Goal: Information Seeking & Learning: Learn about a topic

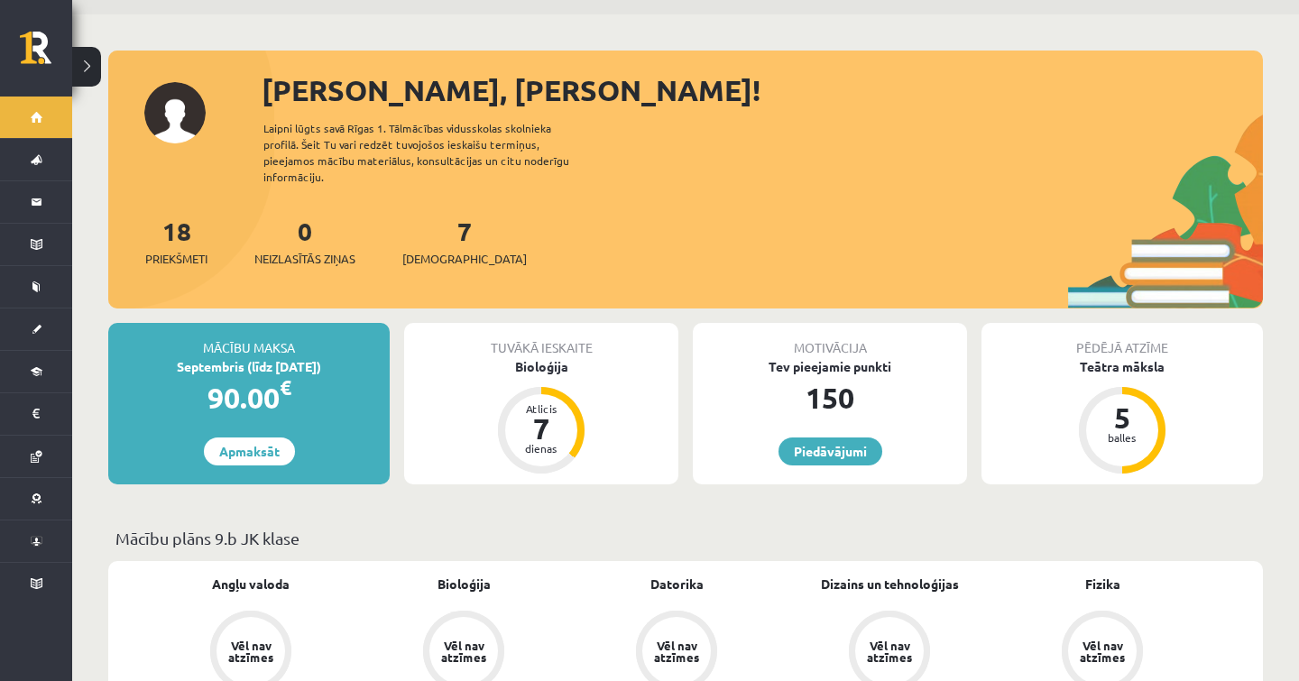
scroll to position [59, 0]
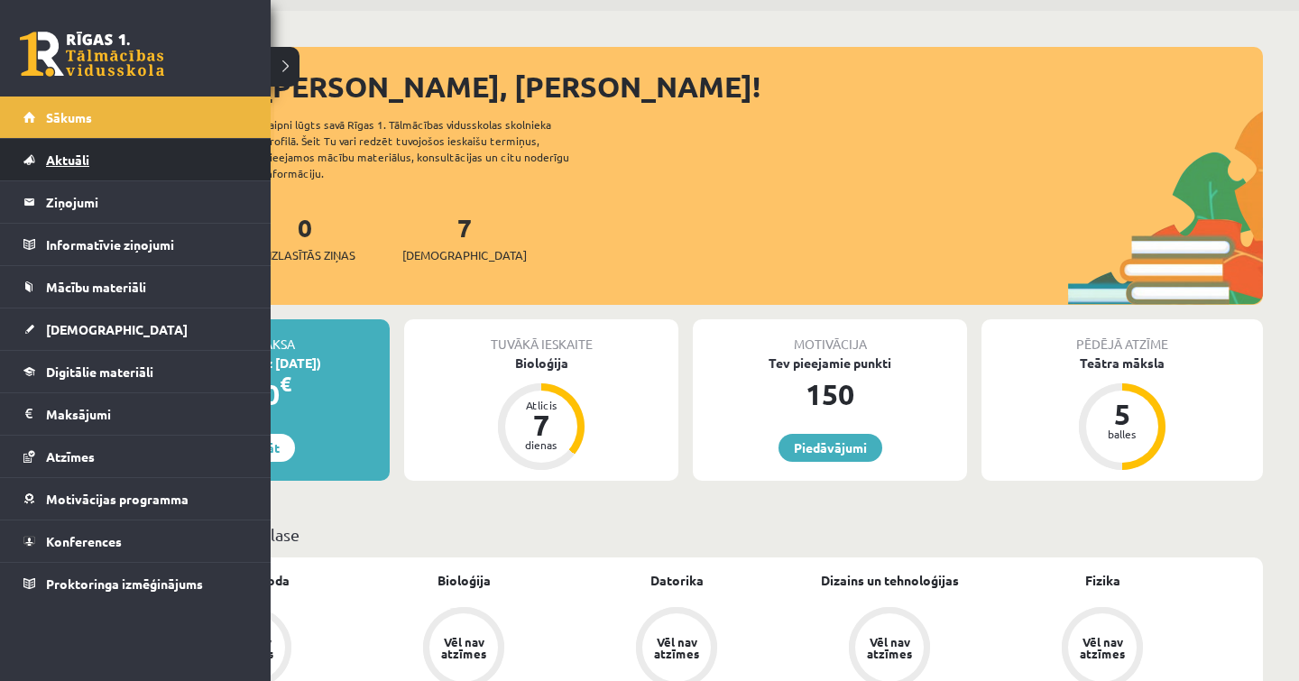
click at [58, 158] on span "Aktuāli" at bounding box center [67, 160] width 43 height 16
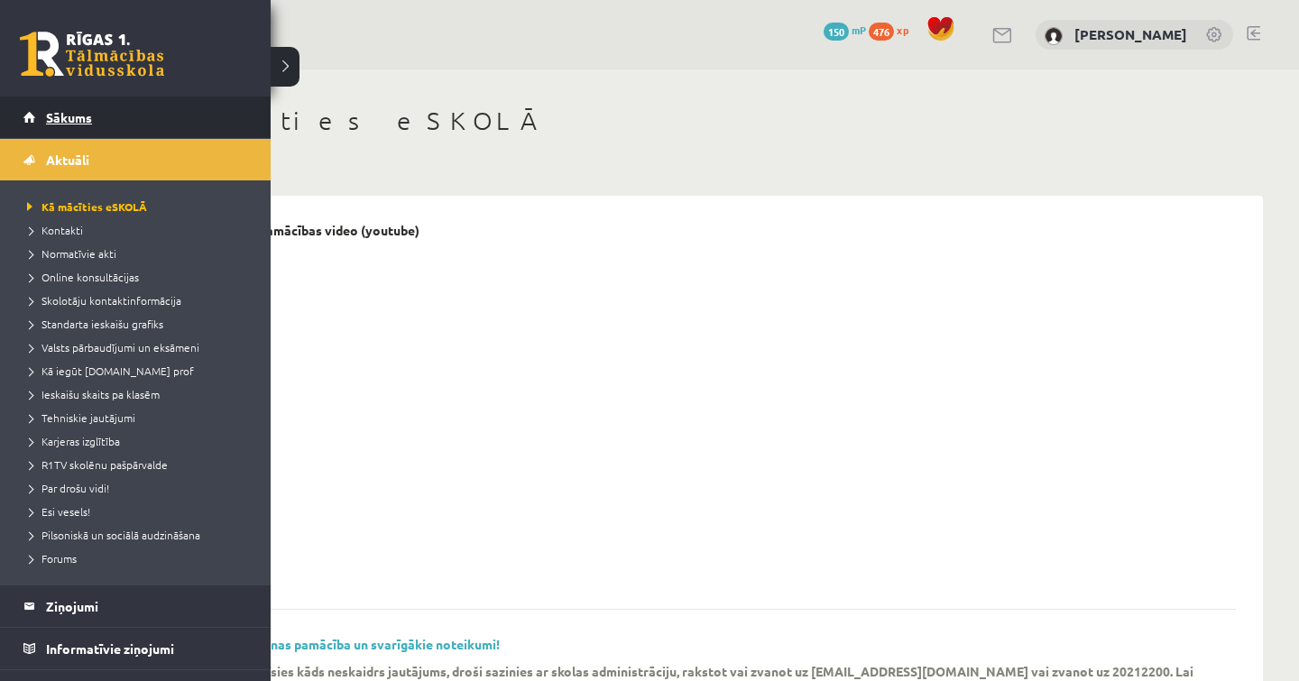
click at [88, 115] on span "Sākums" at bounding box center [69, 117] width 46 height 16
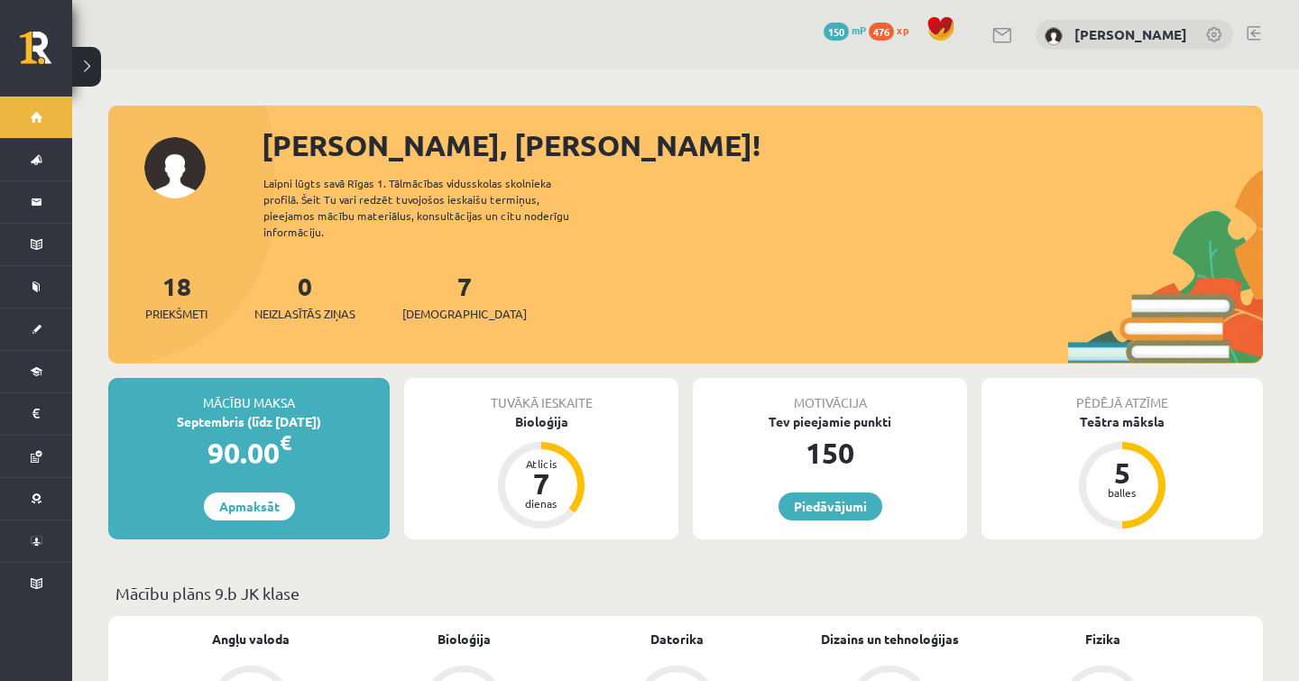
click at [213, 247] on div "Sveiks, Gustavs! Laipni lūgts savā Rīgas 1. Tālmācības vidusskolas skolnieka pr…" at bounding box center [685, 244] width 1155 height 240
drag, startPoint x: 380, startPoint y: 305, endPoint x: 406, endPoint y: 305, distance: 26.2
click at [406, 305] on div "18 Priekšmeti 0 Neizlasītās ziņas 7 Ieskaites" at bounding box center [685, 315] width 1155 height 97
click at [446, 317] on div "18 Priekšmeti 0 Neizlasītās ziņas 7 Ieskaites" at bounding box center [685, 315] width 1155 height 97
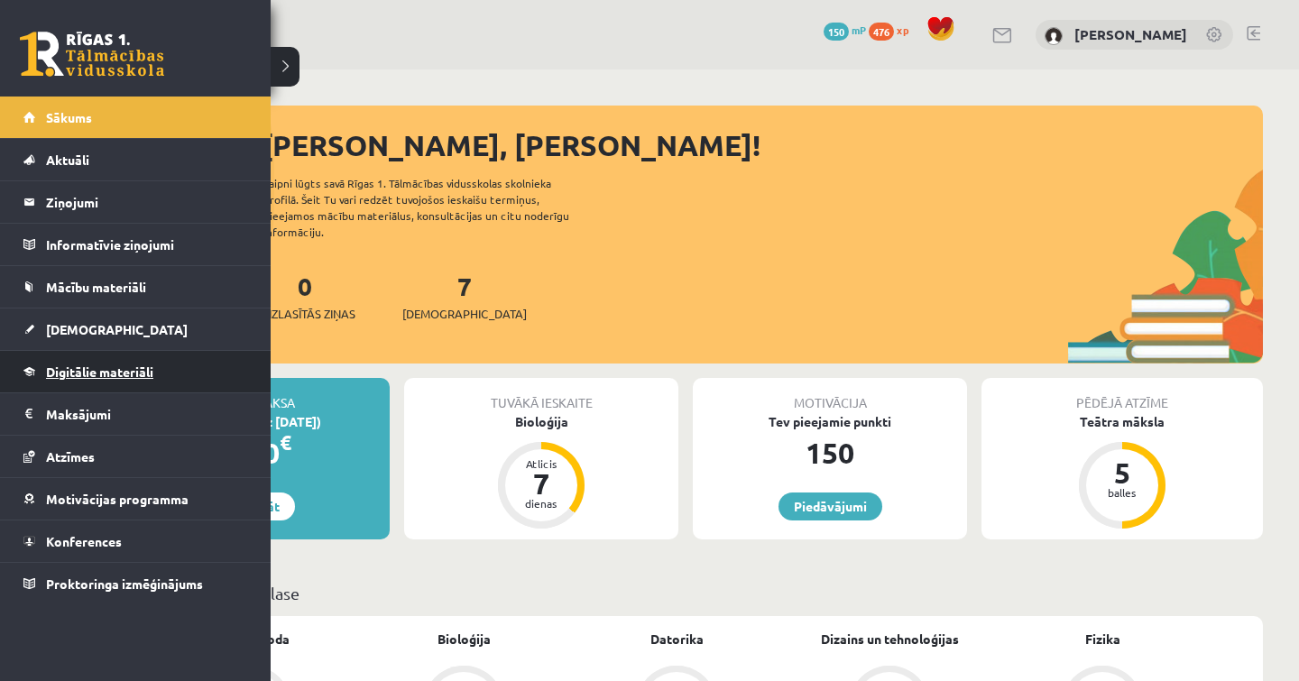
click at [97, 367] on span "Digitālie materiāli" at bounding box center [99, 372] width 107 height 16
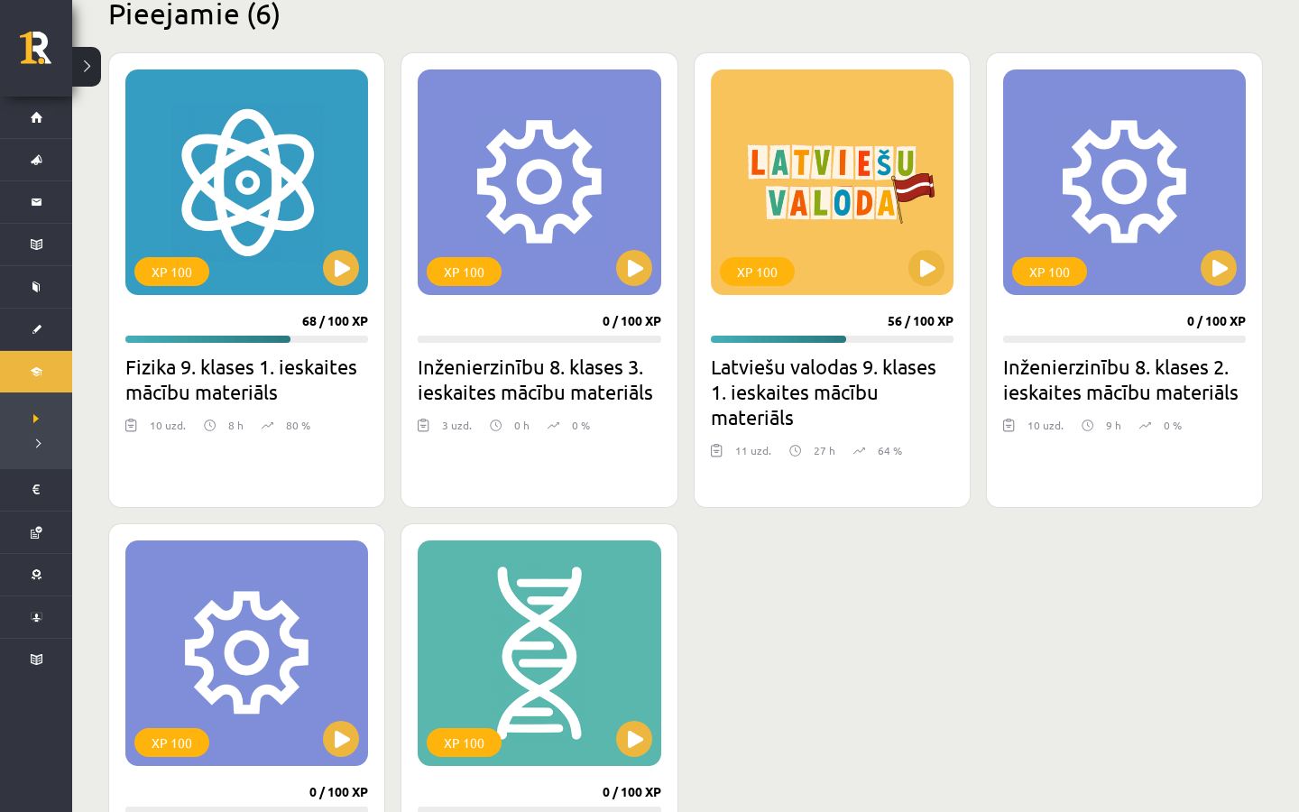
scroll to position [464, 0]
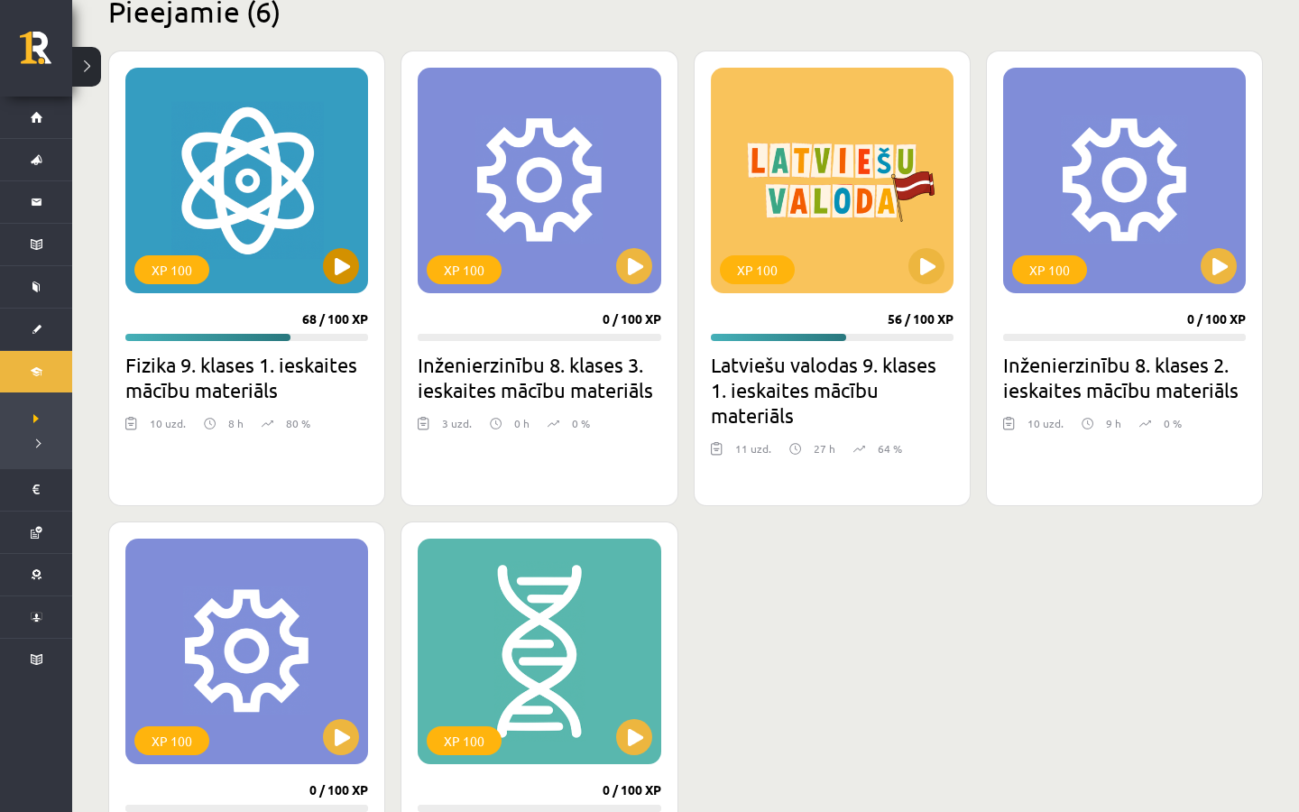
click at [360, 268] on div "XP 100" at bounding box center [246, 181] width 243 height 226
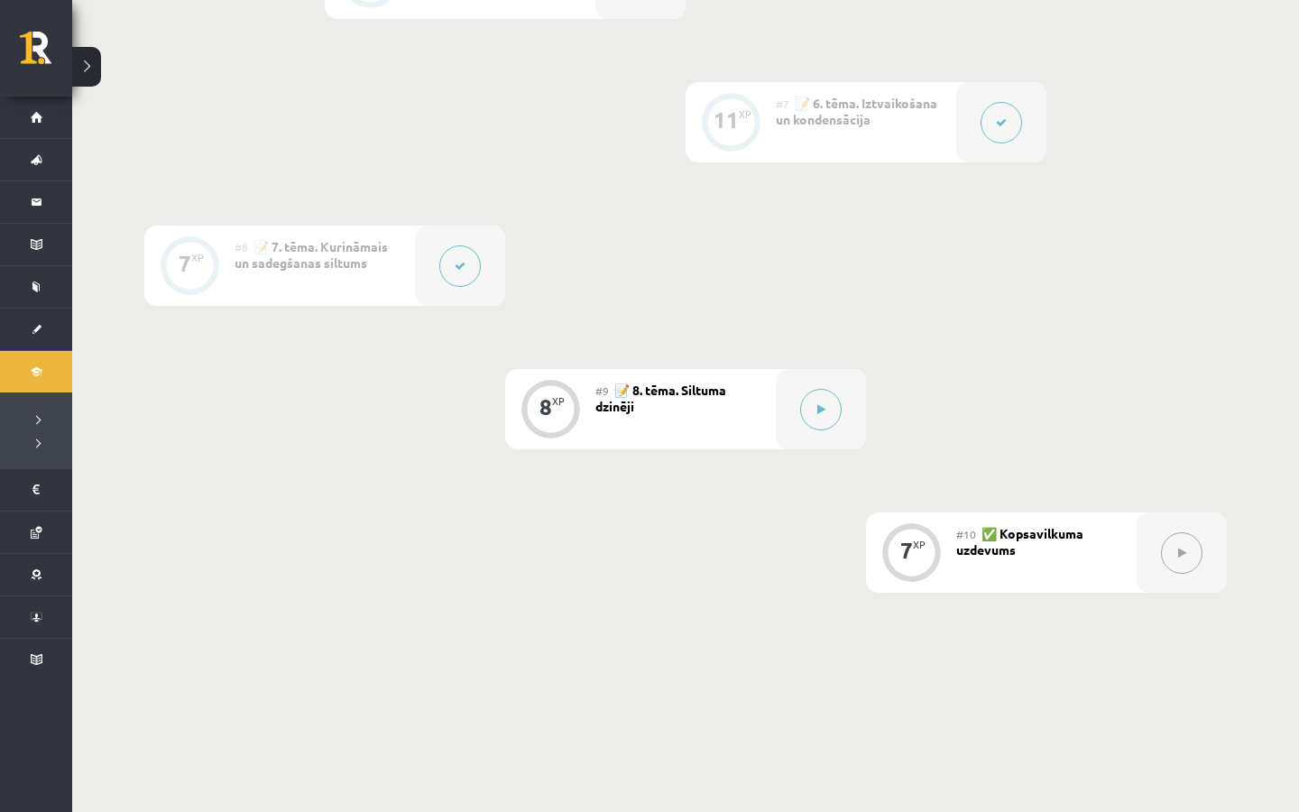
scroll to position [1361, 0]
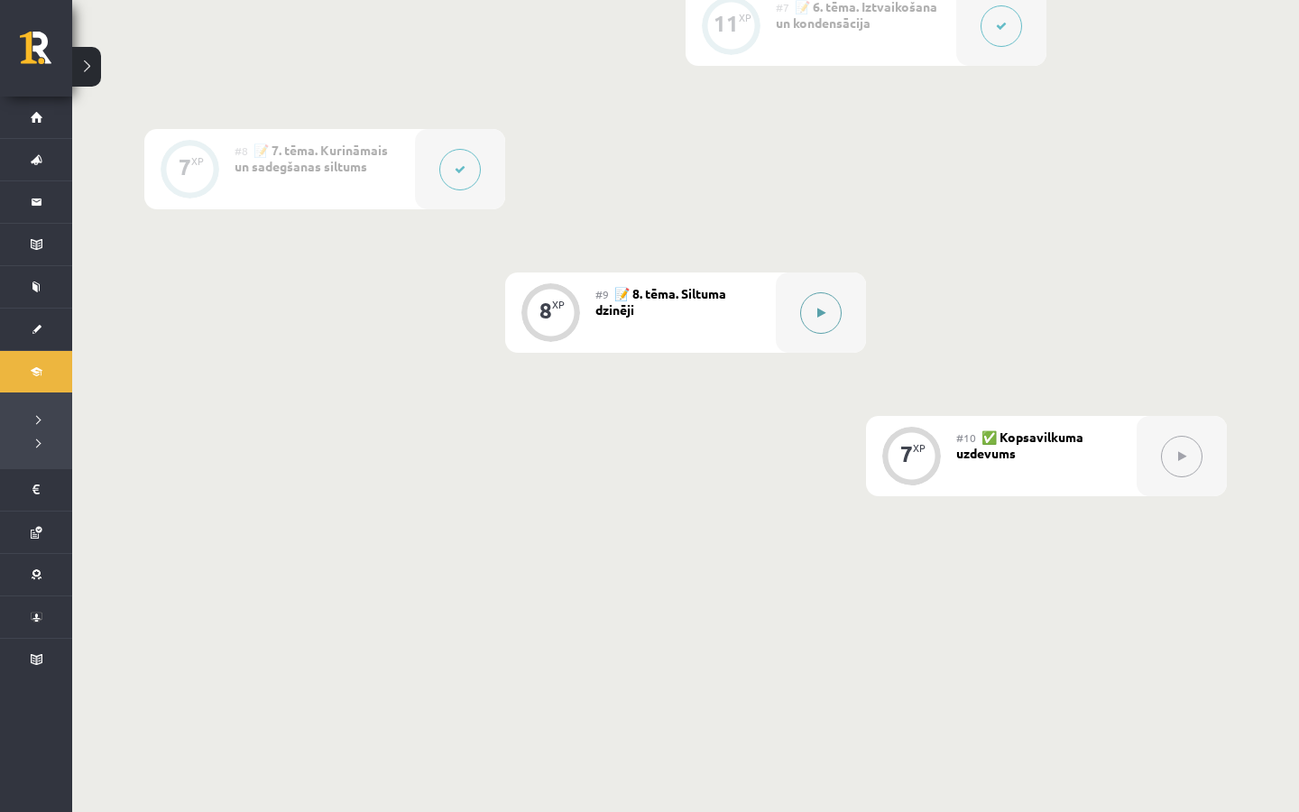
click at [809, 309] on button at bounding box center [820, 312] width 41 height 41
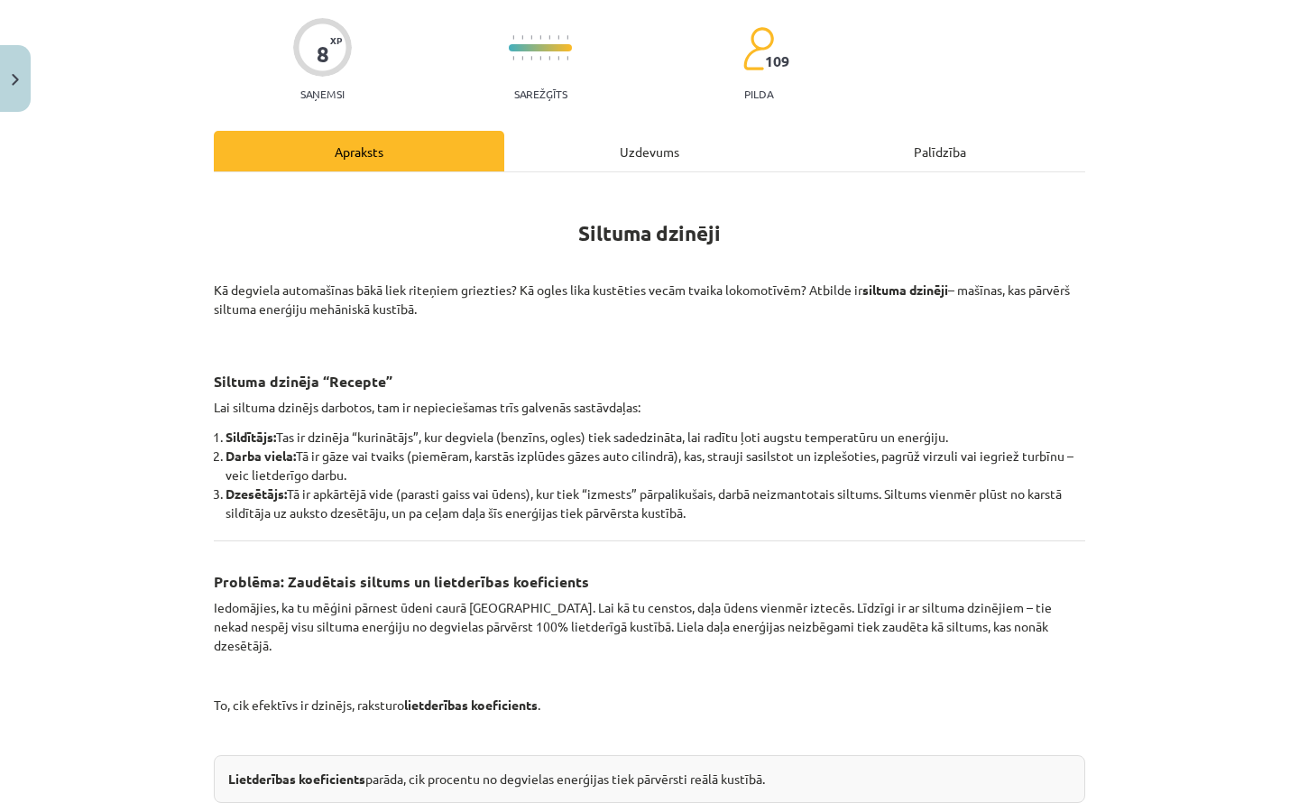
scroll to position [138, 0]
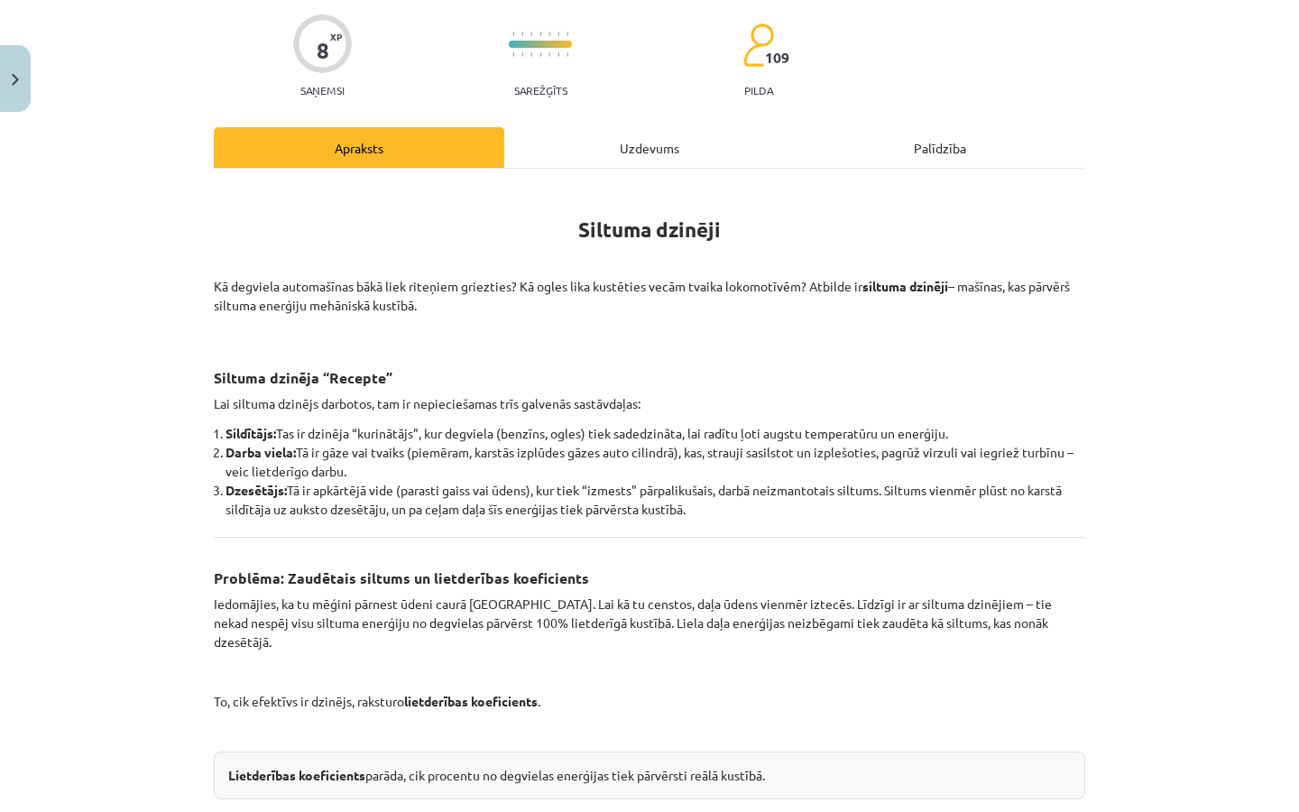
click at [625, 128] on div "Uzdevums" at bounding box center [649, 147] width 290 height 41
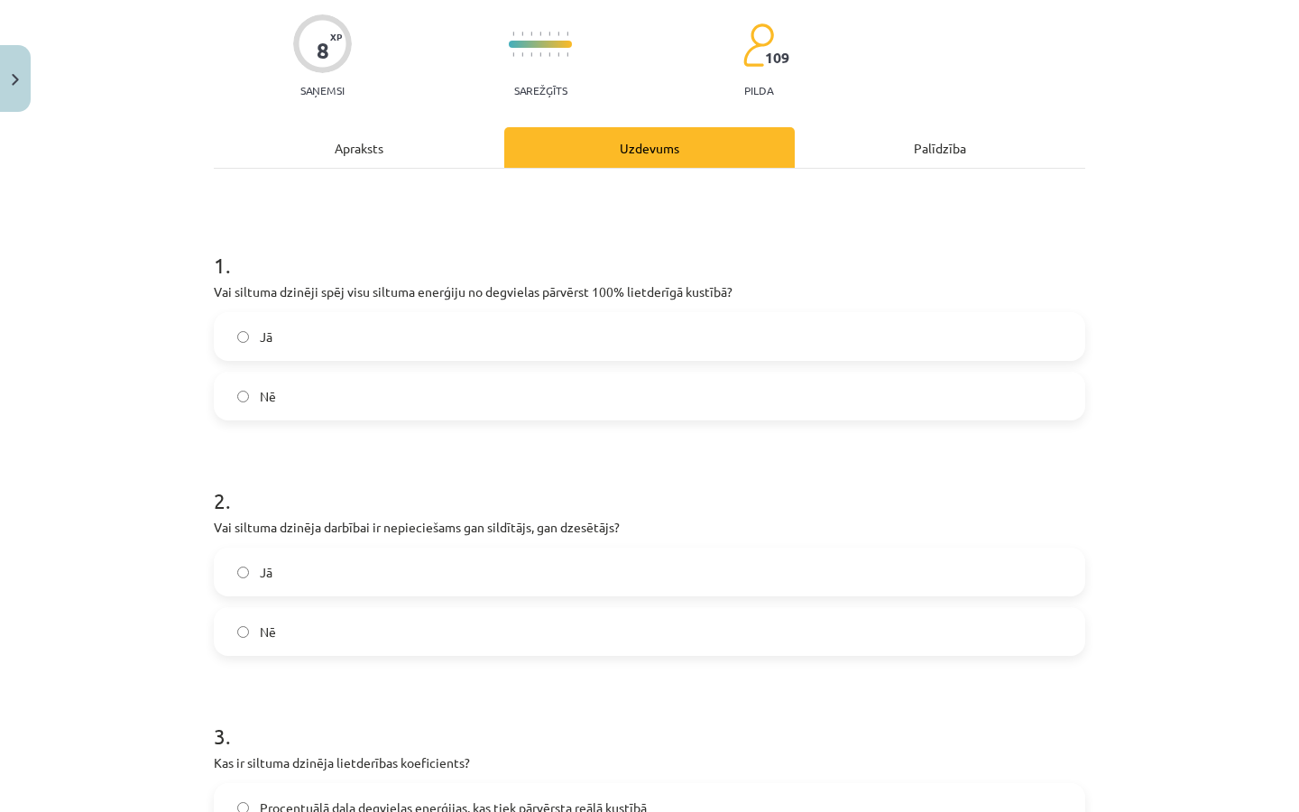
scroll to position [45, 0]
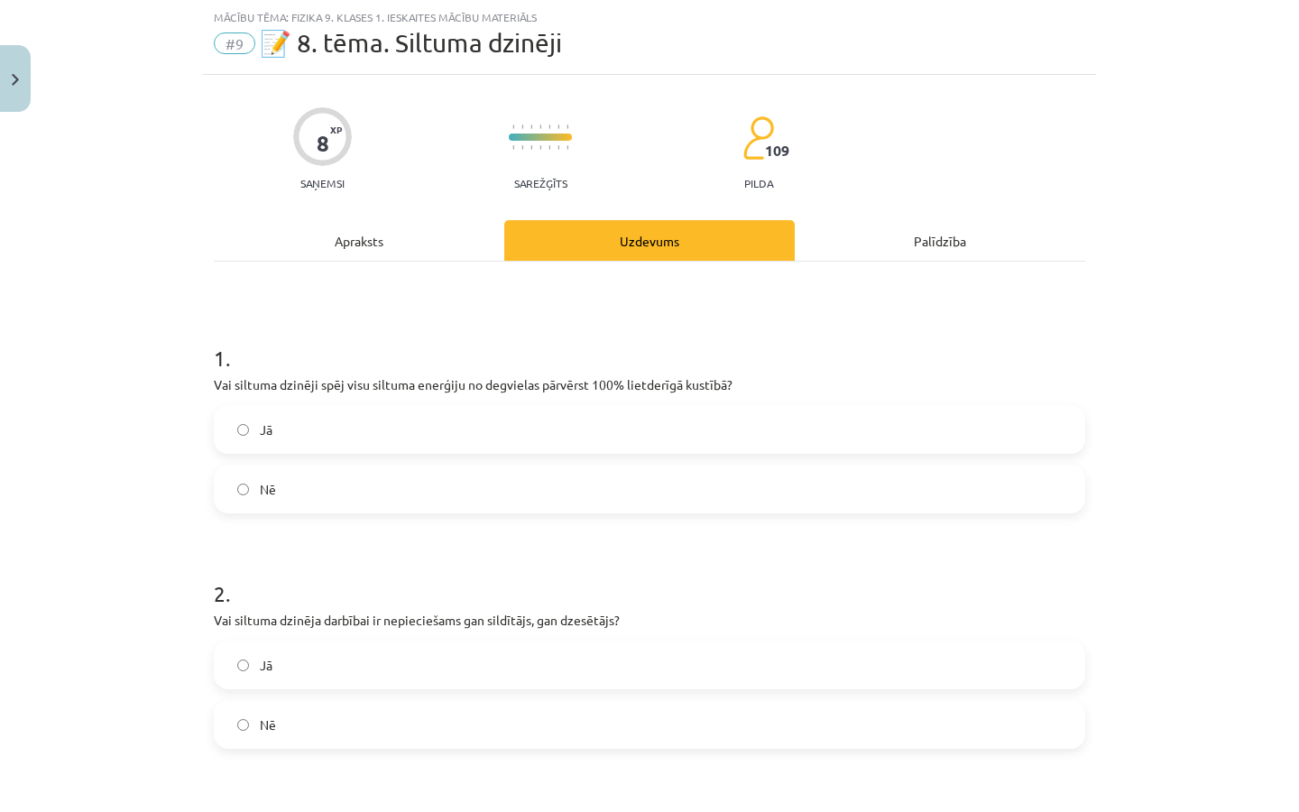
click at [392, 233] on div "Apraksts" at bounding box center [359, 240] width 290 height 41
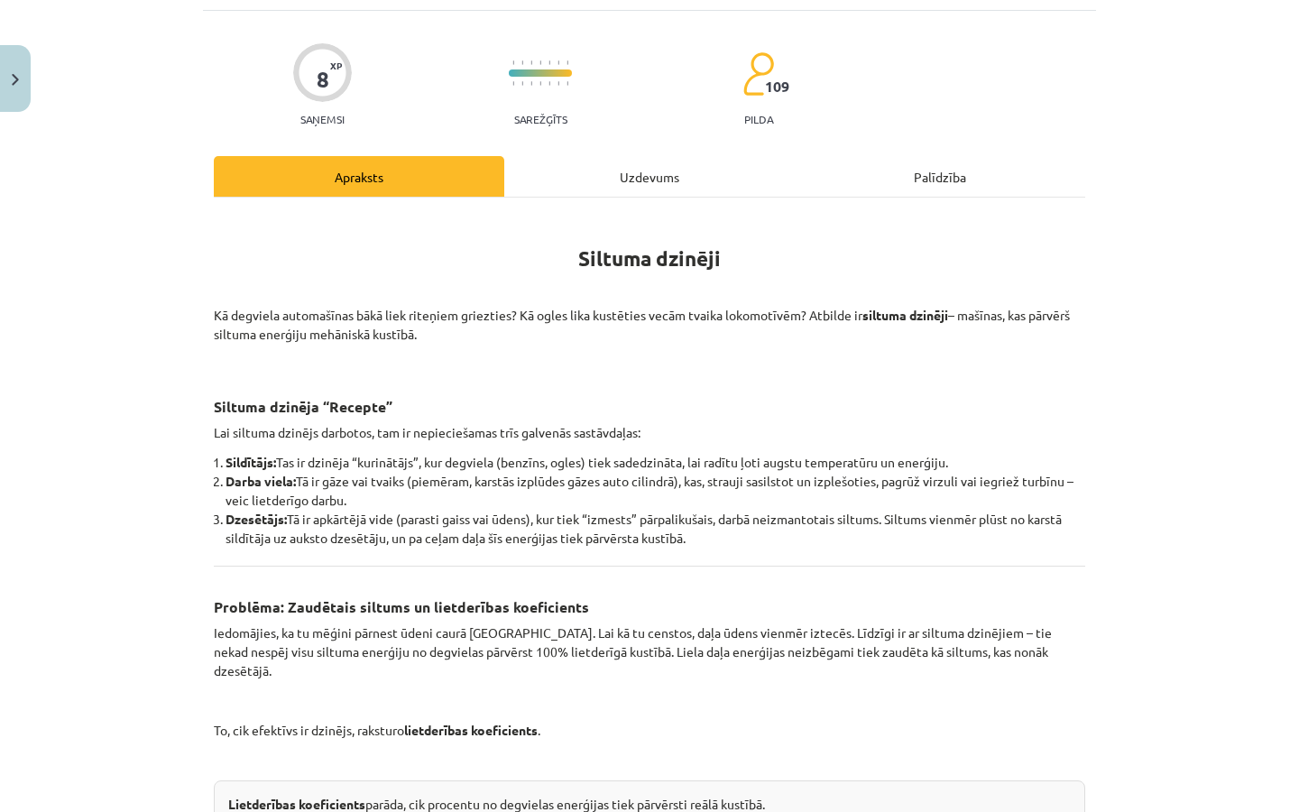
scroll to position [114, 0]
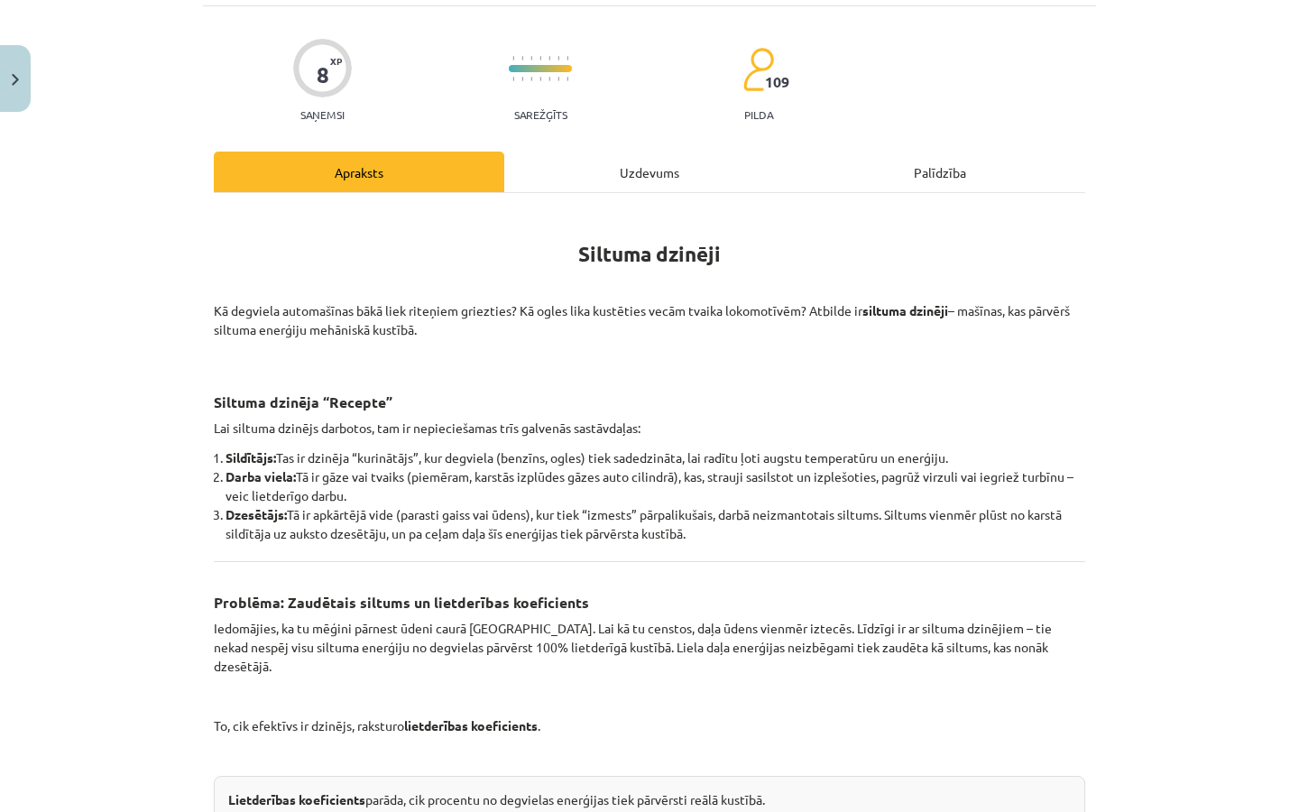
click at [574, 166] on div "Uzdevums" at bounding box center [649, 172] width 290 height 41
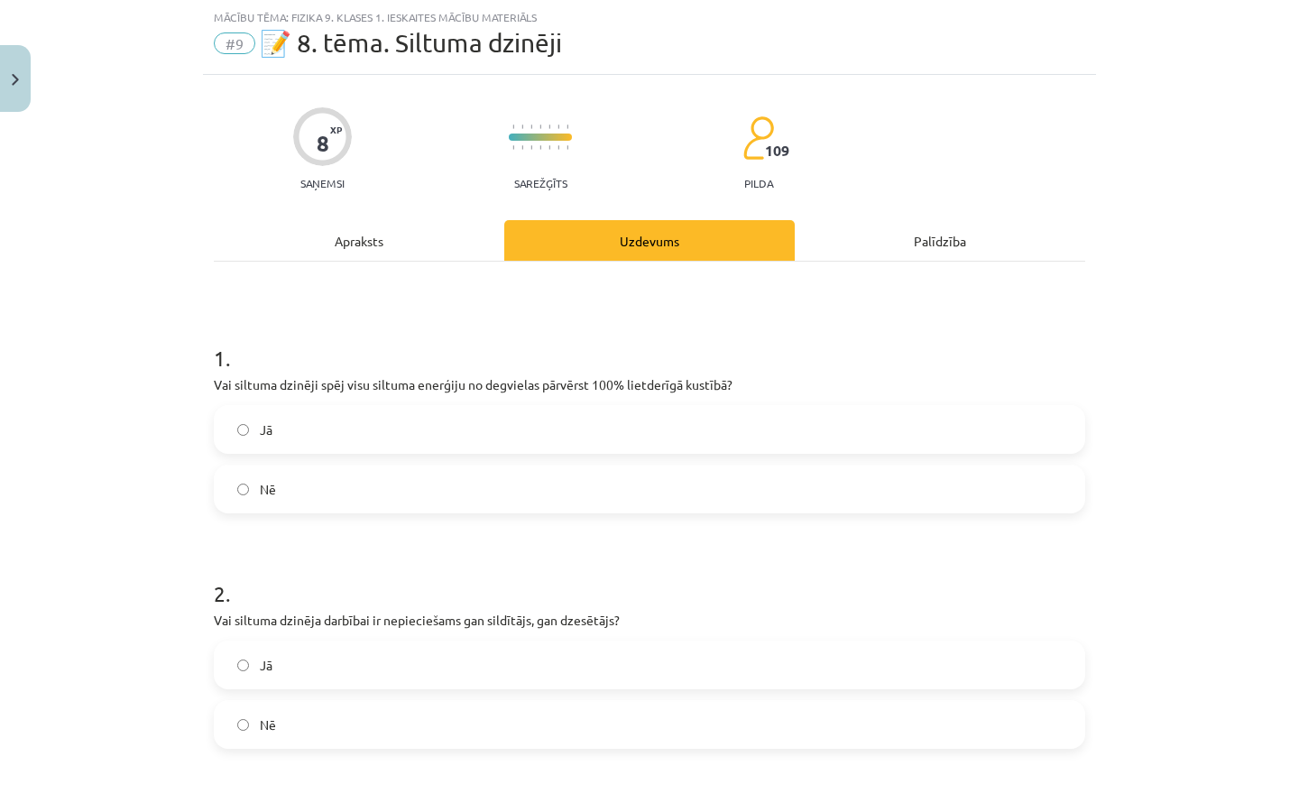
click at [400, 475] on label "Nē" at bounding box center [650, 488] width 868 height 45
click at [411, 226] on div "Apraksts" at bounding box center [359, 240] width 290 height 41
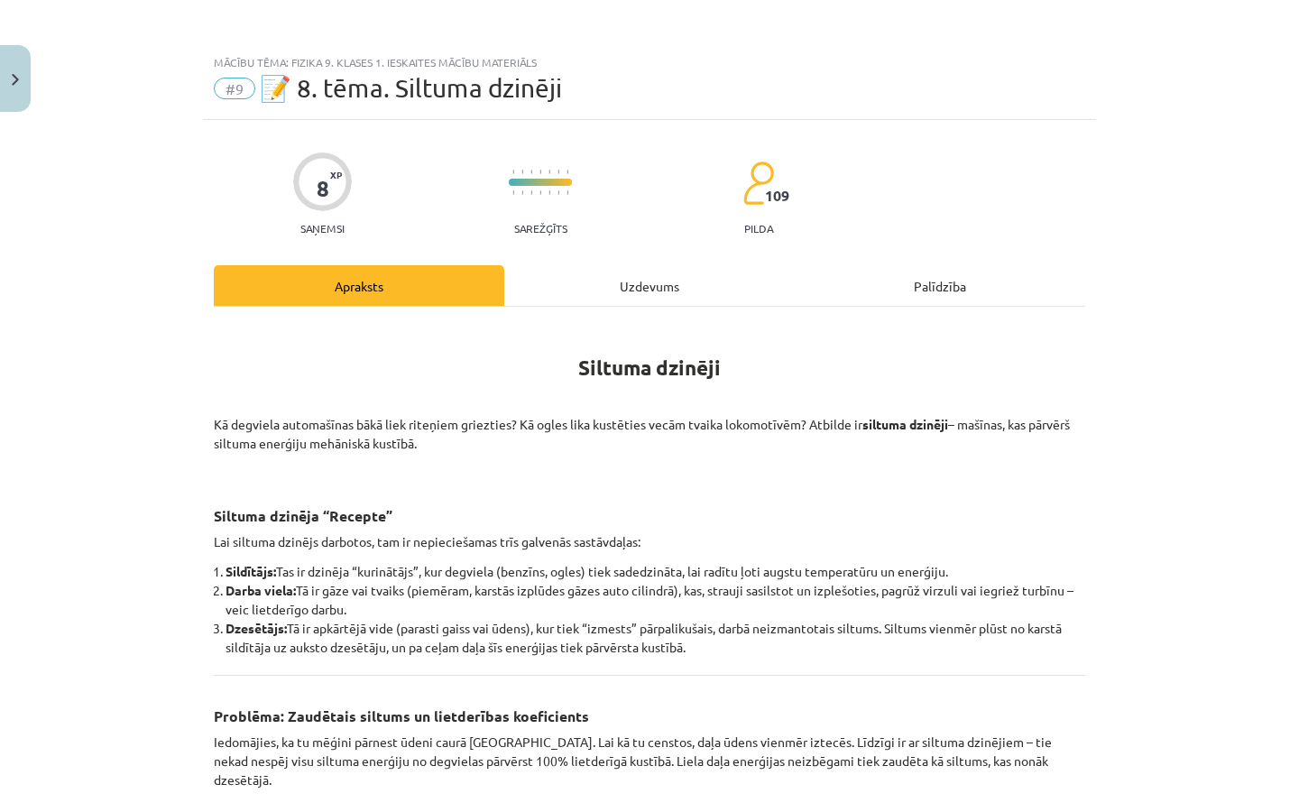
scroll to position [0, 0]
click at [596, 273] on div "Uzdevums" at bounding box center [649, 285] width 290 height 41
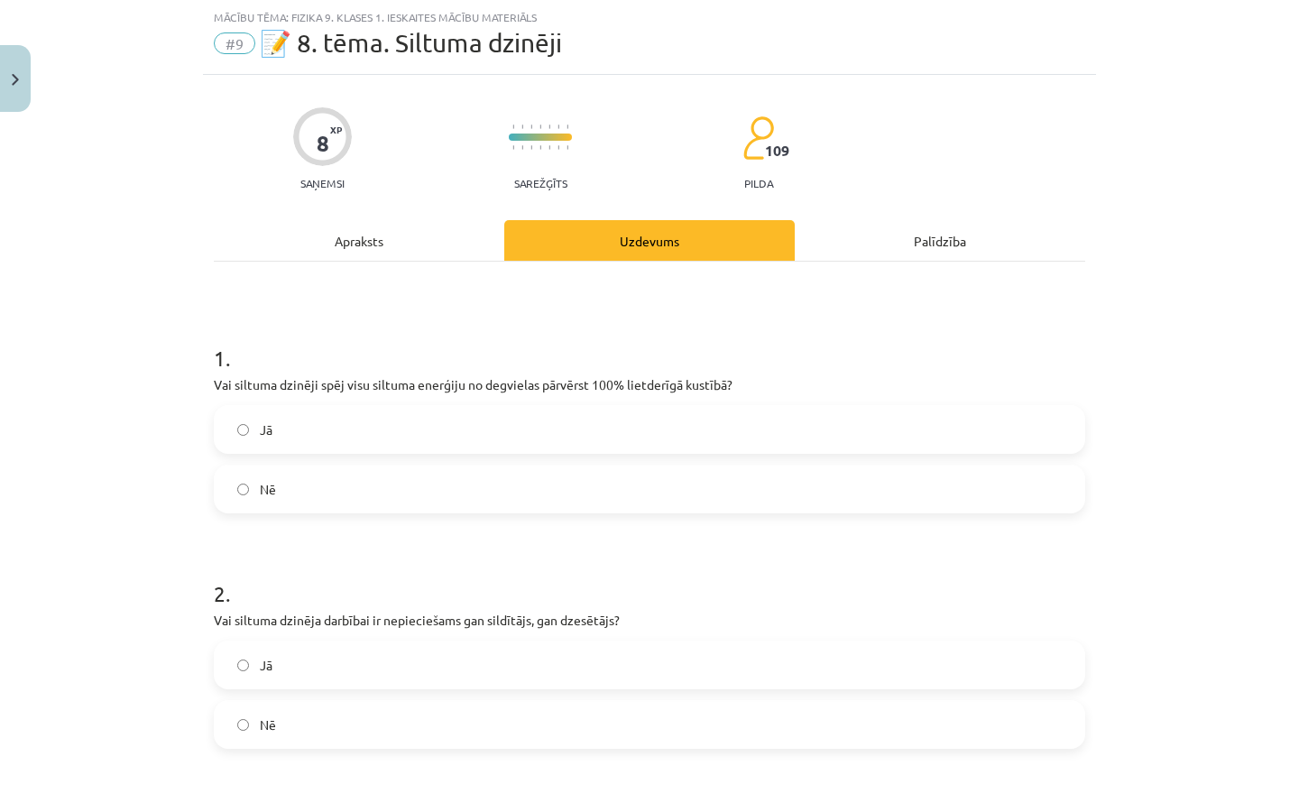
click at [299, 677] on label "Jā" at bounding box center [650, 664] width 868 height 45
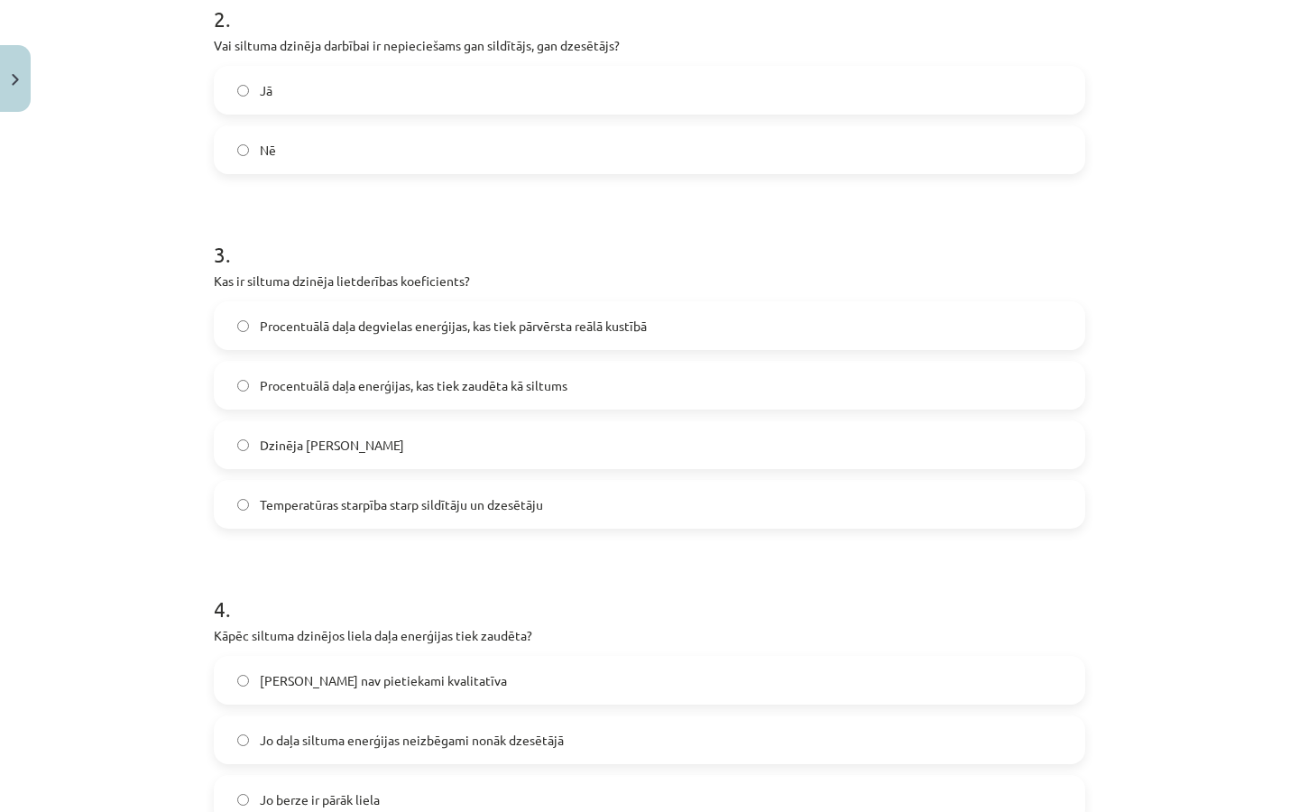
scroll to position [153, 0]
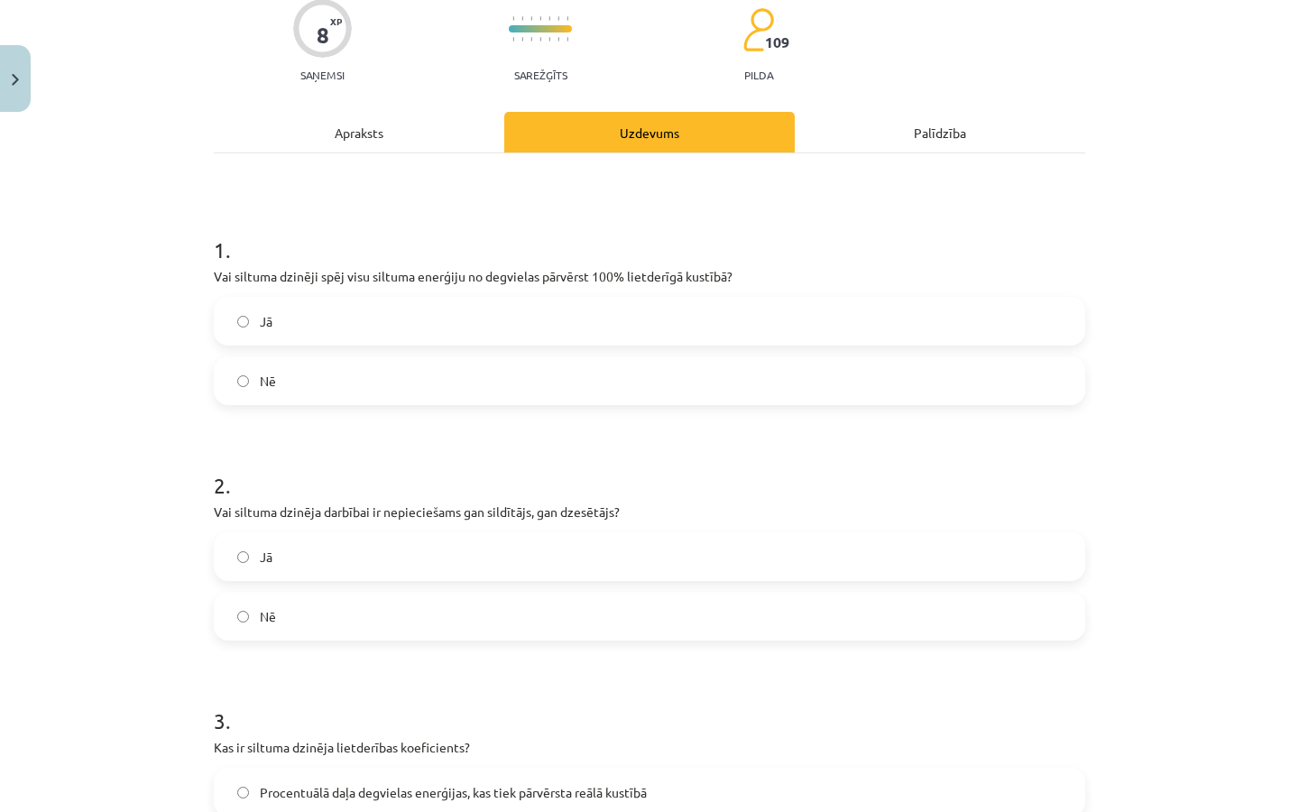
click at [410, 110] on div "8 XP Saņemsi Sarežģīts 109 pilda Apraksts Uzdevums Palīdzība 1 . Vai siltuma dz…" at bounding box center [649, 740] width 893 height 1547
click at [394, 153] on div "1 . Vai siltuma dzinēji spēj visu siltuma enerģiju no degvielas pārvērst 100% l…" at bounding box center [649, 764] width 871 height 1223
click at [396, 133] on div "Apraksts" at bounding box center [359, 132] width 290 height 41
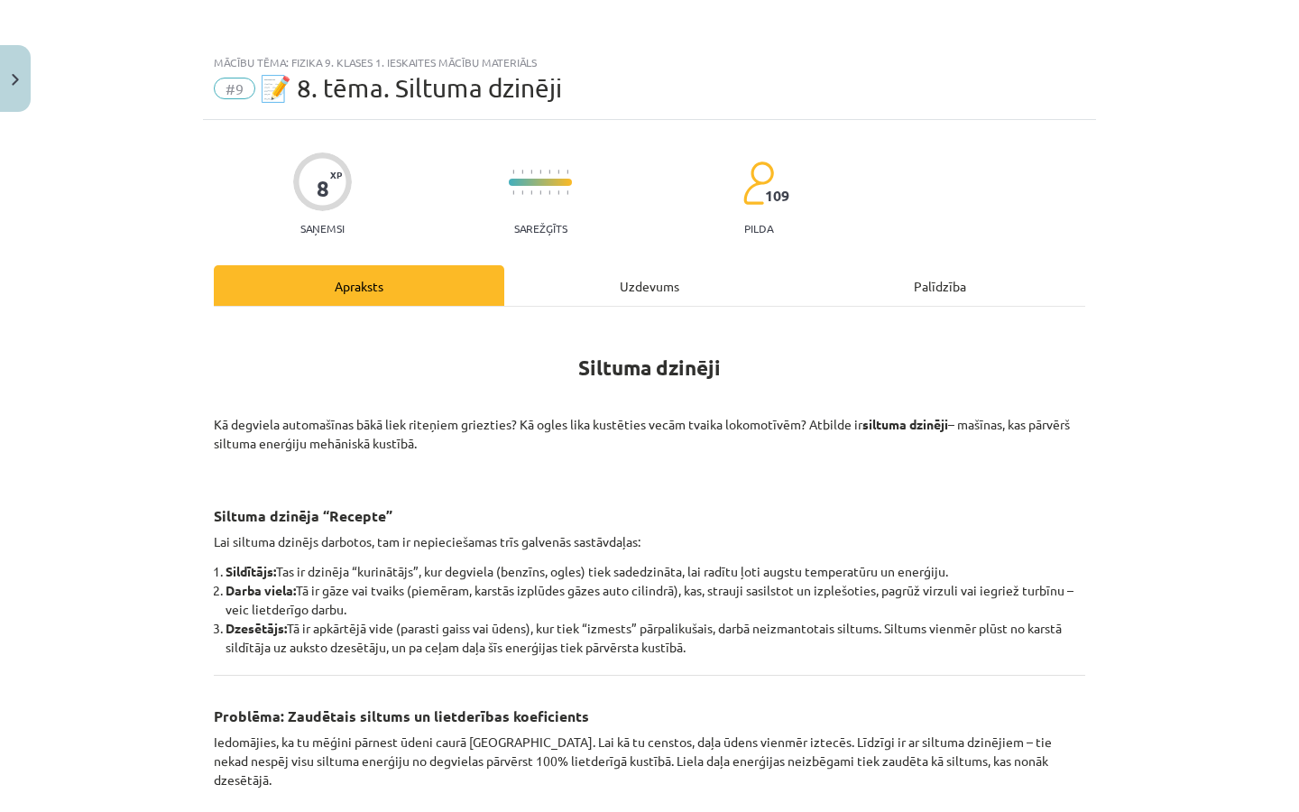
scroll to position [0, 0]
click at [645, 294] on div "Uzdevums" at bounding box center [649, 285] width 290 height 41
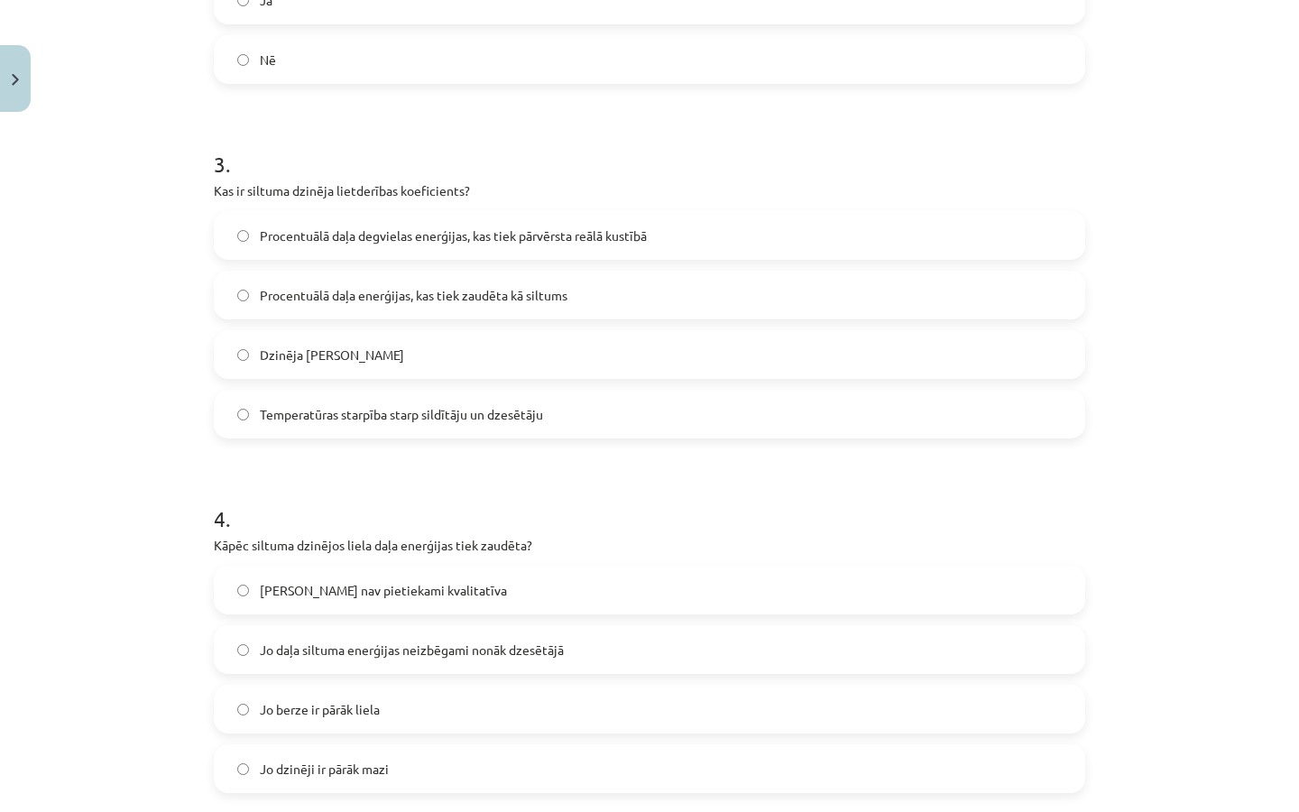
scroll to position [697, 0]
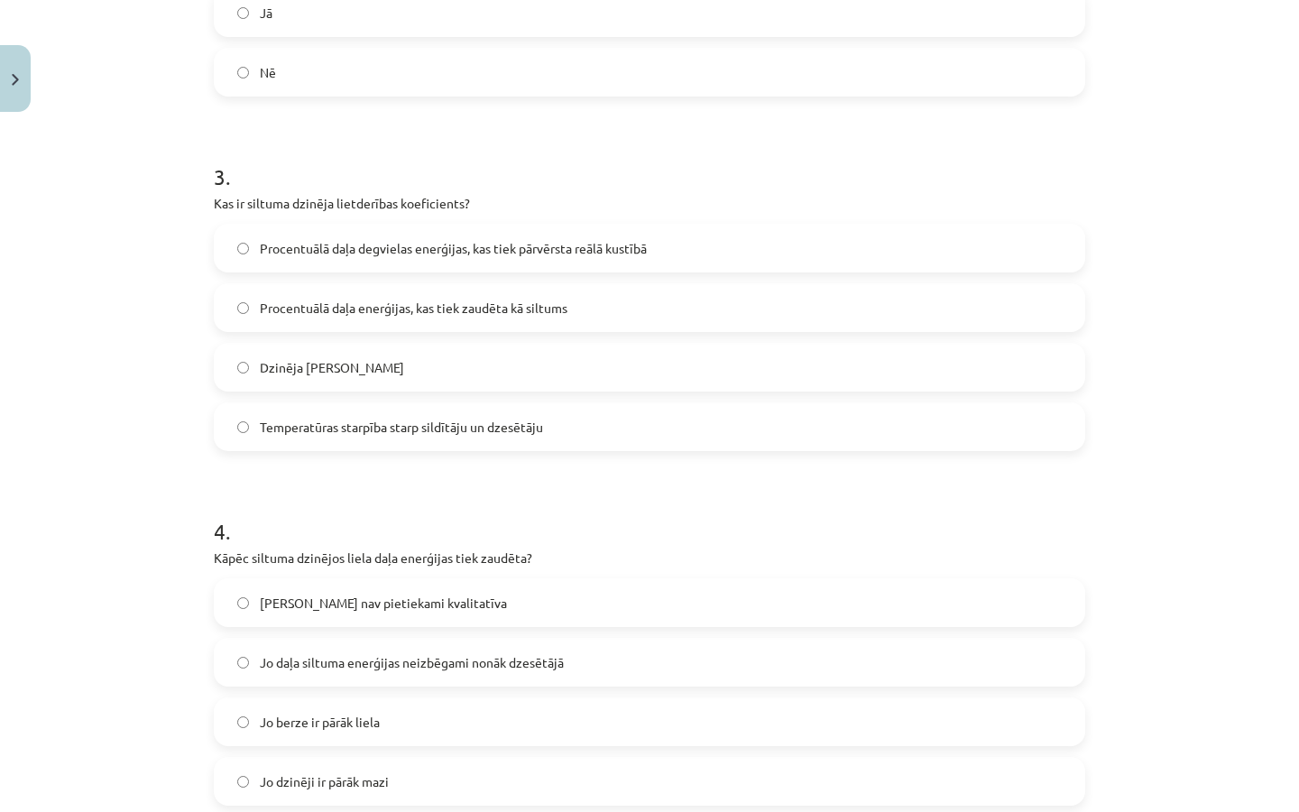
click at [568, 252] on span "Procentuālā daļa degvielas enerģijas, kas tiek pārvērsta reālā kustībā" at bounding box center [453, 248] width 387 height 19
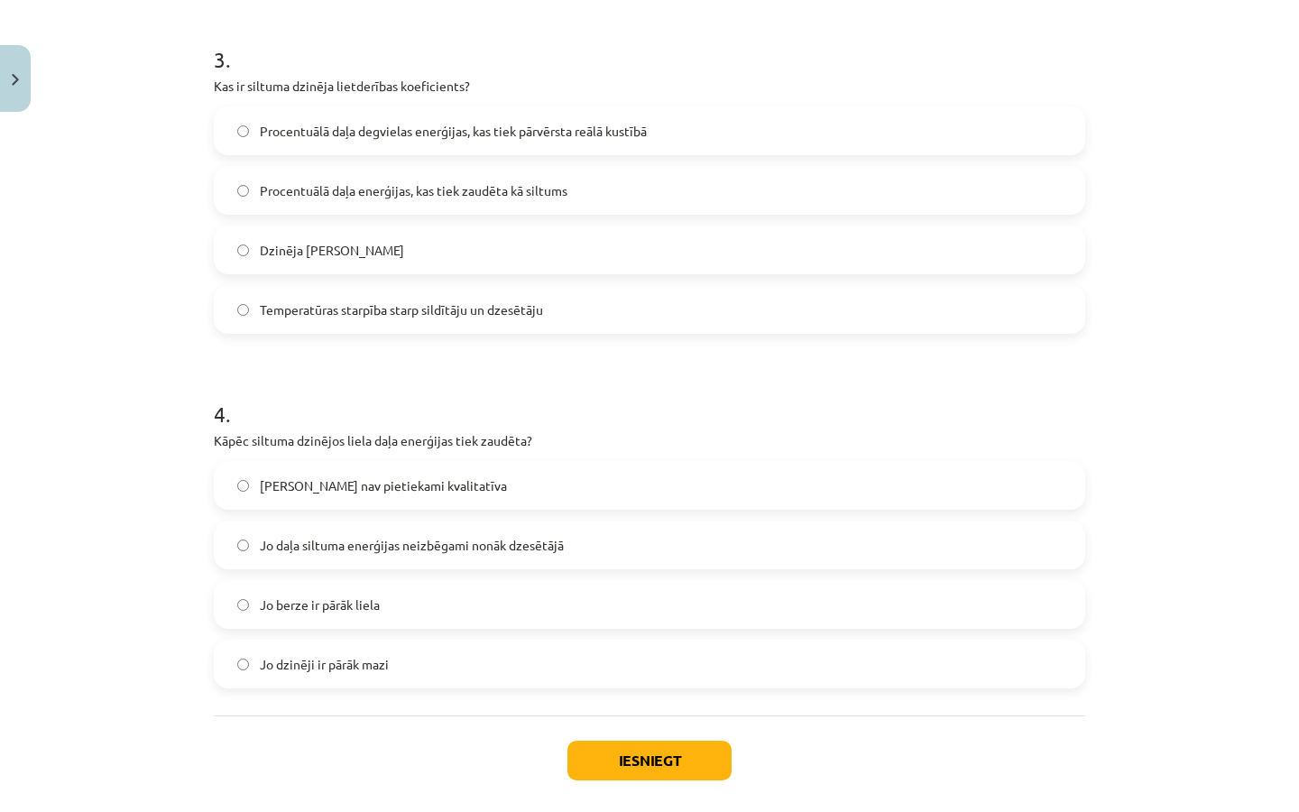
scroll to position [820, 0]
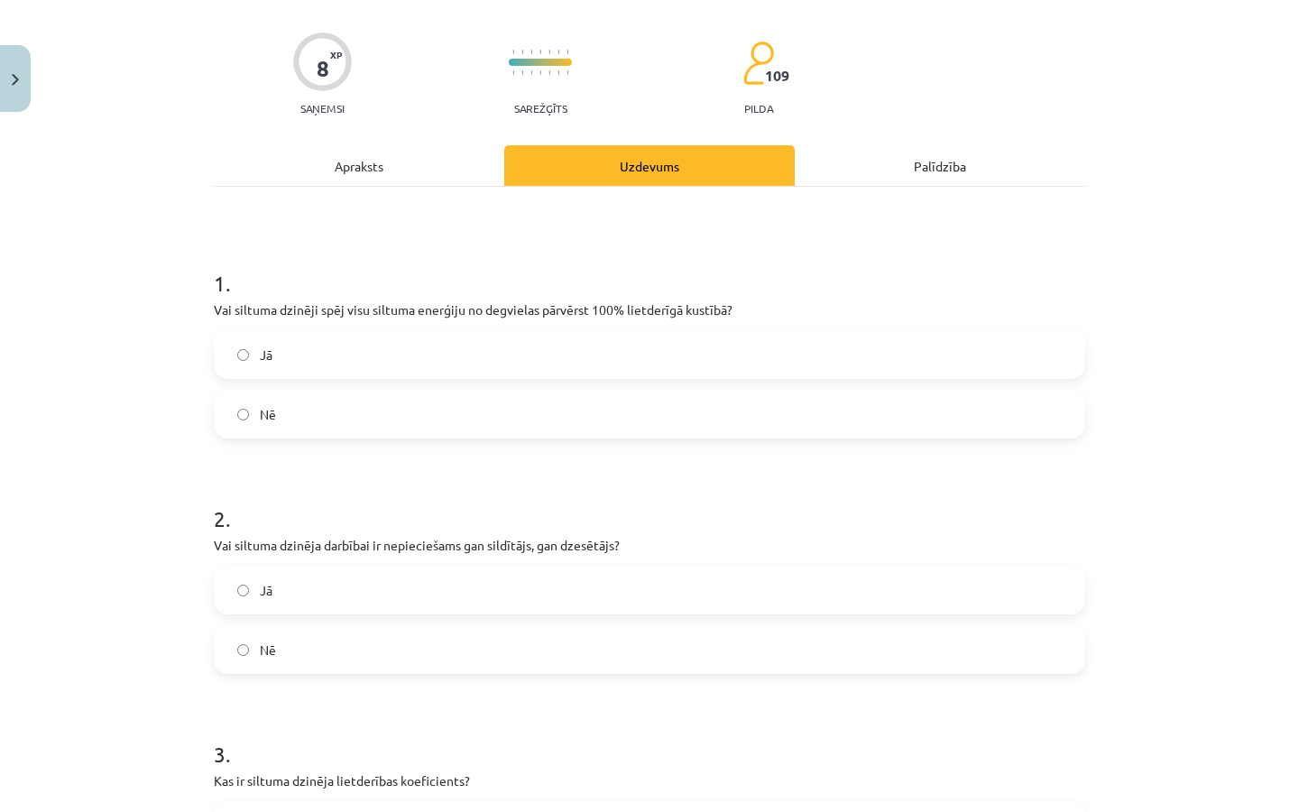
click at [460, 180] on div "Apraksts" at bounding box center [359, 165] width 290 height 41
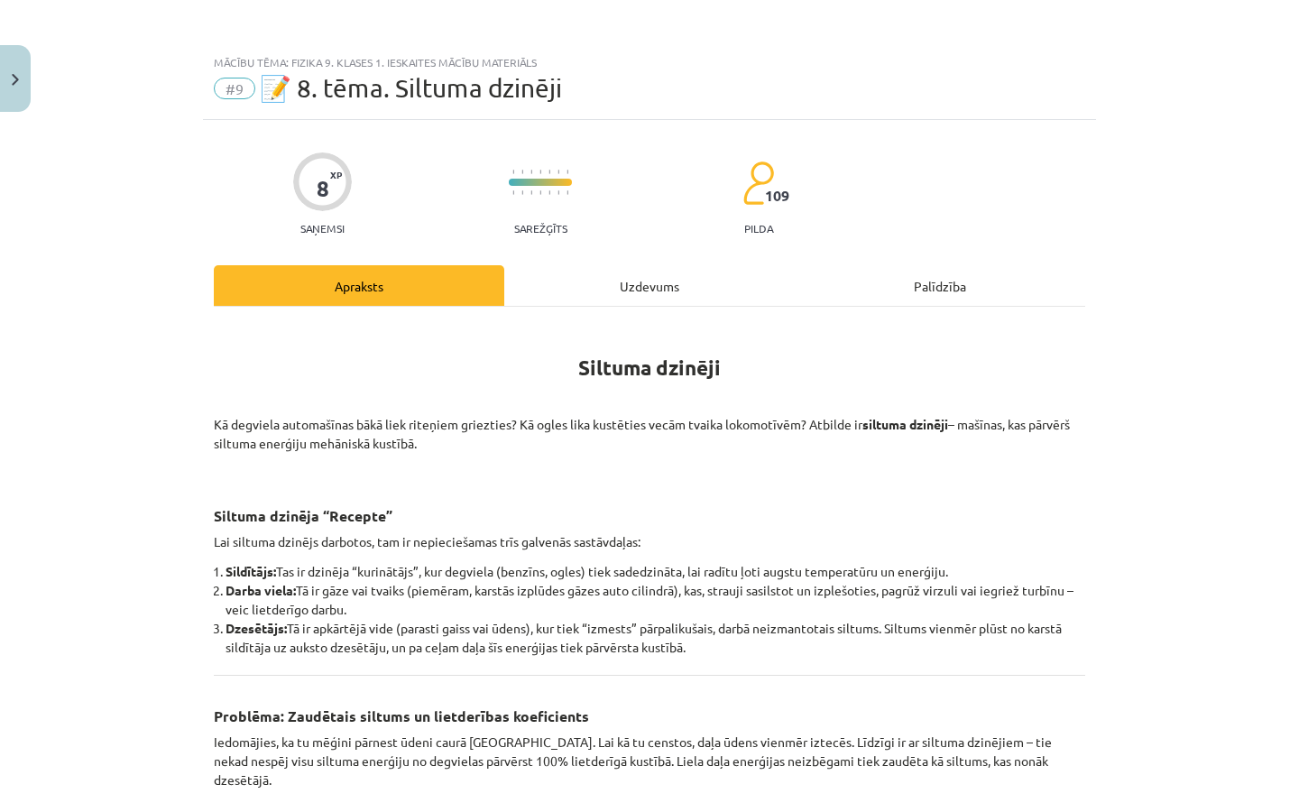
scroll to position [0, 0]
click at [633, 291] on div "Uzdevums" at bounding box center [649, 285] width 290 height 41
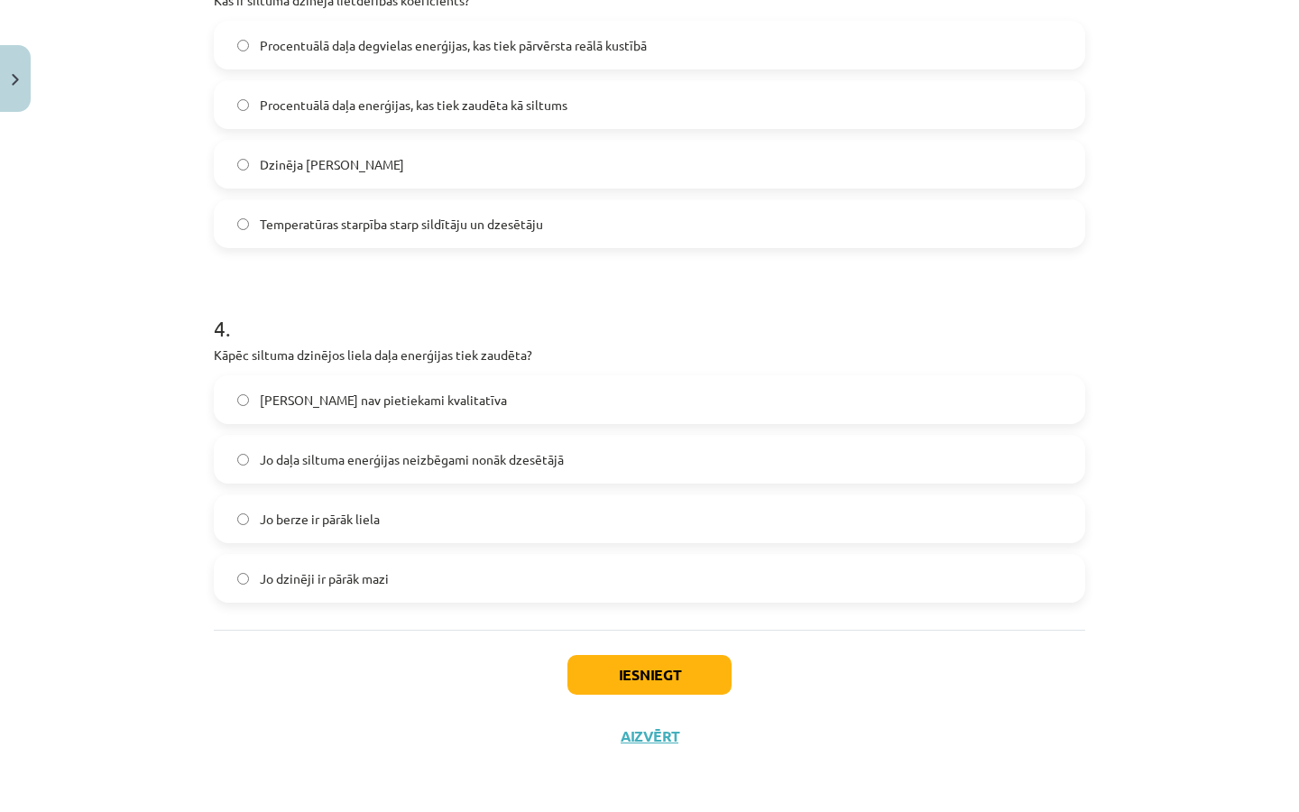
scroll to position [903, 0]
click at [551, 460] on span "Jo daļa siltuma enerģijas neizbēgami nonāk dzesētājā" at bounding box center [412, 459] width 304 height 19
click at [613, 667] on button "Iesniegt" at bounding box center [649, 675] width 164 height 40
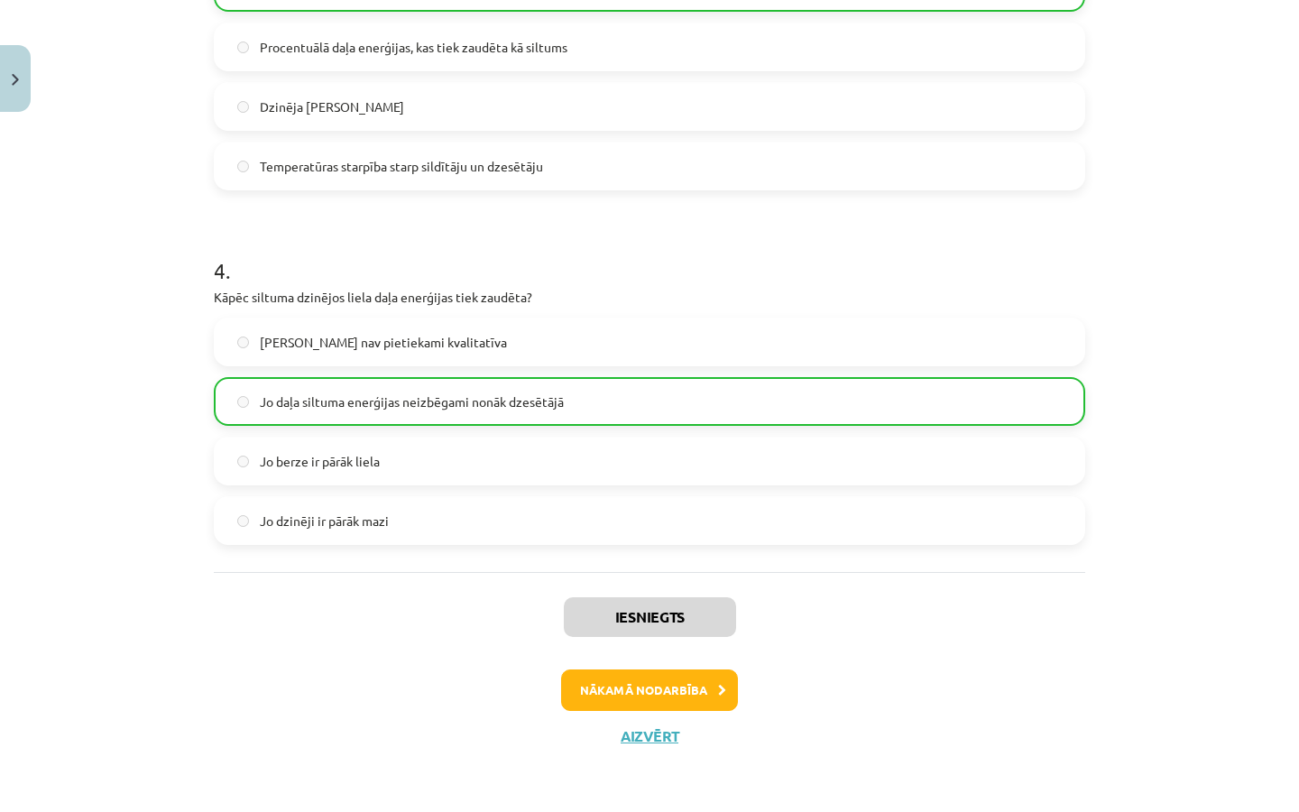
scroll to position [960, 0]
click at [655, 741] on button "Aizvērt" at bounding box center [649, 736] width 69 height 18
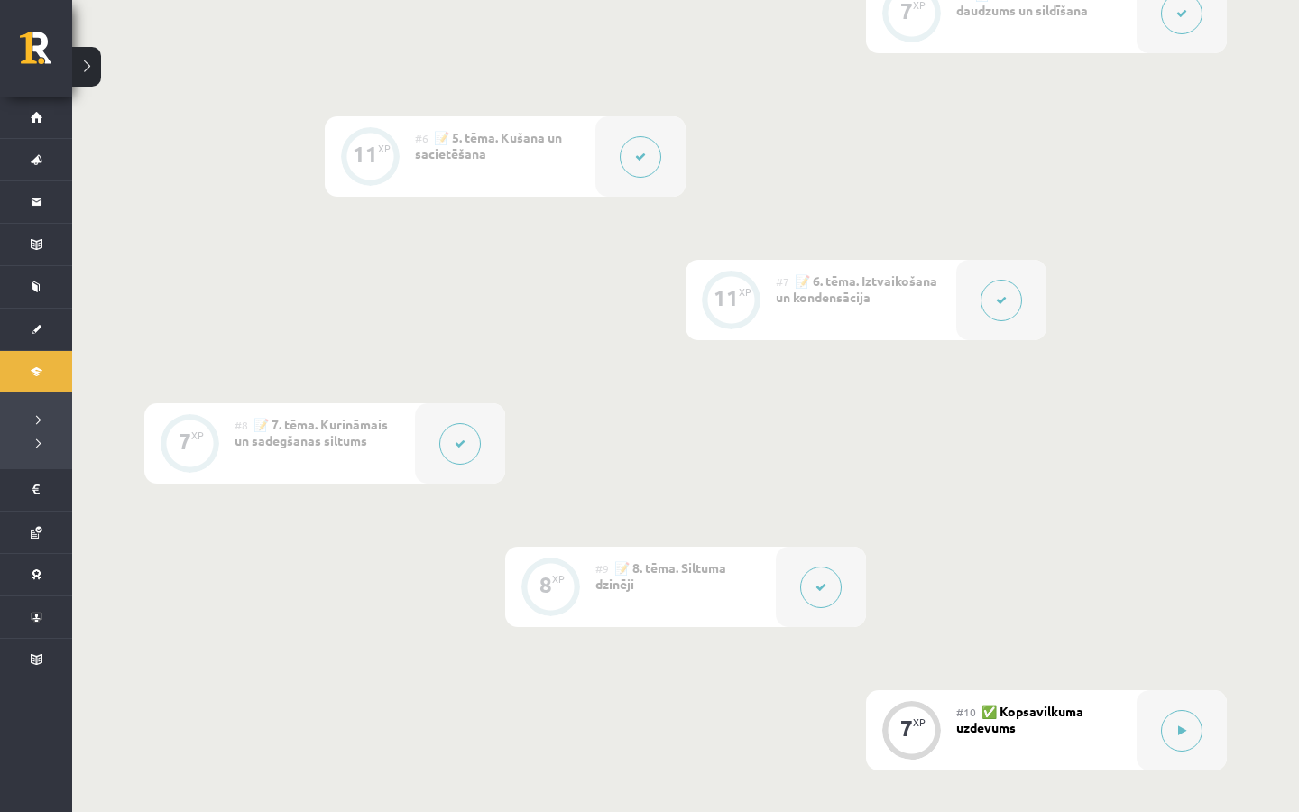
scroll to position [1361, 0]
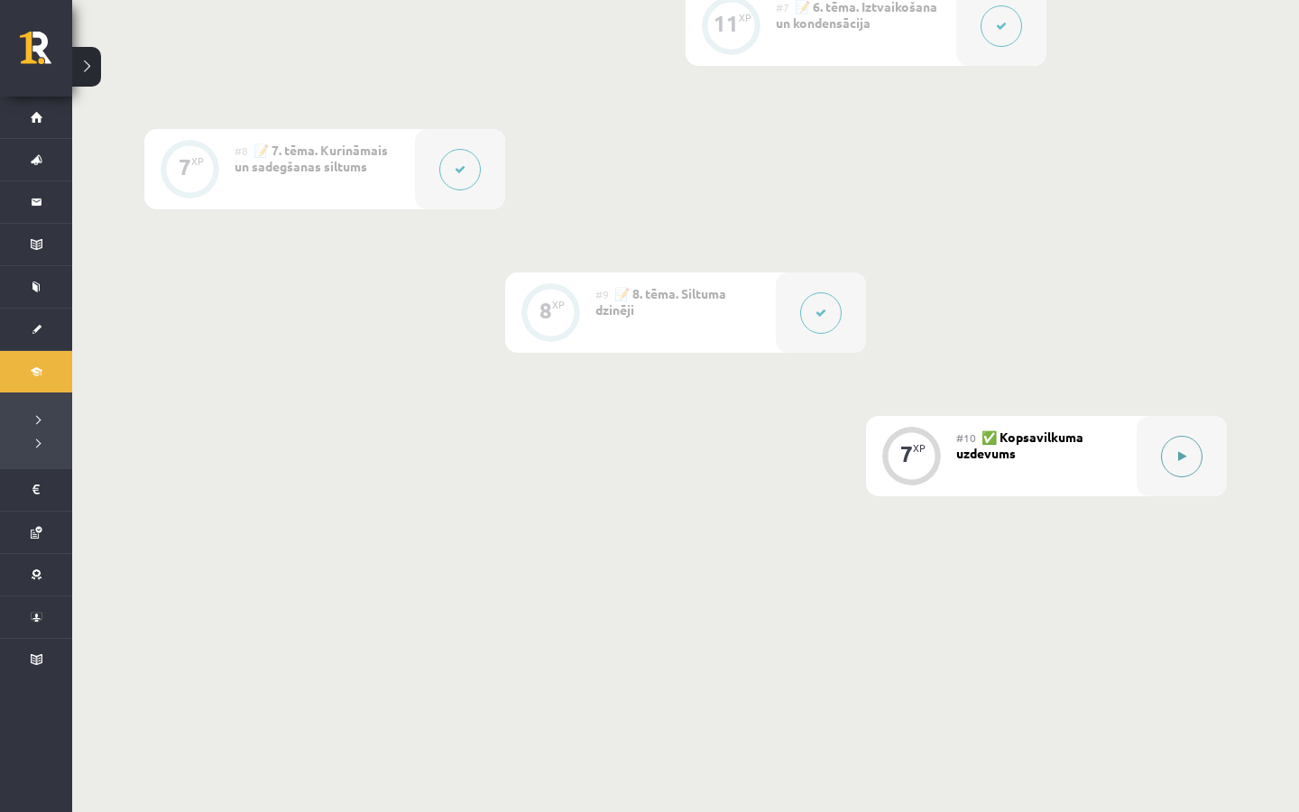
click at [1160, 442] on div at bounding box center [1182, 456] width 90 height 80
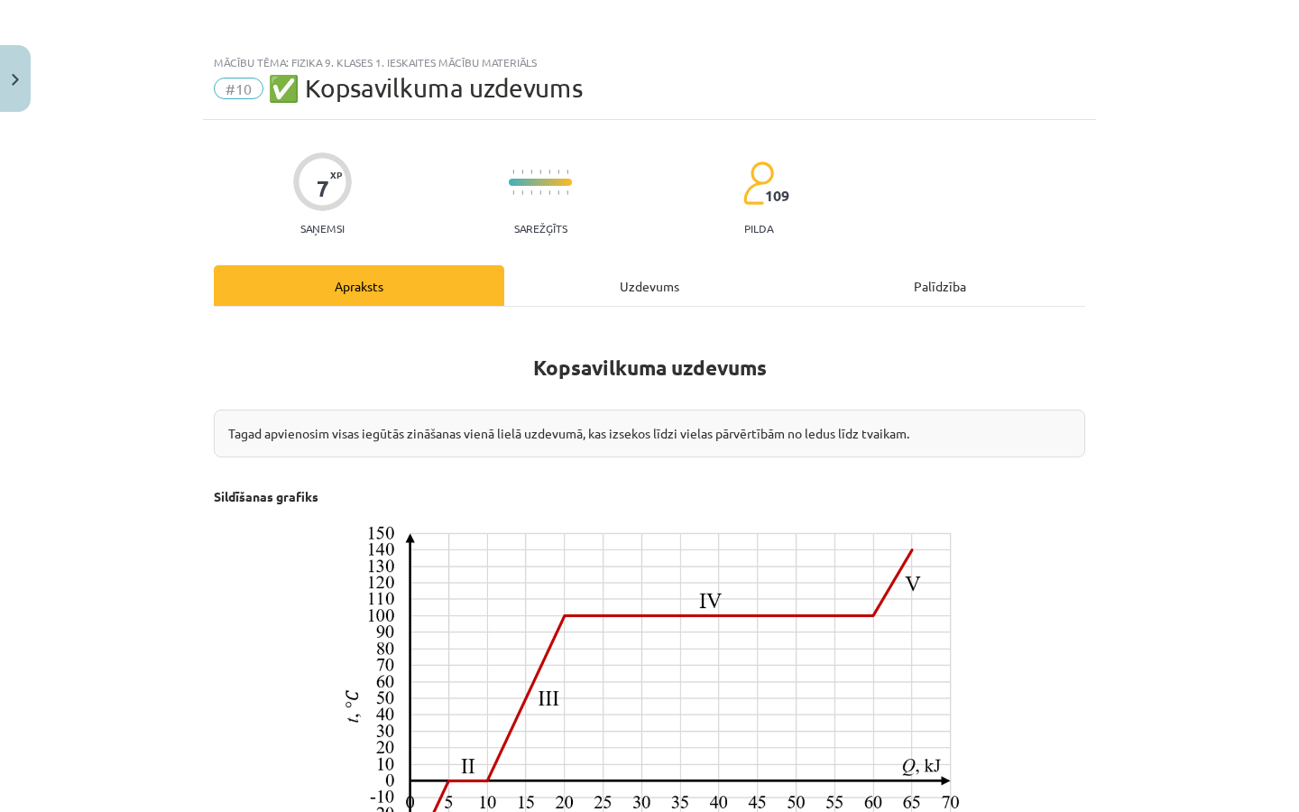
click at [628, 276] on div "Uzdevums" at bounding box center [649, 285] width 290 height 41
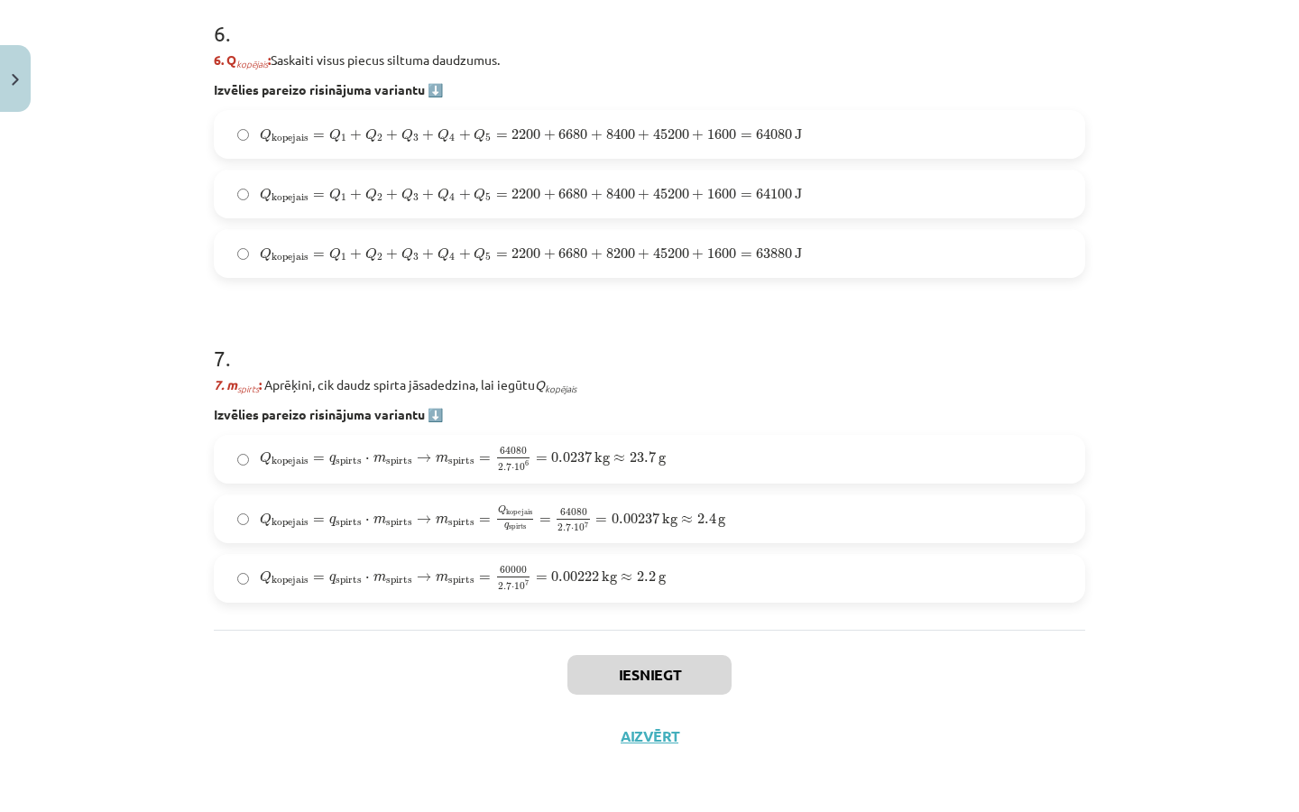
scroll to position [2412, 0]
click at [523, 115] on label "Q kopejais = Q 1 + Q 2 + Q 3 + Q 4 + Q 5 = 2200 + 6680 + 8400 + 45200 + 1600 = …" at bounding box center [650, 134] width 868 height 45
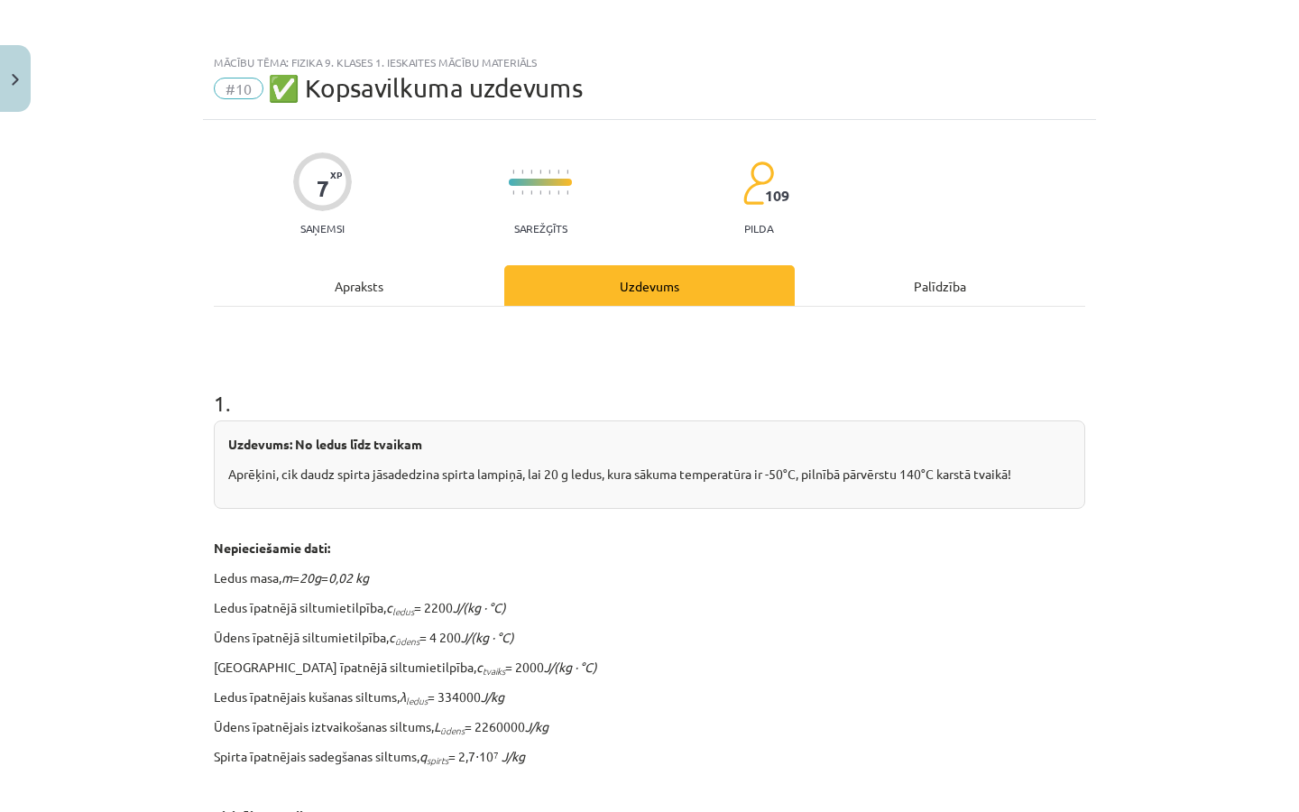
scroll to position [0, 0]
click at [406, 276] on div "Apraksts" at bounding box center [359, 285] width 290 height 41
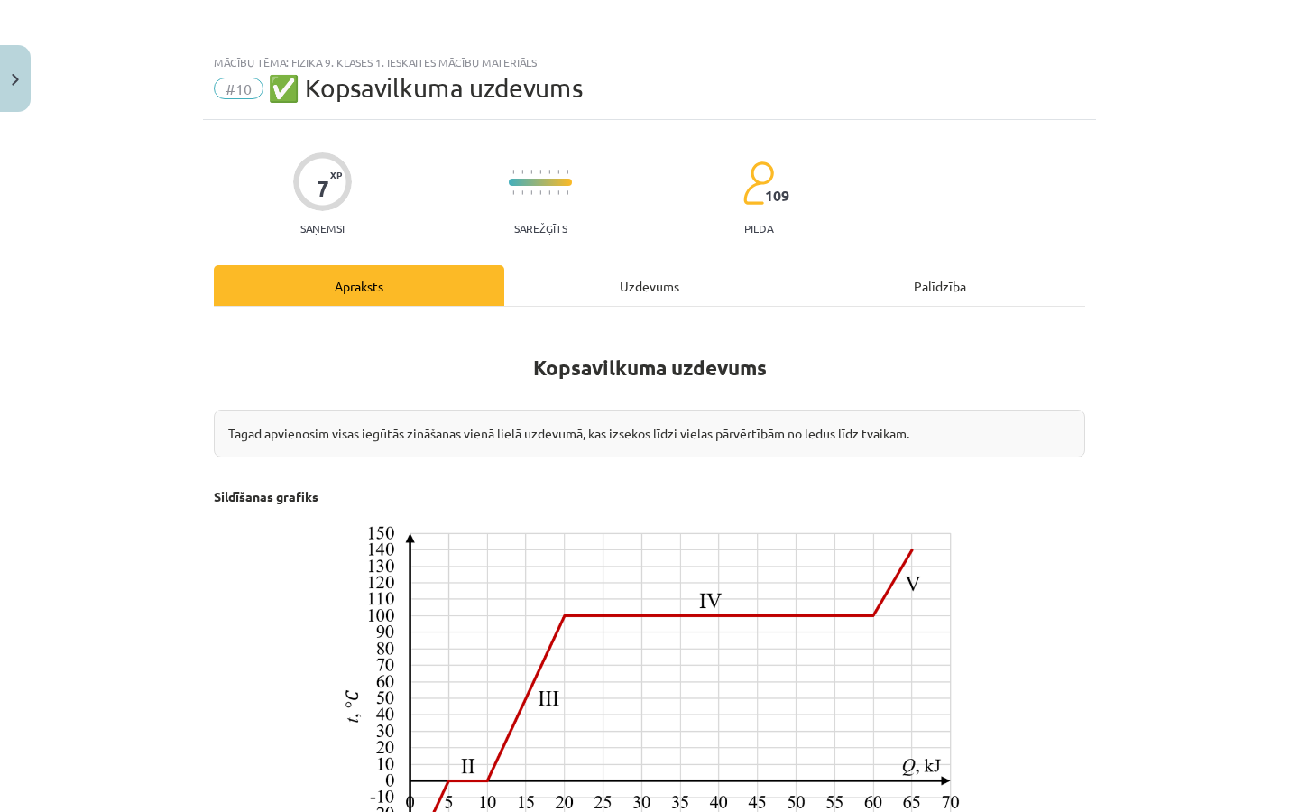
click at [612, 274] on div "Uzdevums" at bounding box center [649, 285] width 290 height 41
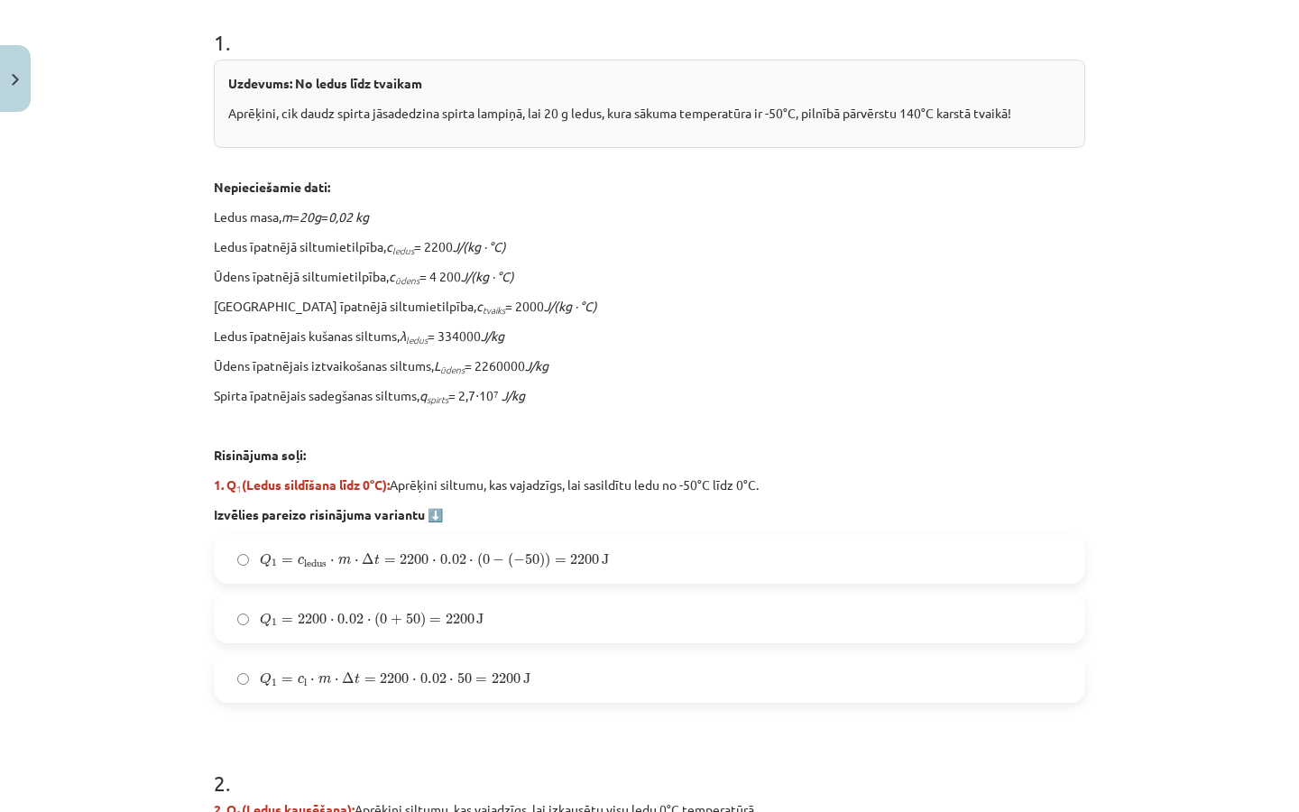
scroll to position [362, 0]
click at [462, 678] on span "50" at bounding box center [464, 677] width 14 height 11
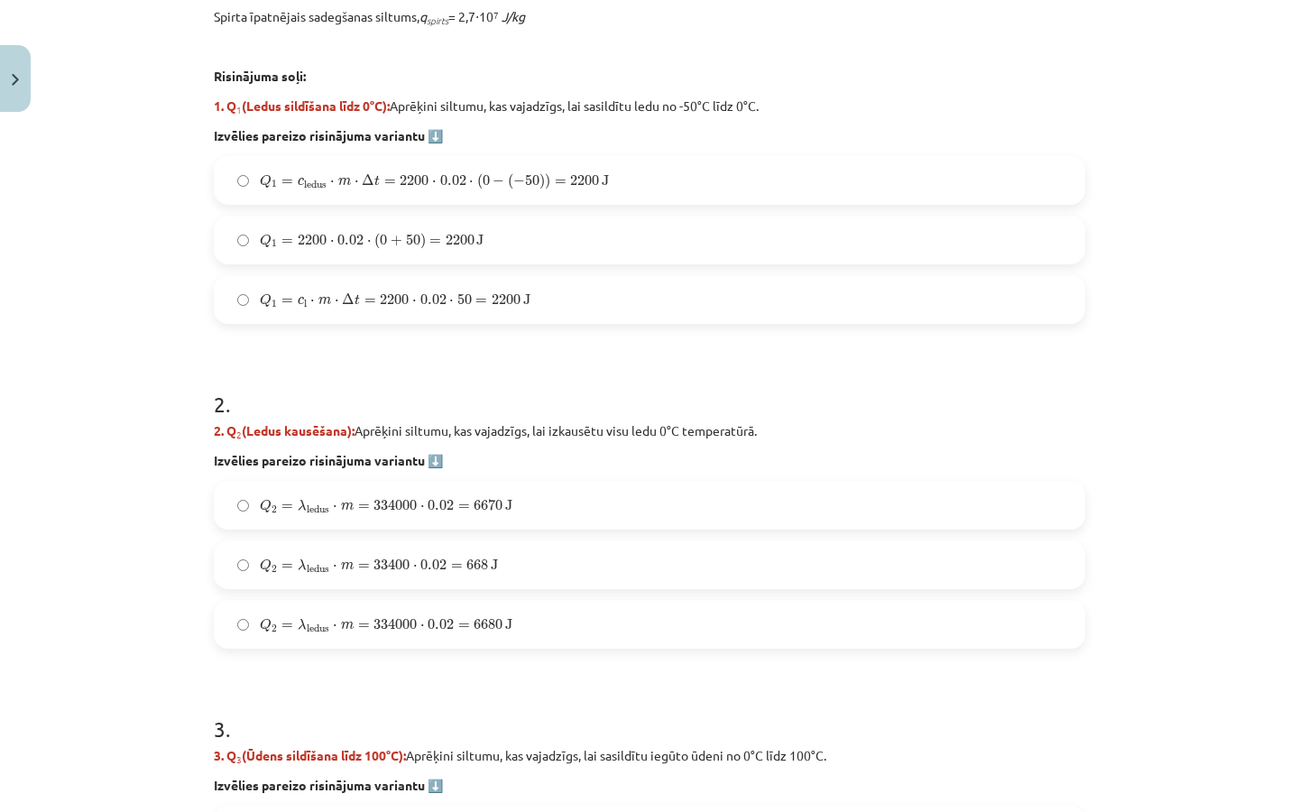
scroll to position [742, 0]
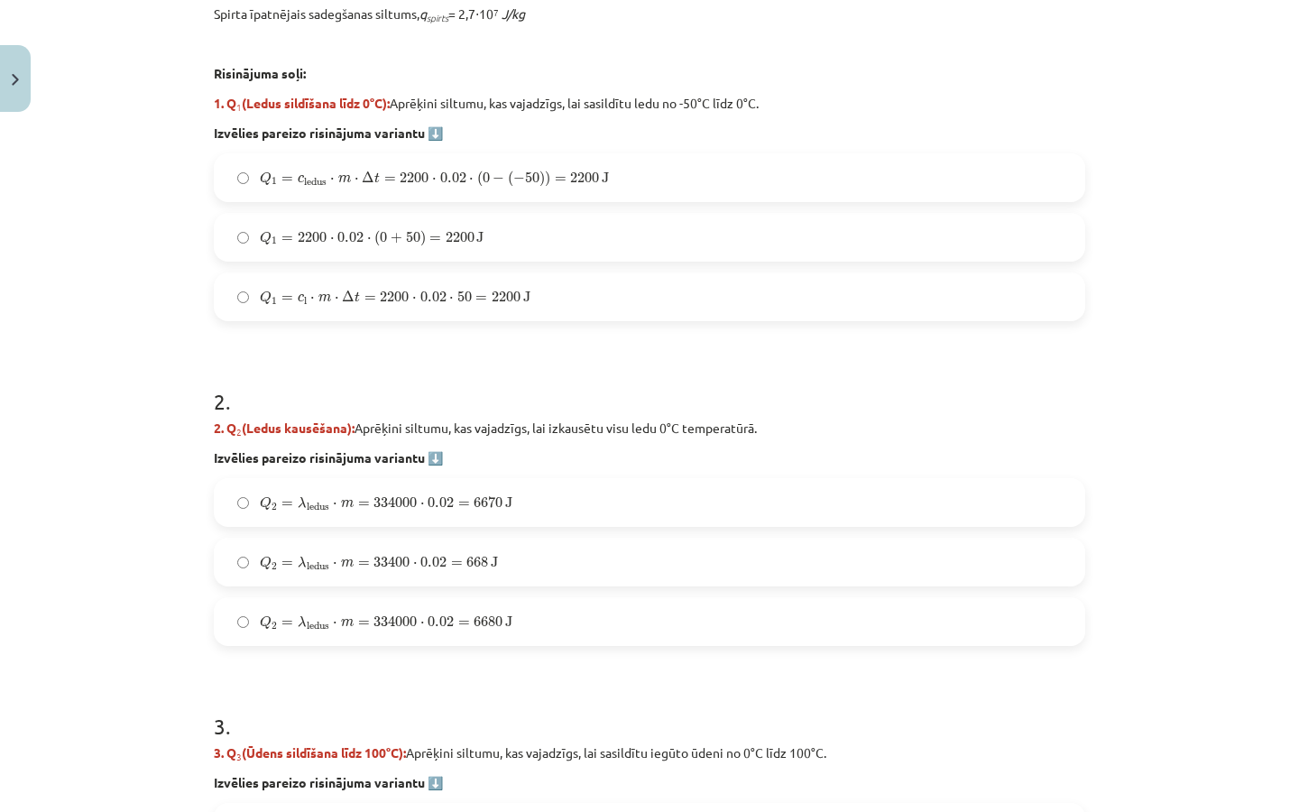
click at [530, 503] on label "Q 2 = λ ledus ⋅ m = 334000 ⋅ 0.02 = 6670 J Q 2 = λ ledus ⋅ m = 334000 ⋅ 0.02 = …" at bounding box center [650, 502] width 868 height 45
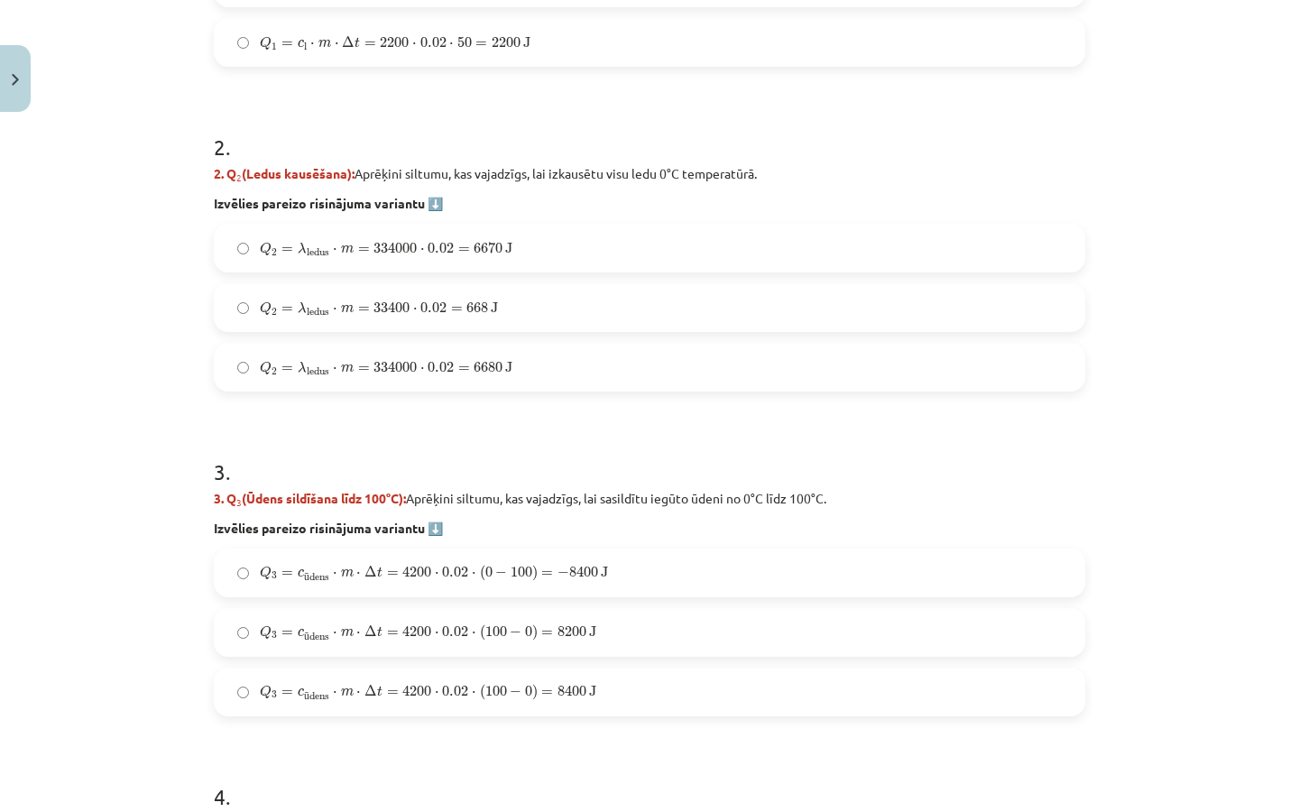
scroll to position [998, 0]
click at [596, 631] on span "Q 3 = c ū dens ⋅ m ⋅ Δ t = 4200 ⋅ 0.02 ⋅ ( 100 − 0 ) = 8200 J" at bounding box center [428, 632] width 337 height 18
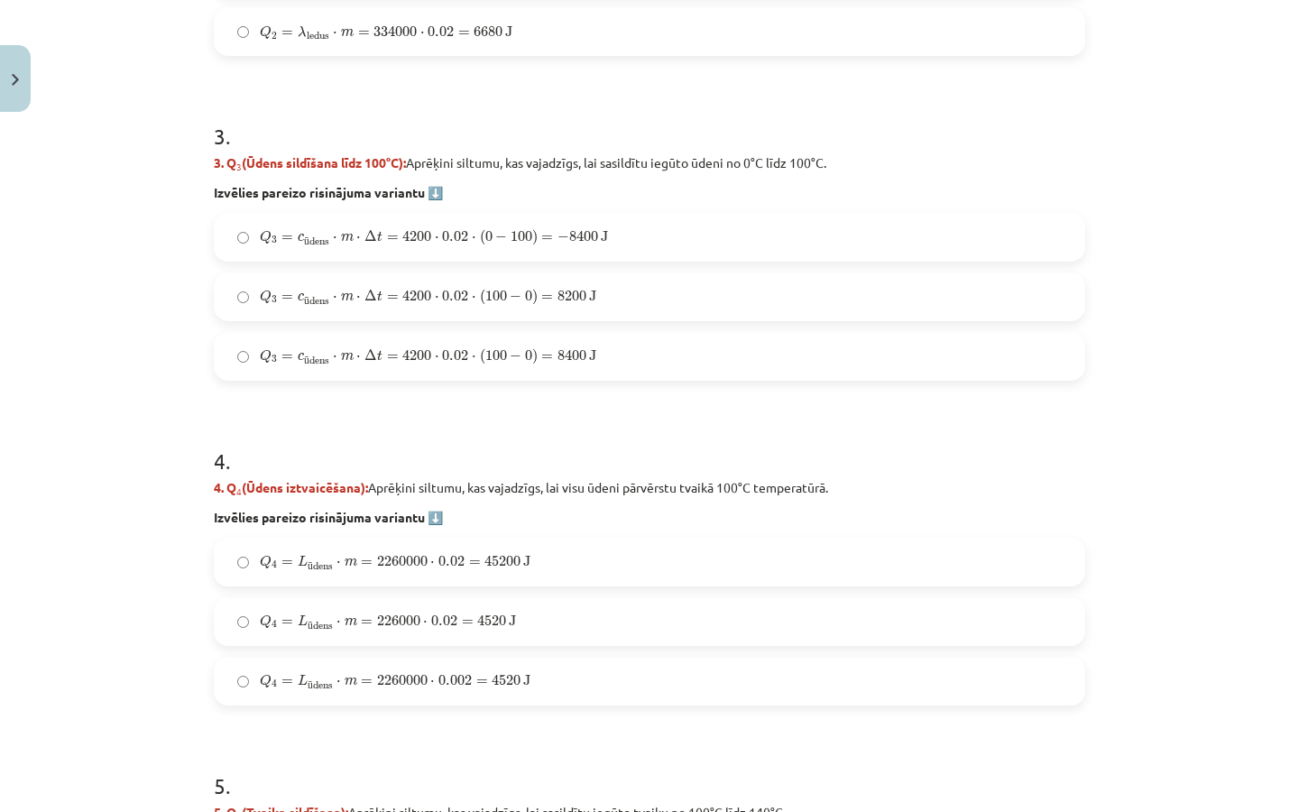
scroll to position [1333, 0]
drag, startPoint x: 536, startPoint y: 567, endPoint x: 527, endPoint y: 554, distance: 15.5
click at [536, 567] on label "Q 4 = L ū dens ⋅ m = 2260000 ⋅ 0.02 = 45200 J Q 4 = L ūdens ⋅ m = 2260000 ⋅ 0.0…" at bounding box center [650, 561] width 868 height 45
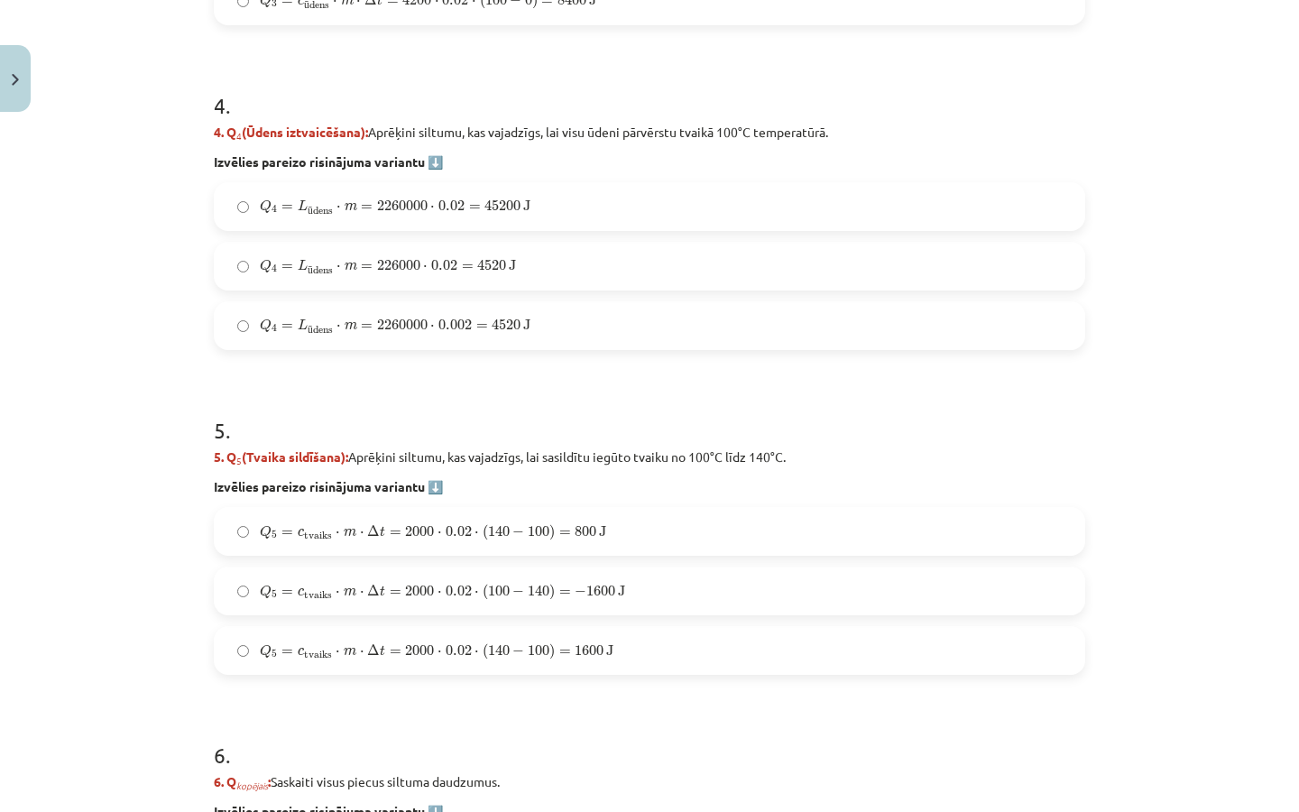
scroll to position [1713, 0]
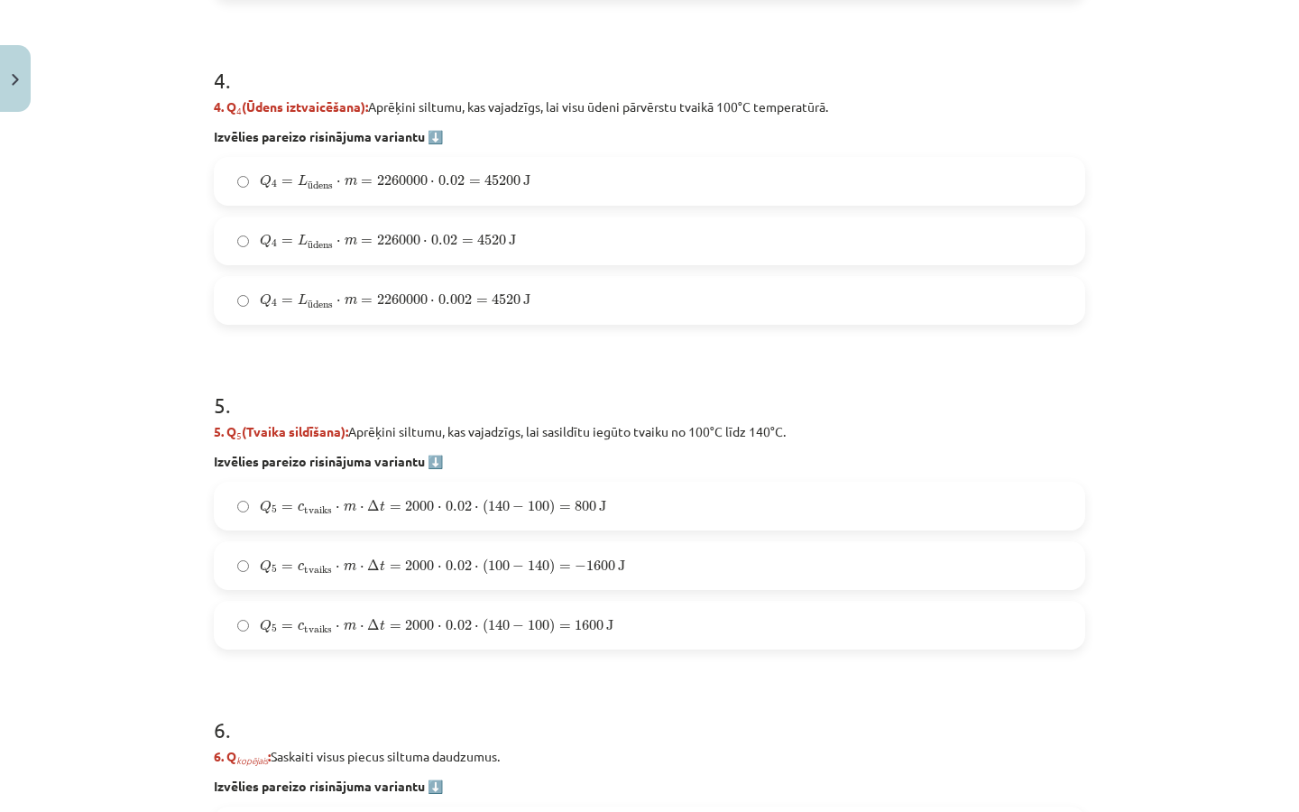
click at [520, 621] on span "−" at bounding box center [518, 626] width 12 height 11
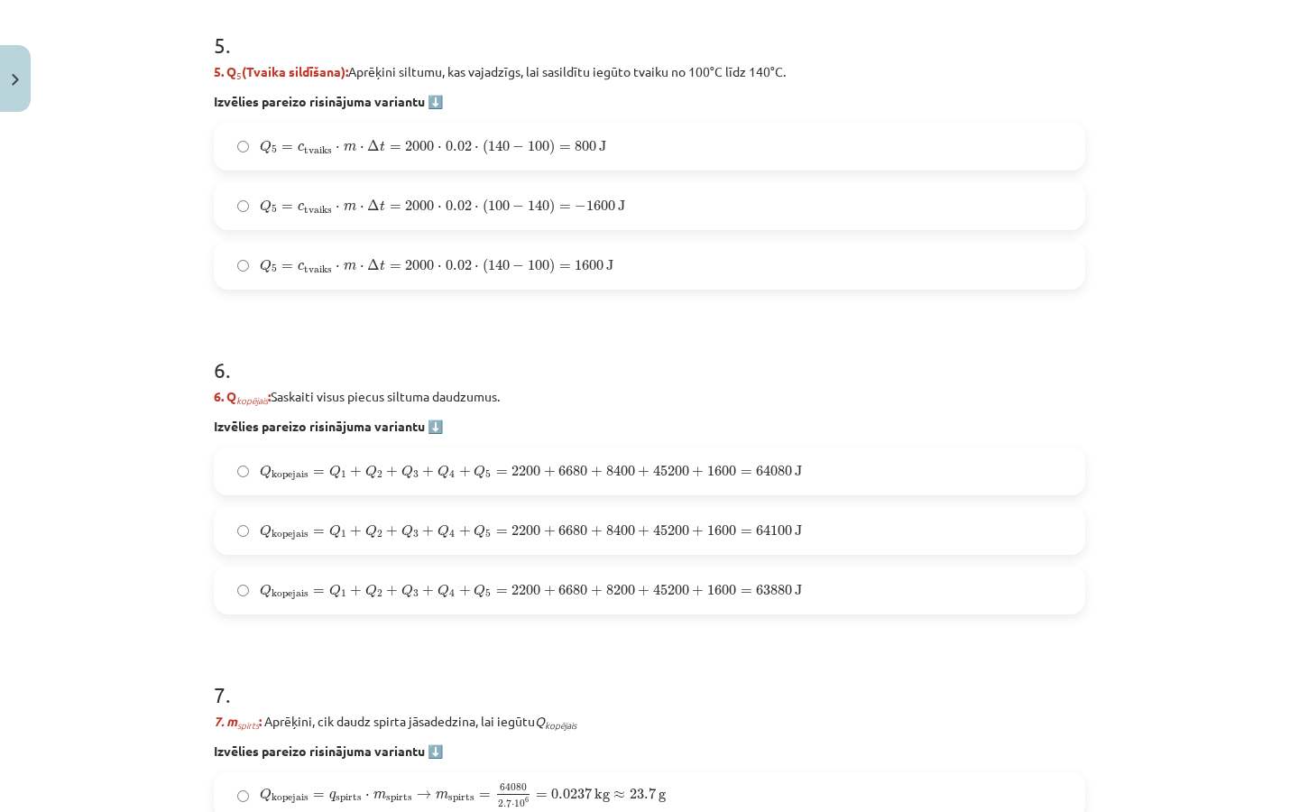
scroll to position [2102, 0]
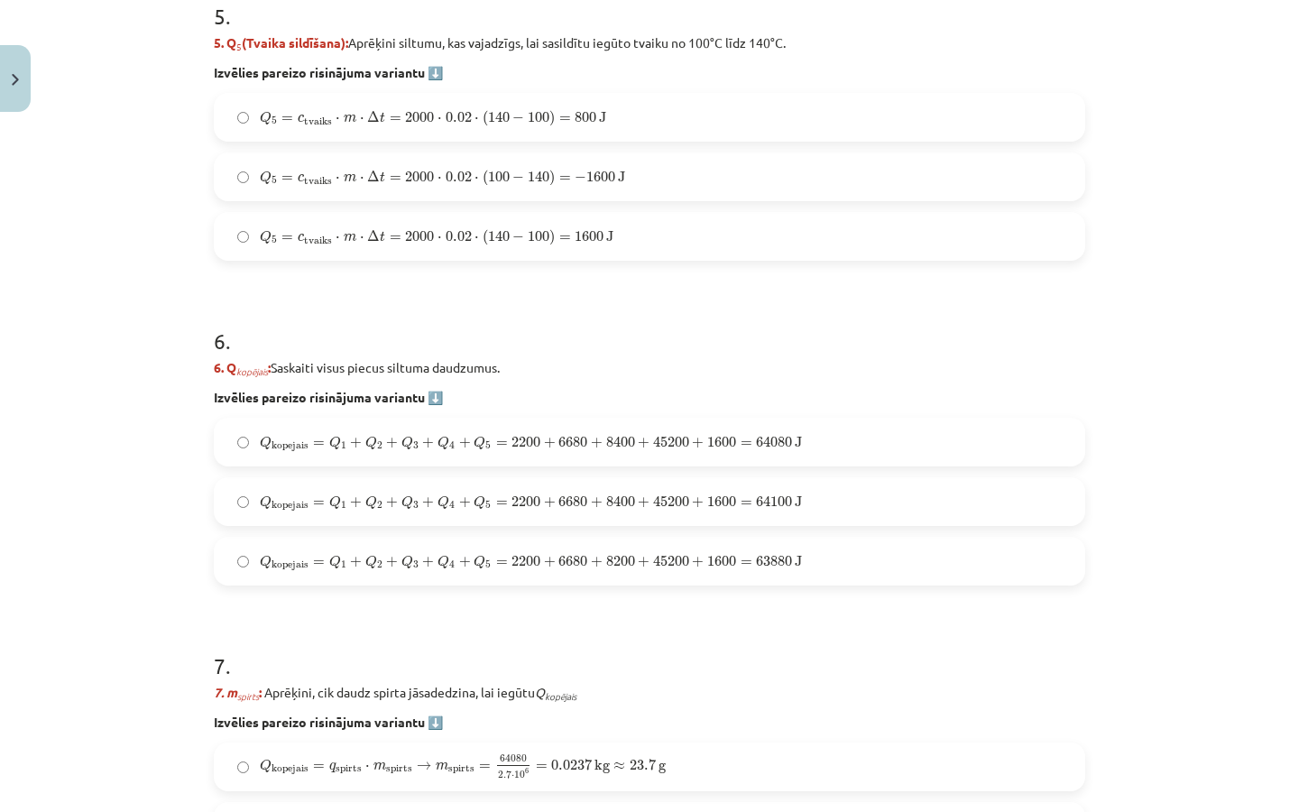
click at [601, 571] on span "Q kopejais = Q 1 + Q 2 + Q 3 + Q 4 + Q 5 = 2200 + 6680 + 8200 + 45200 + 1600 = …" at bounding box center [531, 563] width 542 height 18
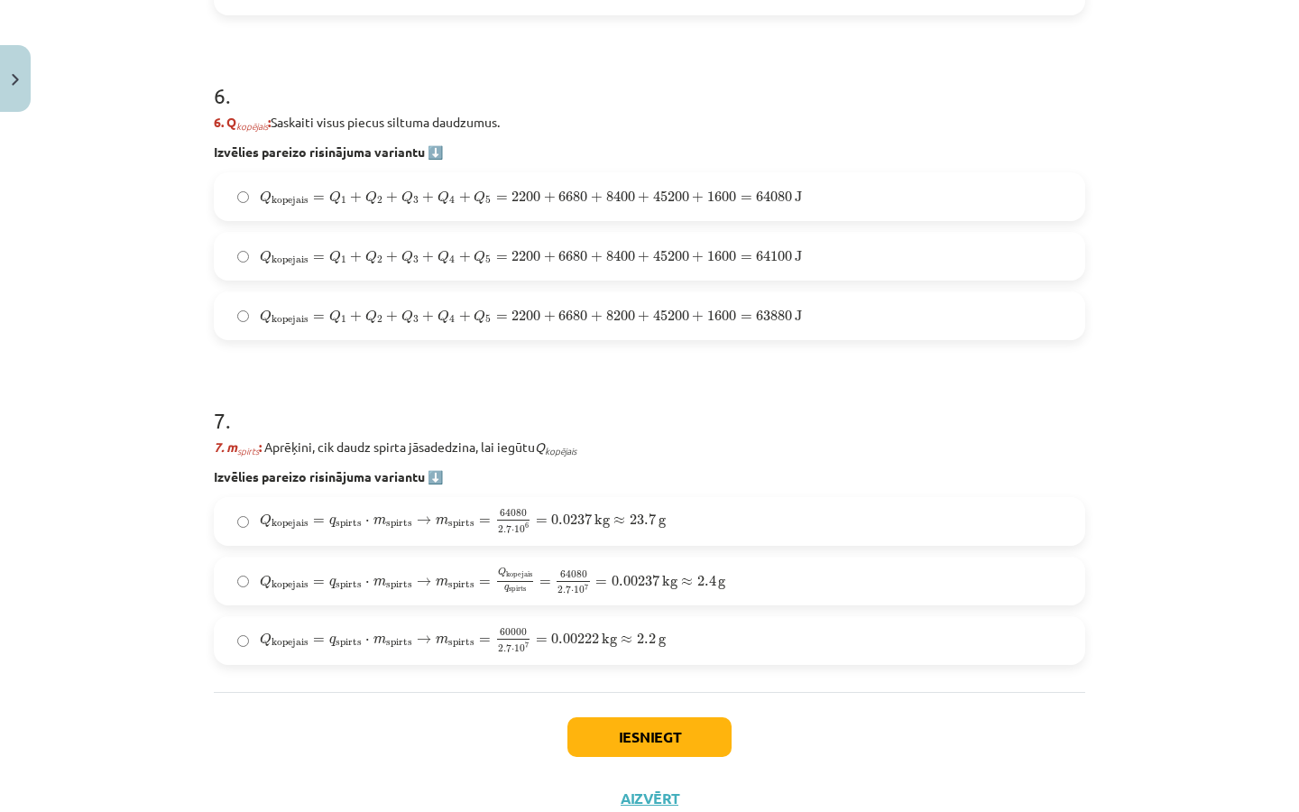
scroll to position [2362, 0]
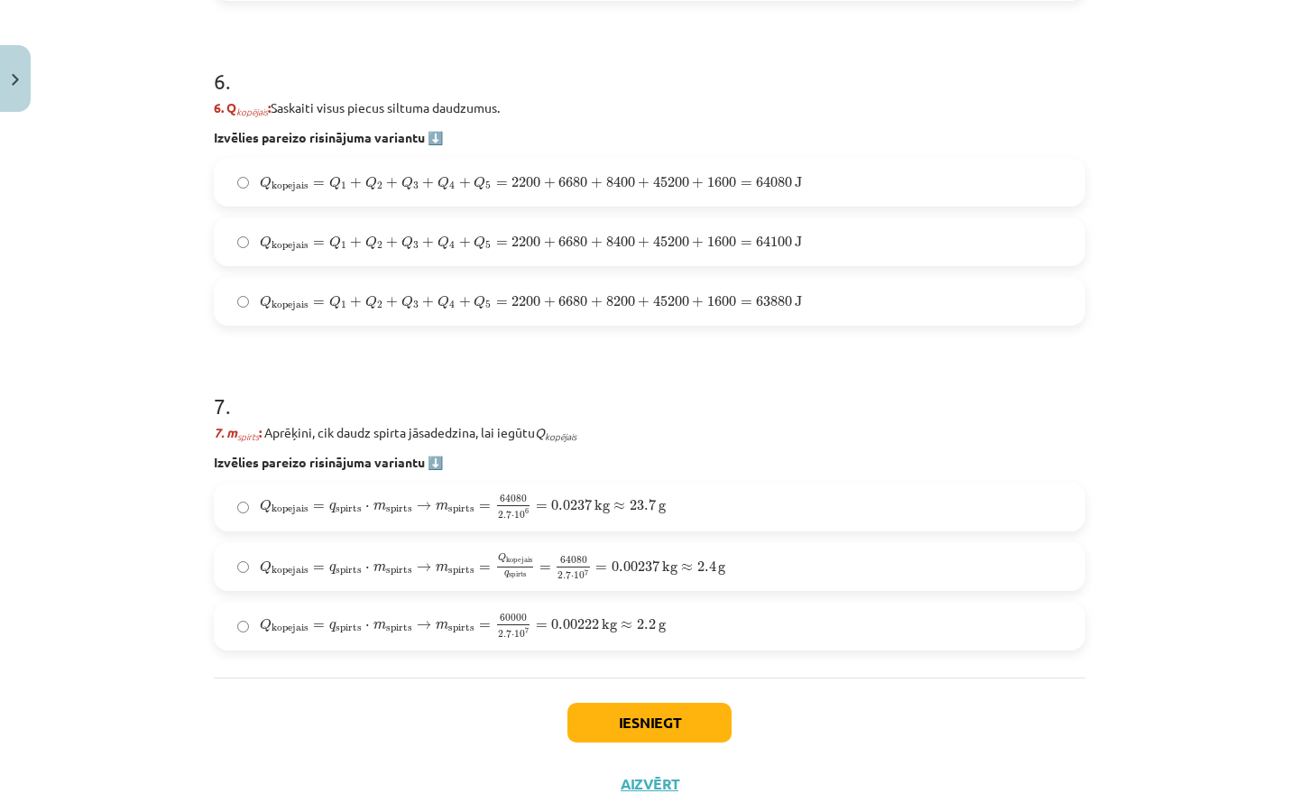
click at [524, 604] on label "Q kopejais = q spirts ⋅ m spirts → m spirts = 60000 2.7 ⋅ 10 7 = 0.00222 kg ≈ 2…" at bounding box center [650, 626] width 868 height 45
click at [608, 715] on button "Iesniegt" at bounding box center [649, 723] width 164 height 40
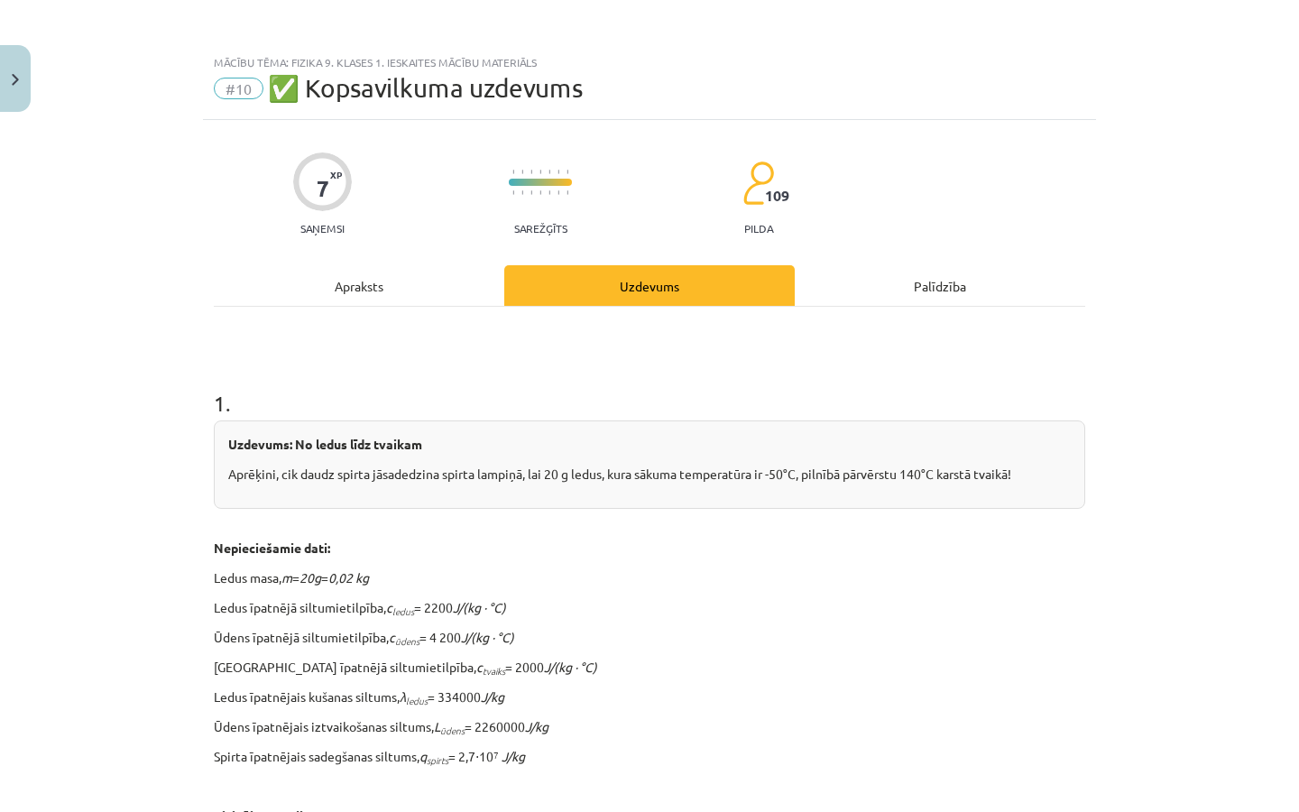
scroll to position [0, 0]
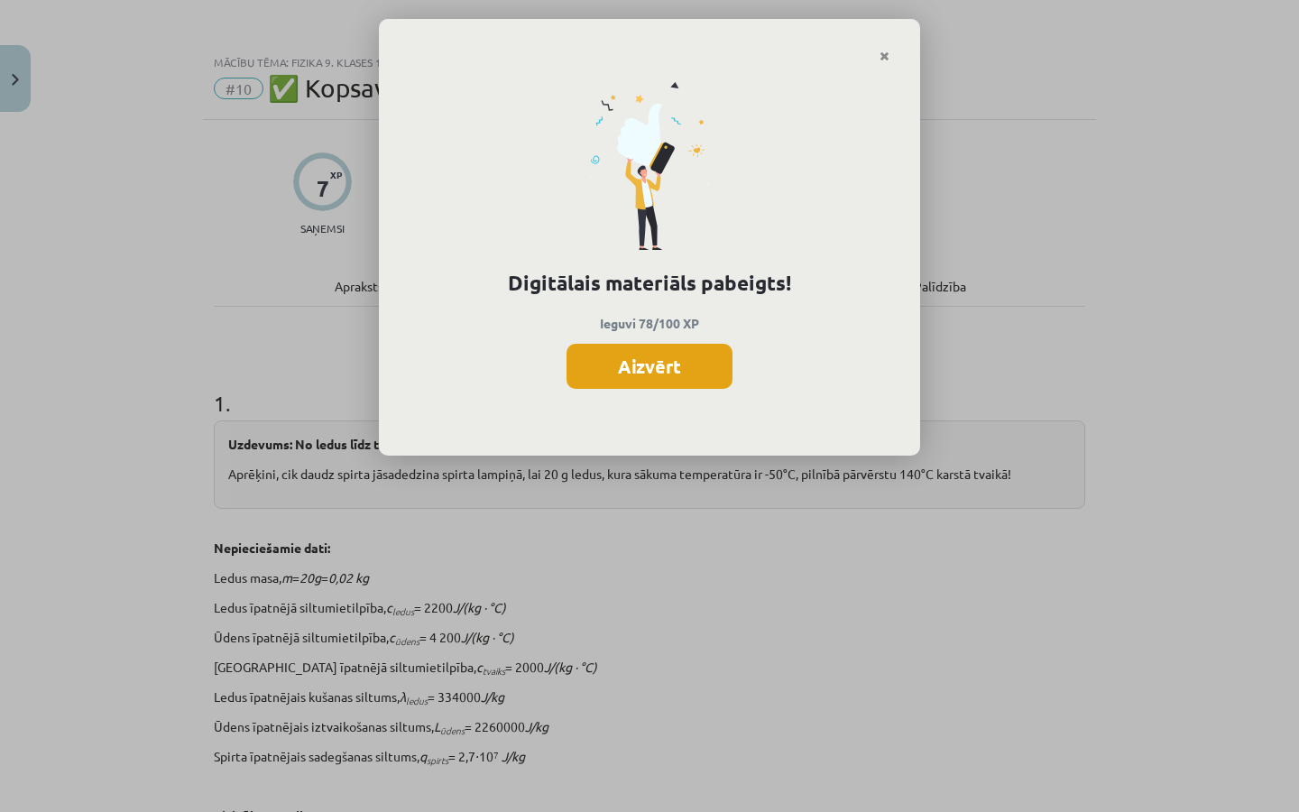
click at [714, 349] on button "Aizvērt" at bounding box center [650, 366] width 166 height 45
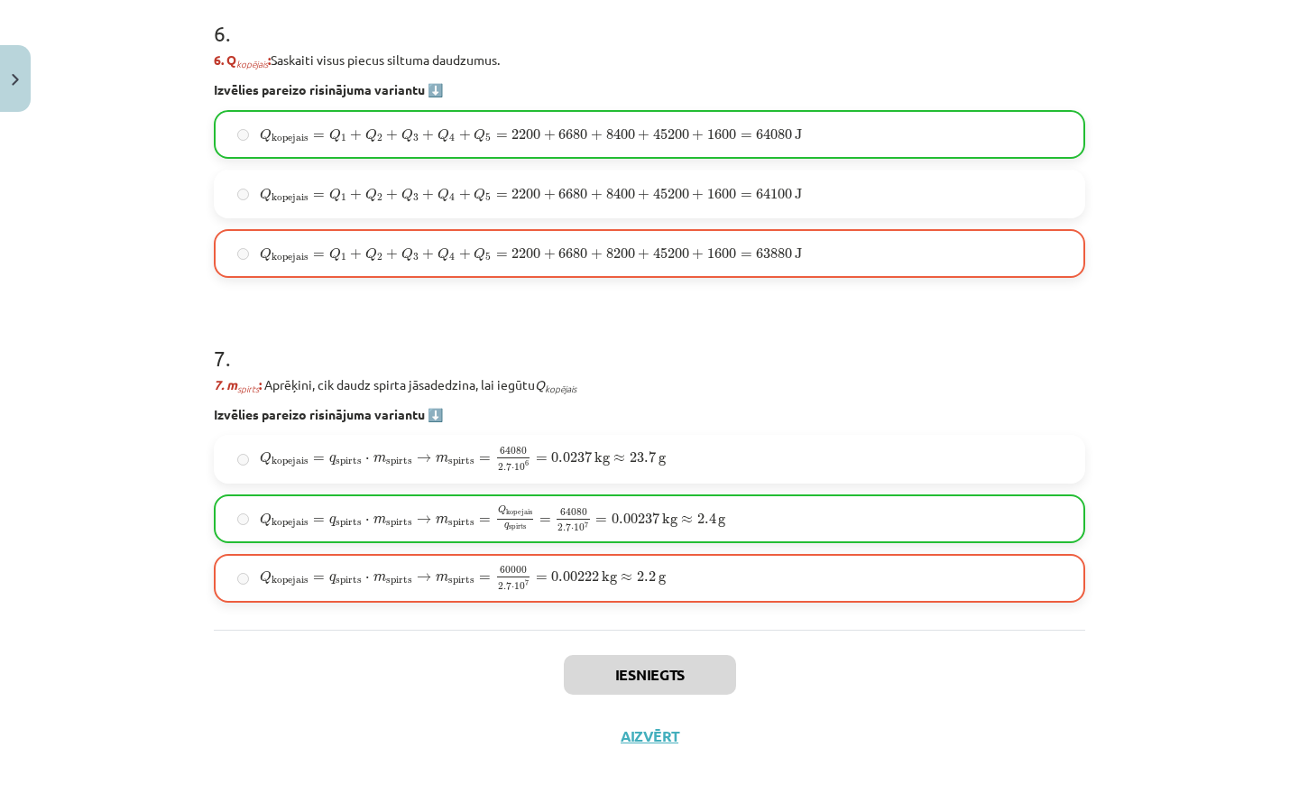
scroll to position [2412, 0]
click at [657, 735] on button "Aizvērt" at bounding box center [649, 736] width 69 height 18
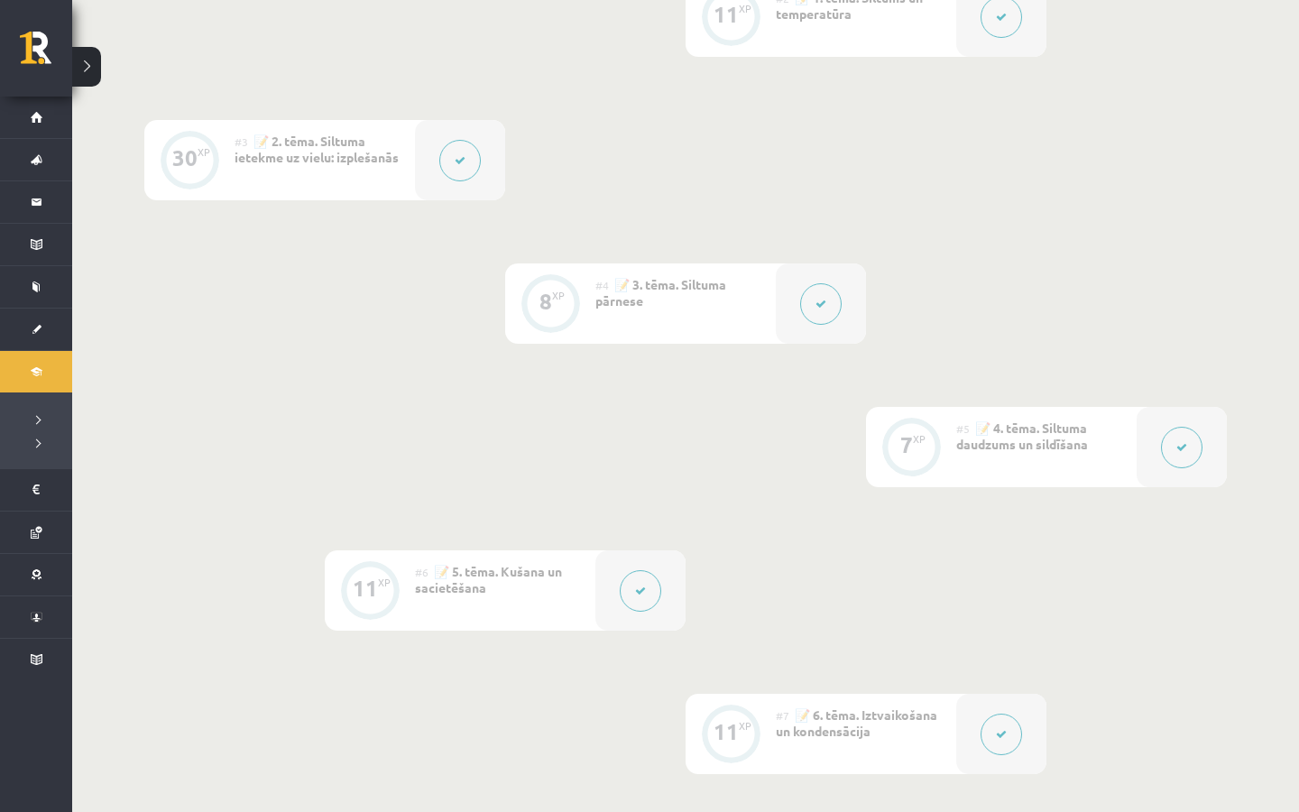
scroll to position [0, 0]
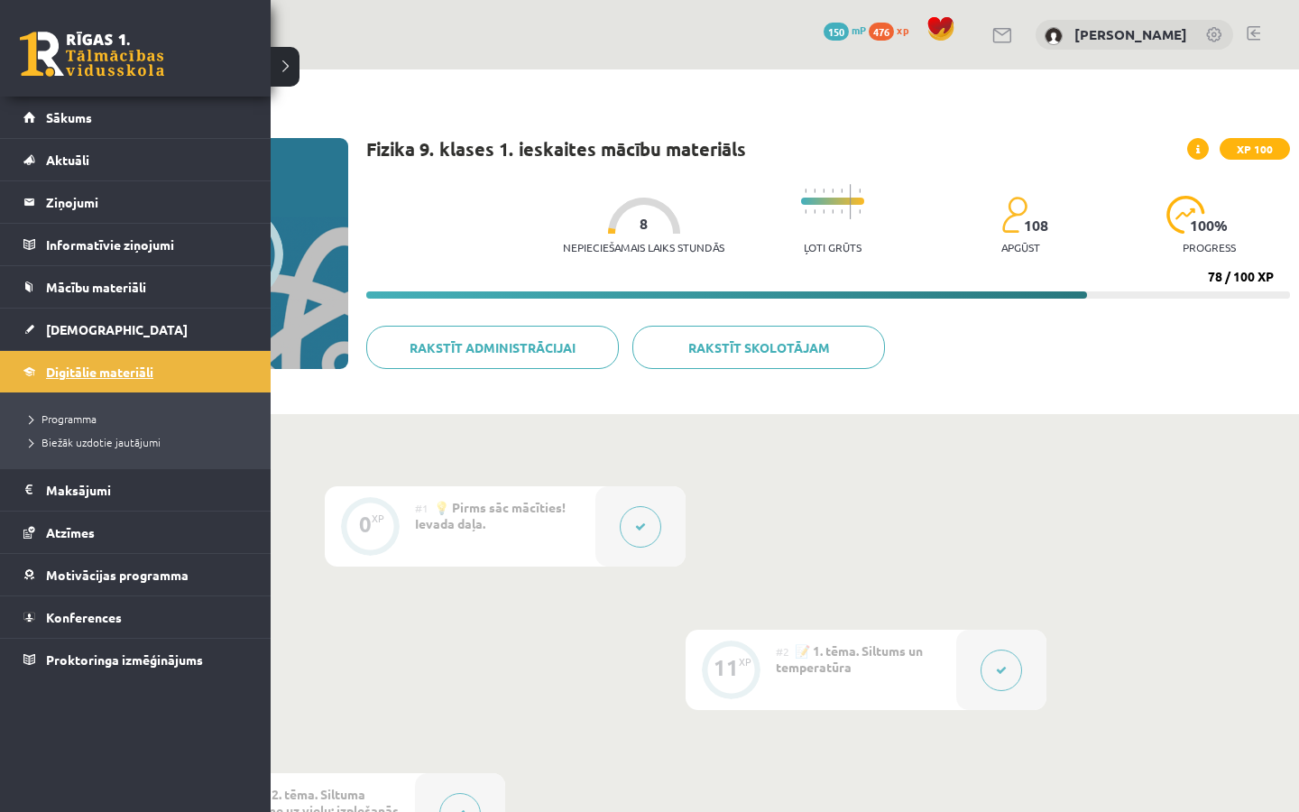
click at [48, 379] on link "Digitālie materiāli" at bounding box center [135, 371] width 225 height 41
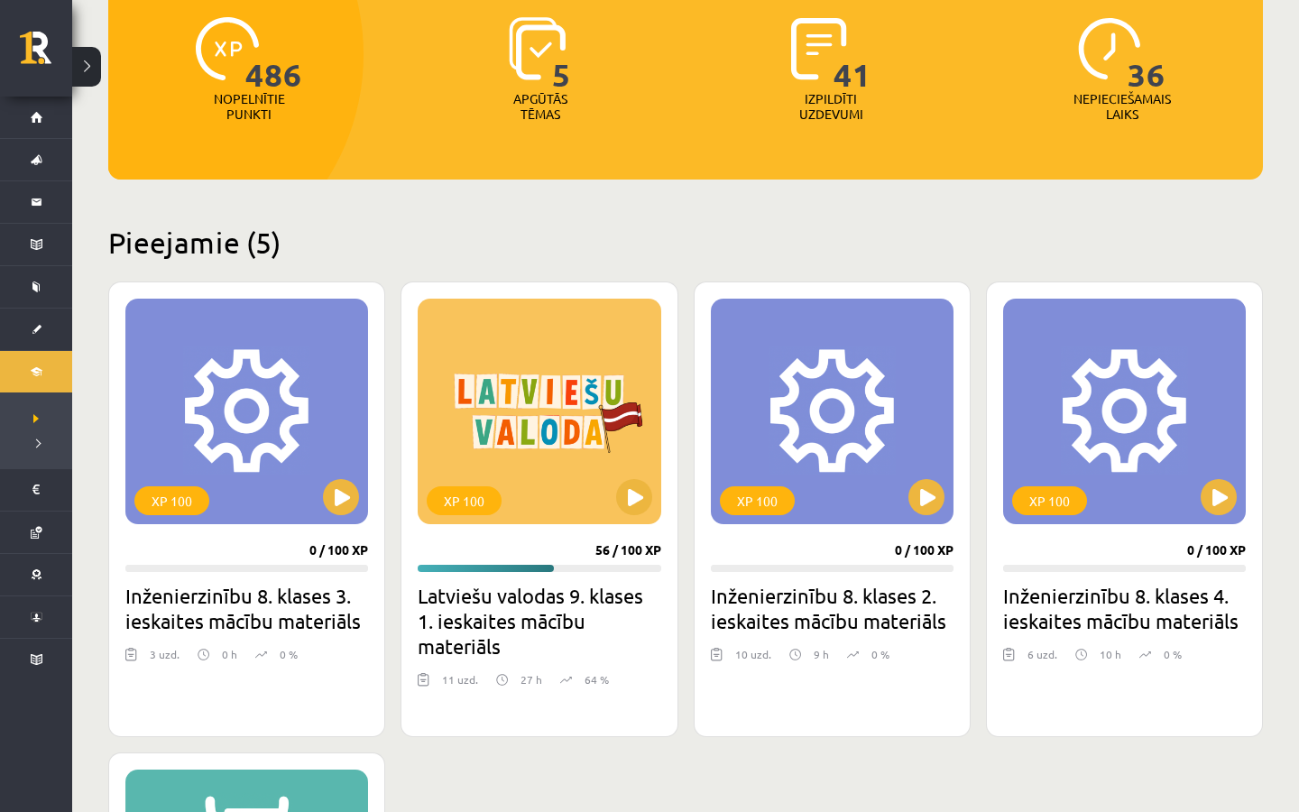
scroll to position [575, 0]
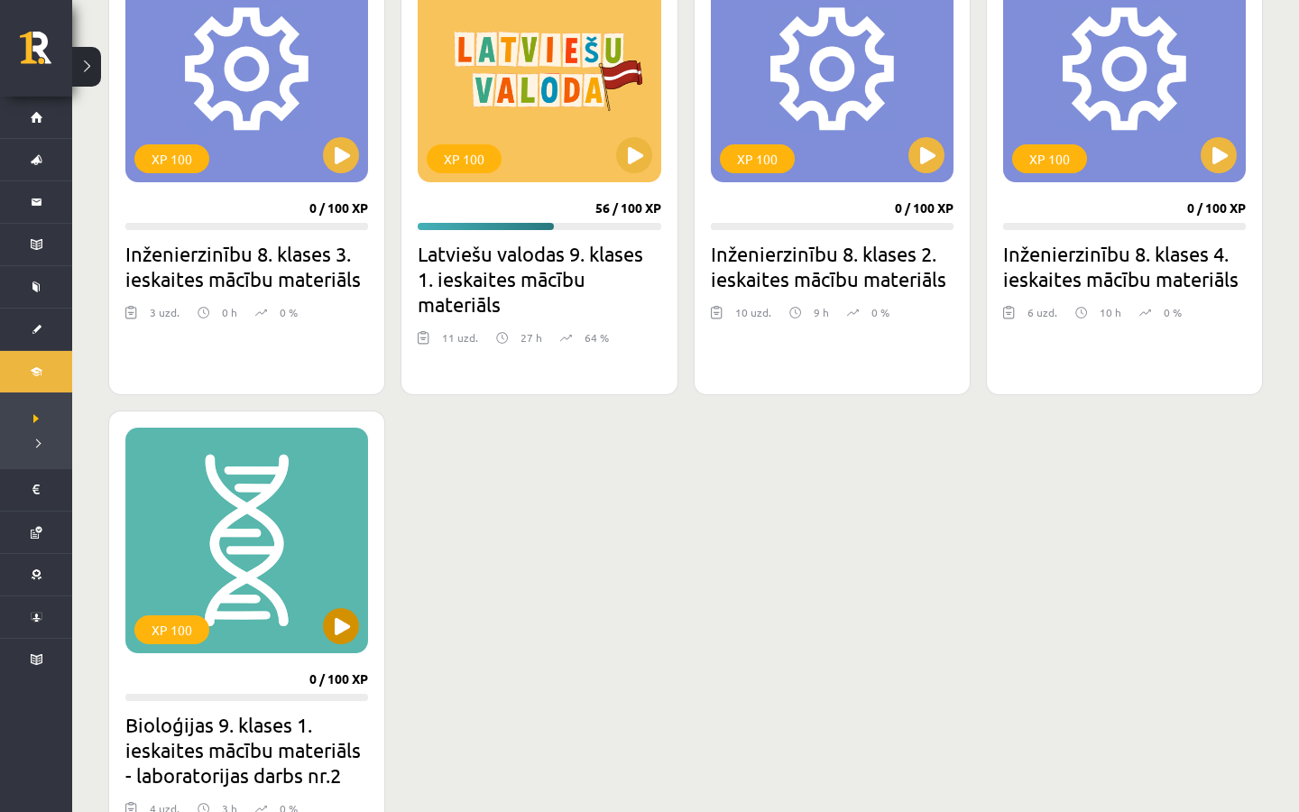
click at [346, 623] on button at bounding box center [341, 626] width 36 height 36
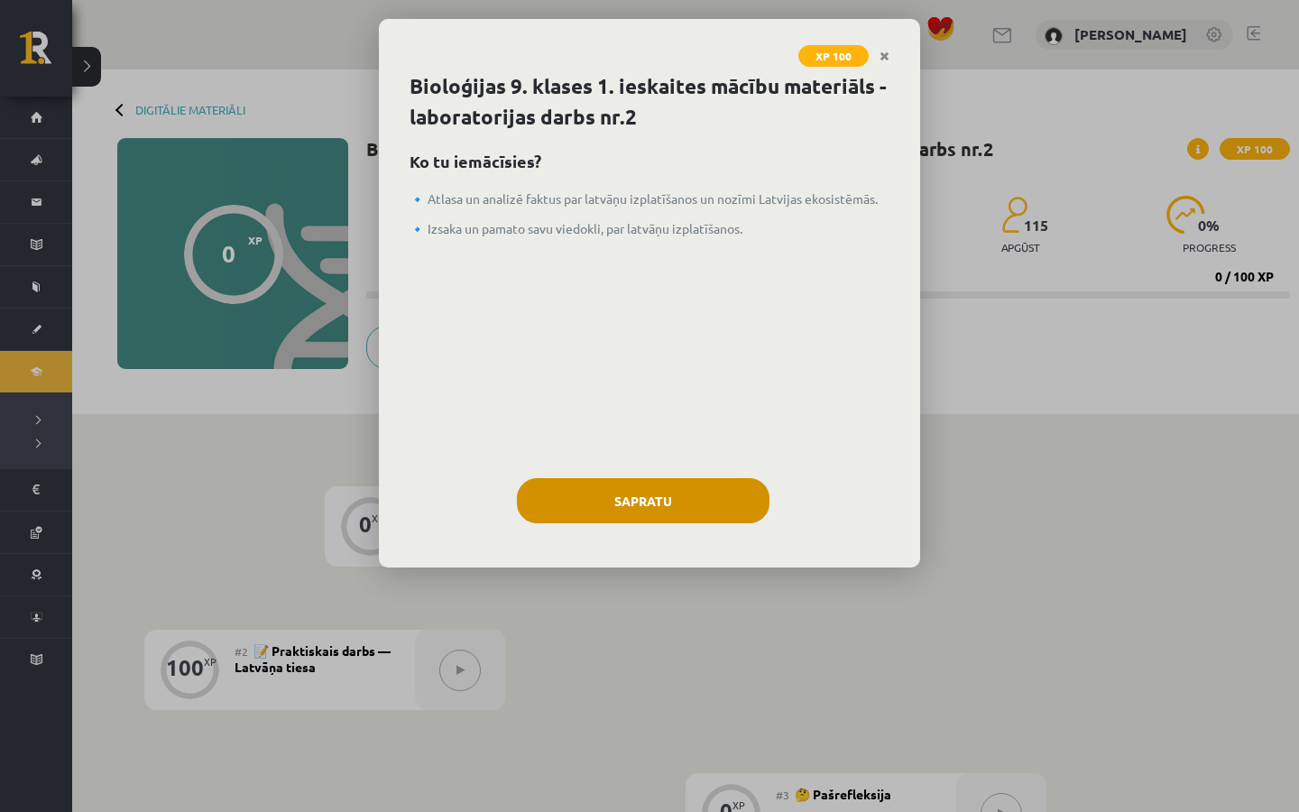
click at [539, 491] on button "Sapratu" at bounding box center [643, 500] width 253 height 45
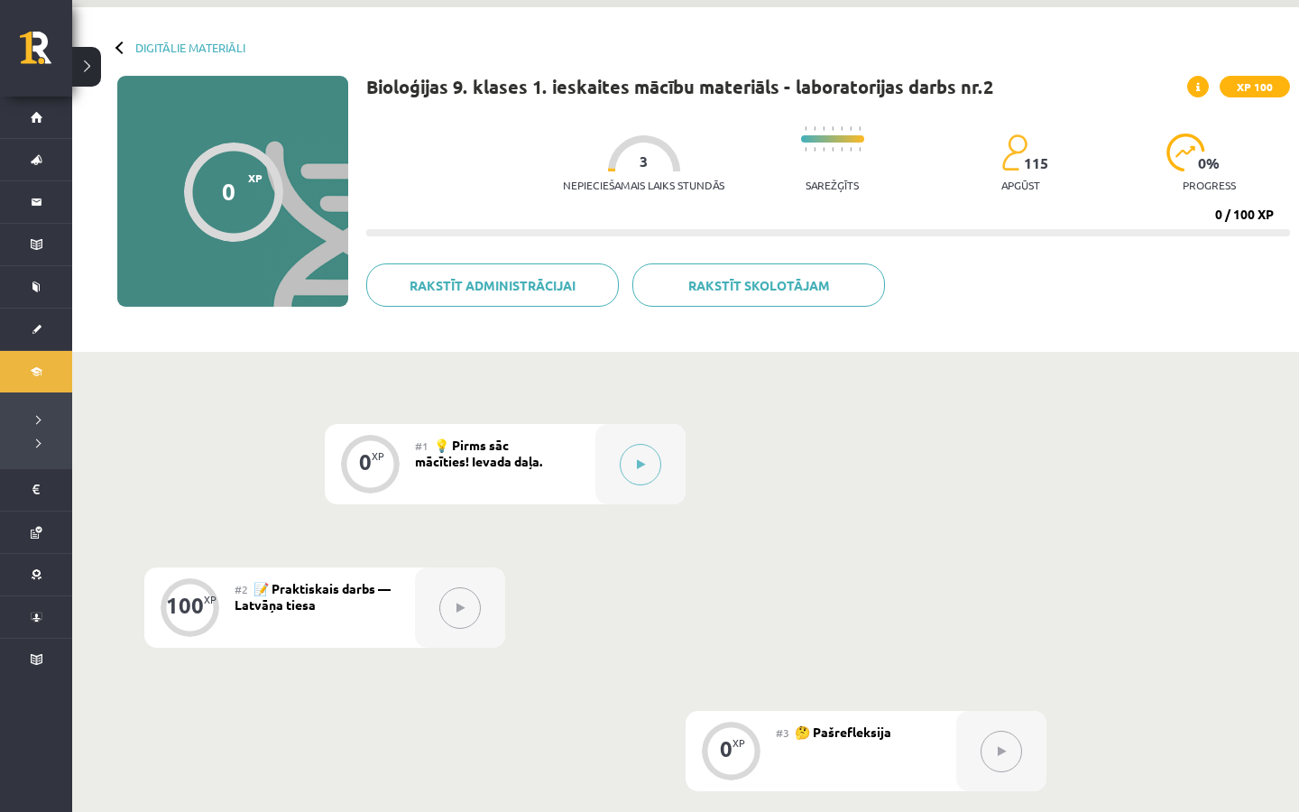
scroll to position [67, 0]
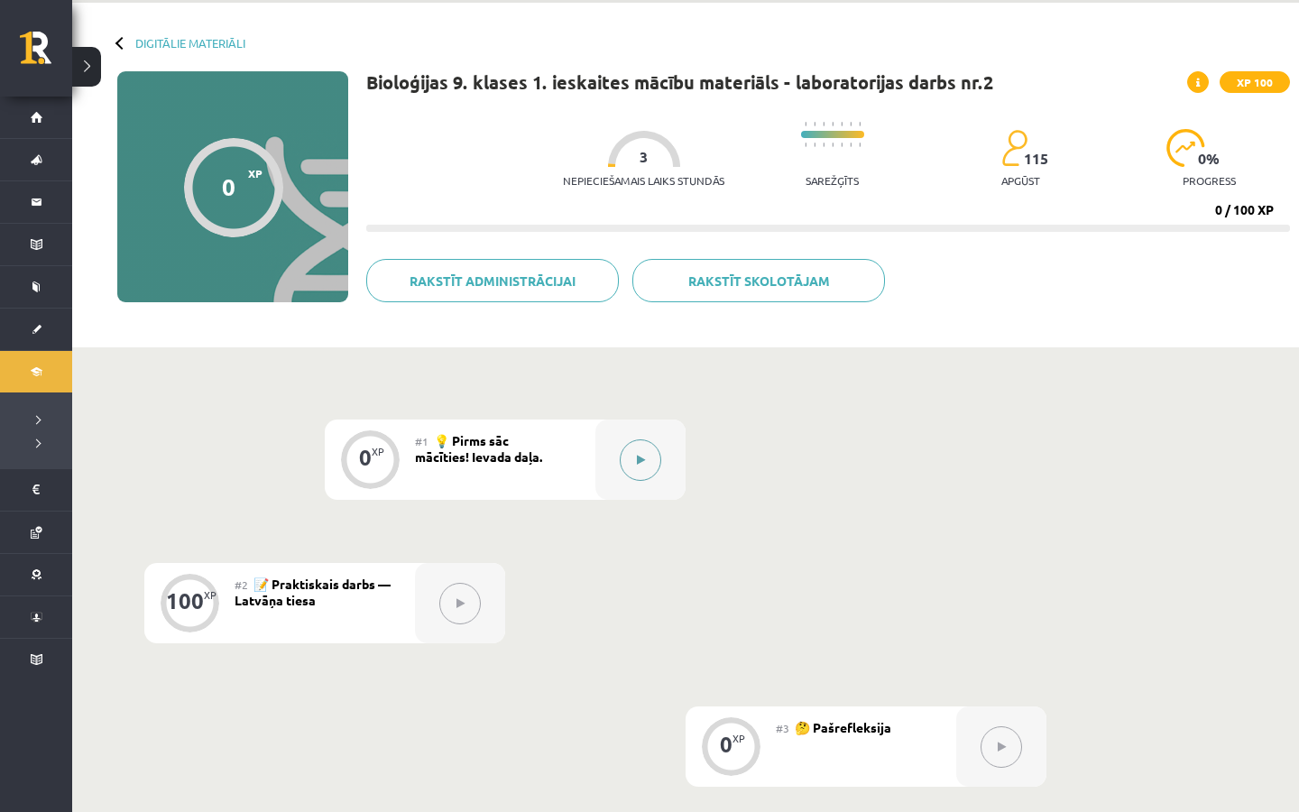
click at [607, 458] on div at bounding box center [640, 460] width 90 height 80
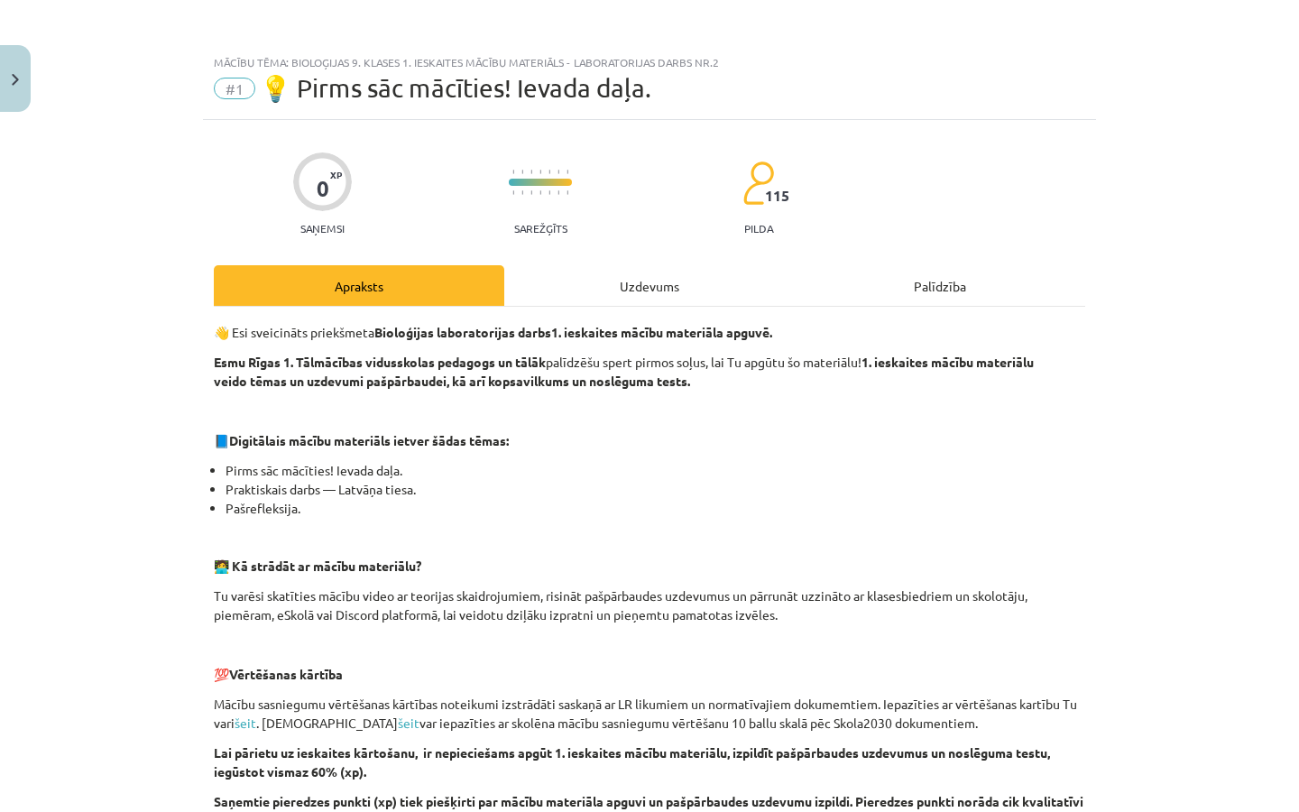
click at [577, 278] on div "Uzdevums" at bounding box center [649, 285] width 290 height 41
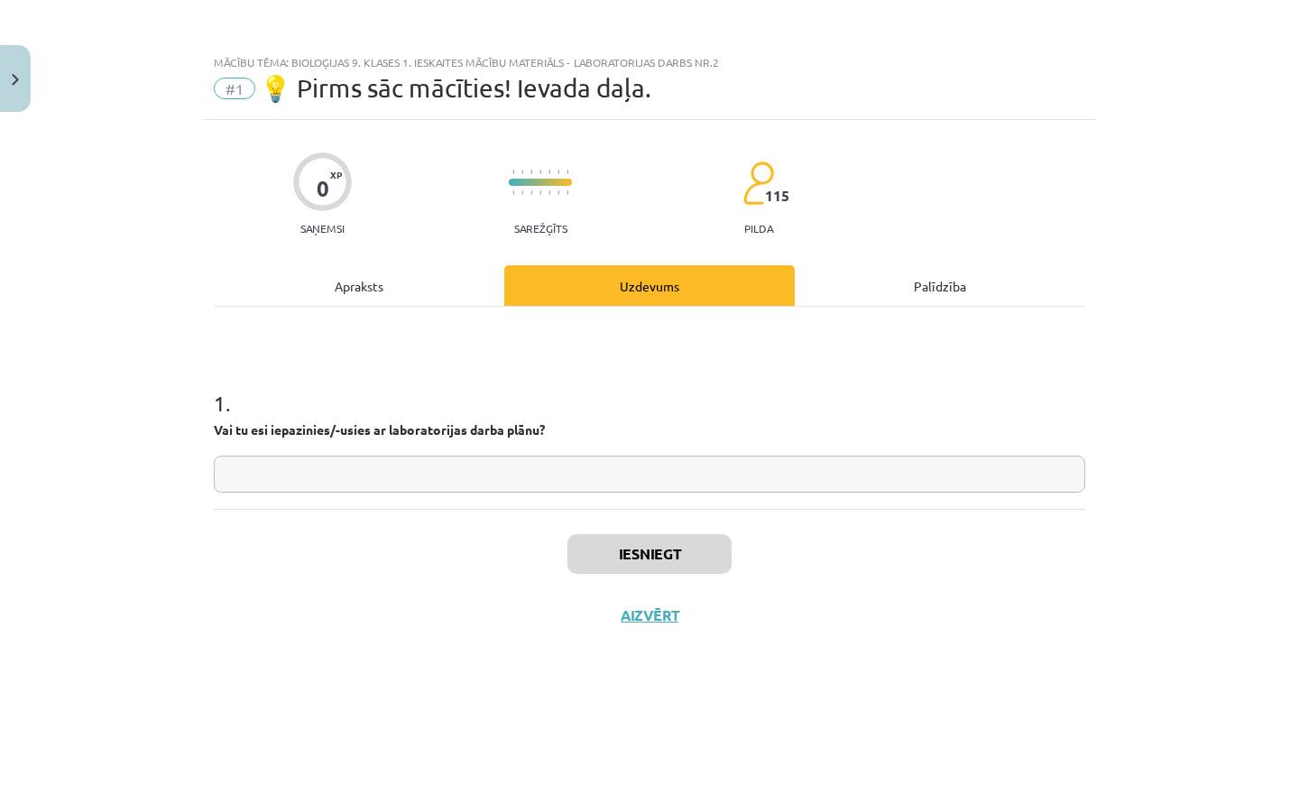
click at [494, 463] on input "text" at bounding box center [649, 474] width 871 height 37
type input "**"
click at [613, 554] on button "Iesniegt" at bounding box center [649, 554] width 164 height 40
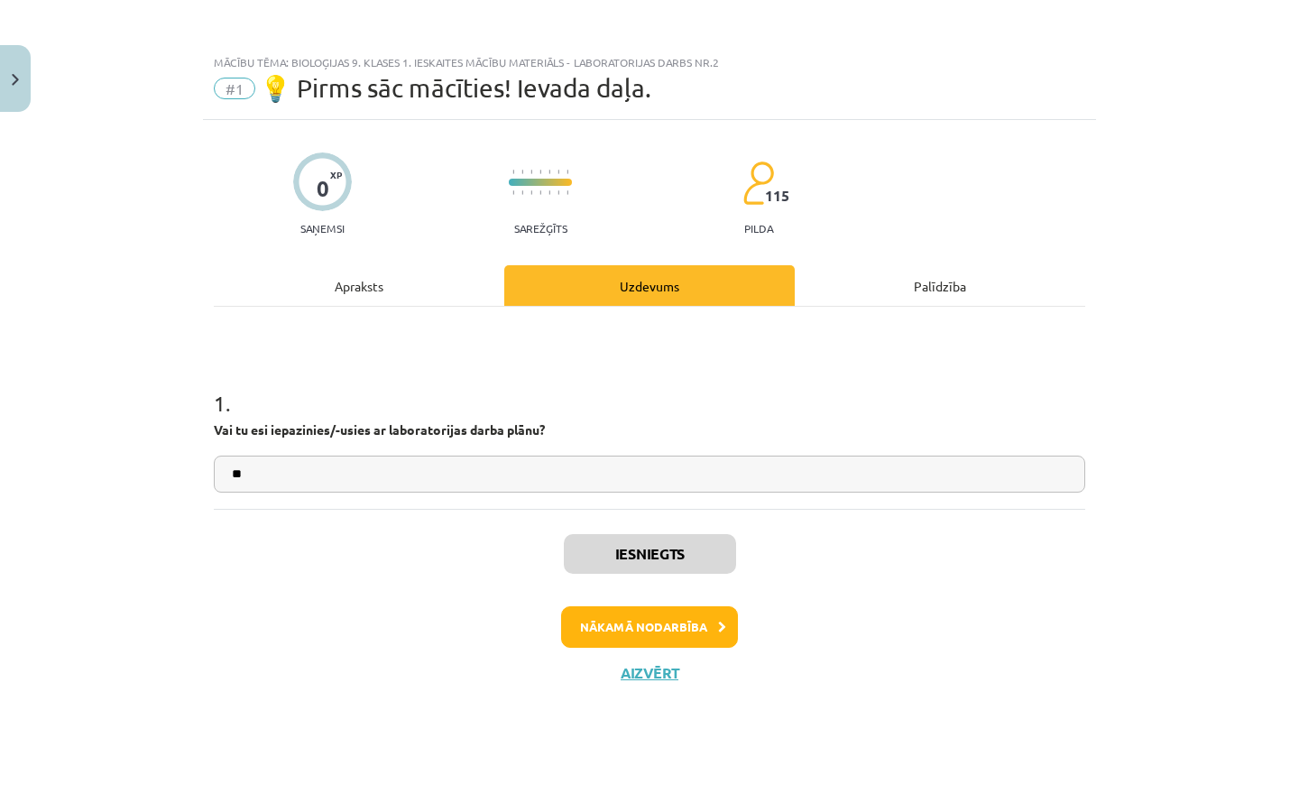
click at [609, 622] on button "Nākamā nodarbība" at bounding box center [649, 626] width 177 height 41
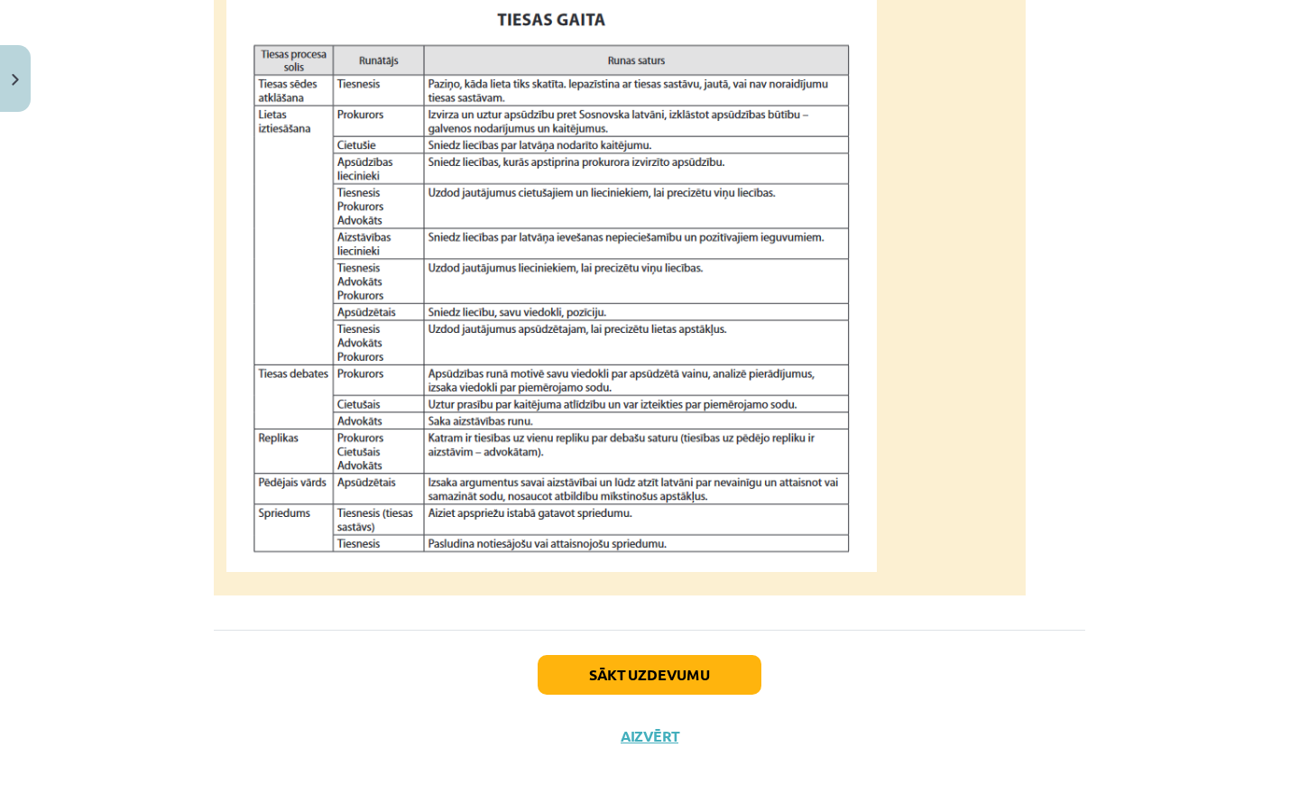
scroll to position [1572, 0]
click at [599, 678] on button "Sākt uzdevumu" at bounding box center [650, 675] width 224 height 40
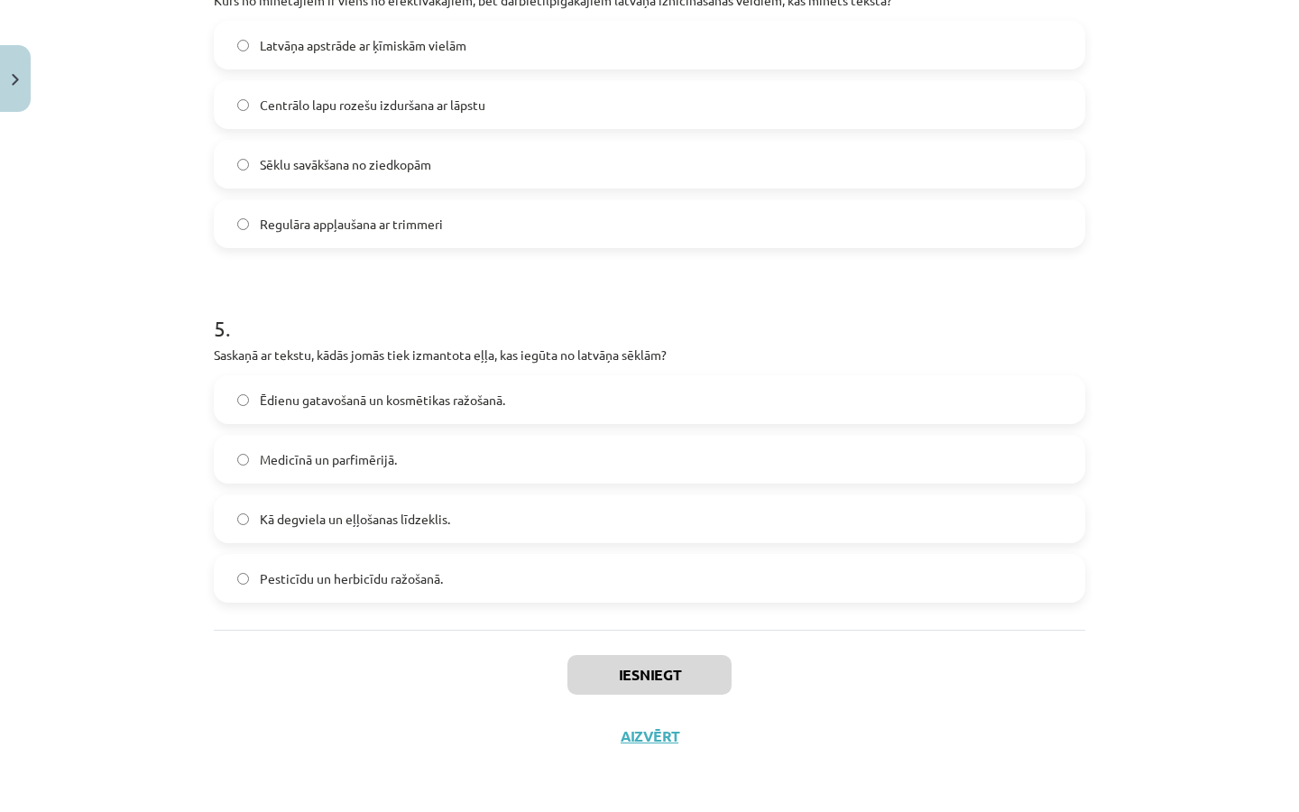
scroll to position [45, 0]
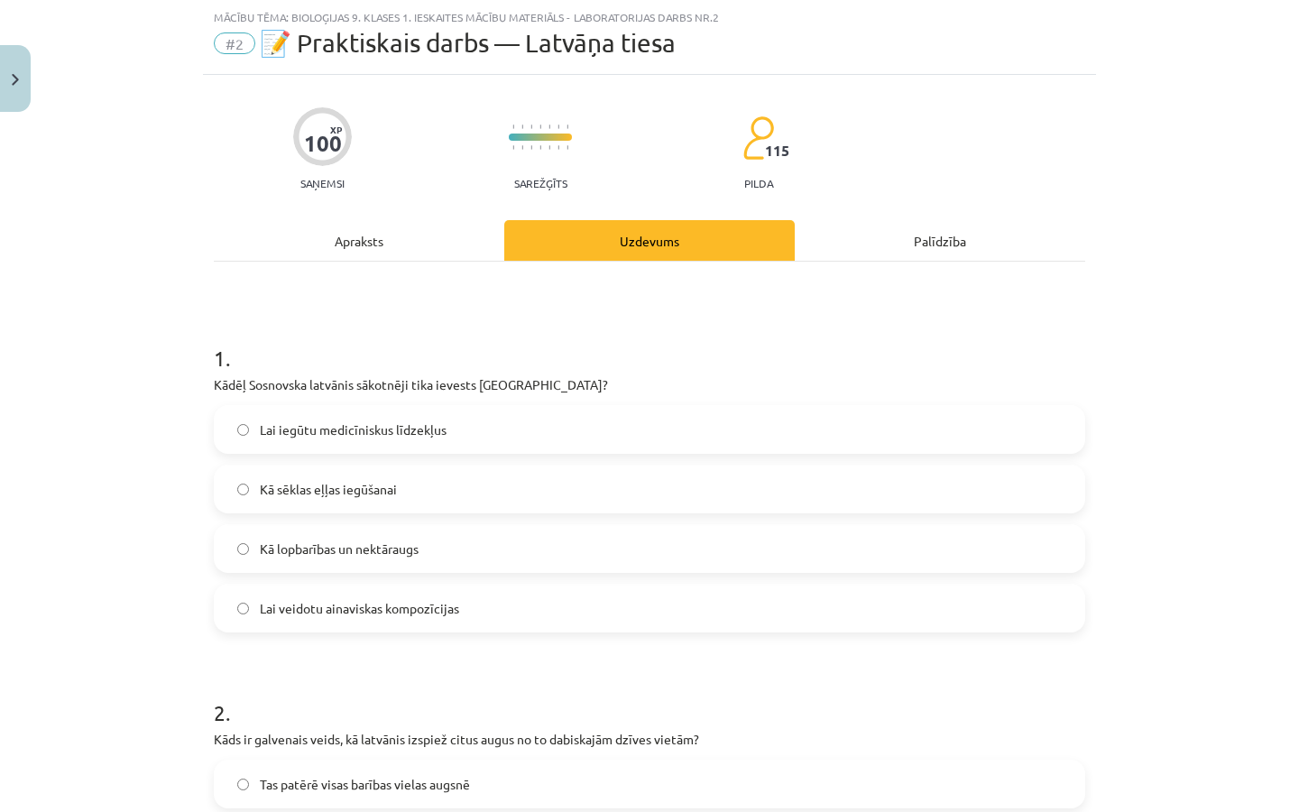
click at [394, 246] on div "Apraksts" at bounding box center [359, 240] width 290 height 41
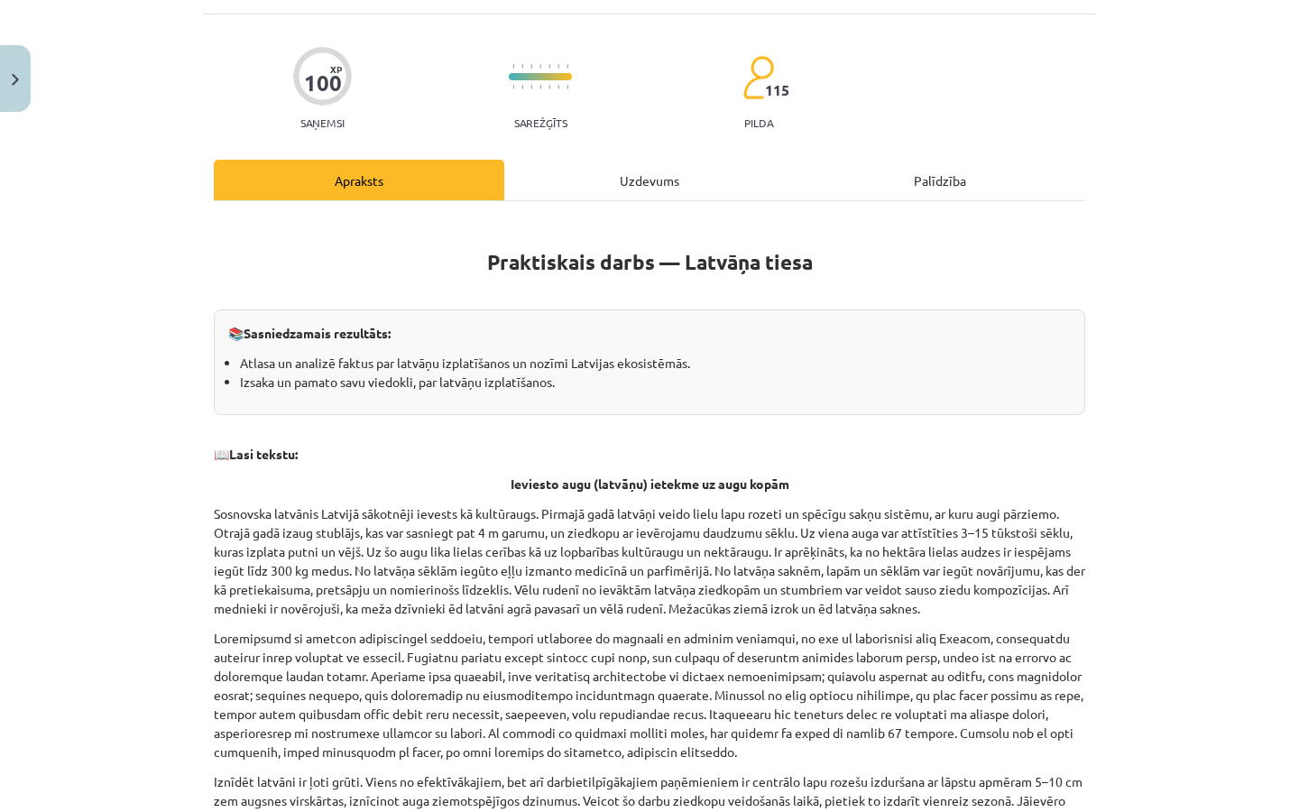
scroll to position [109, 0]
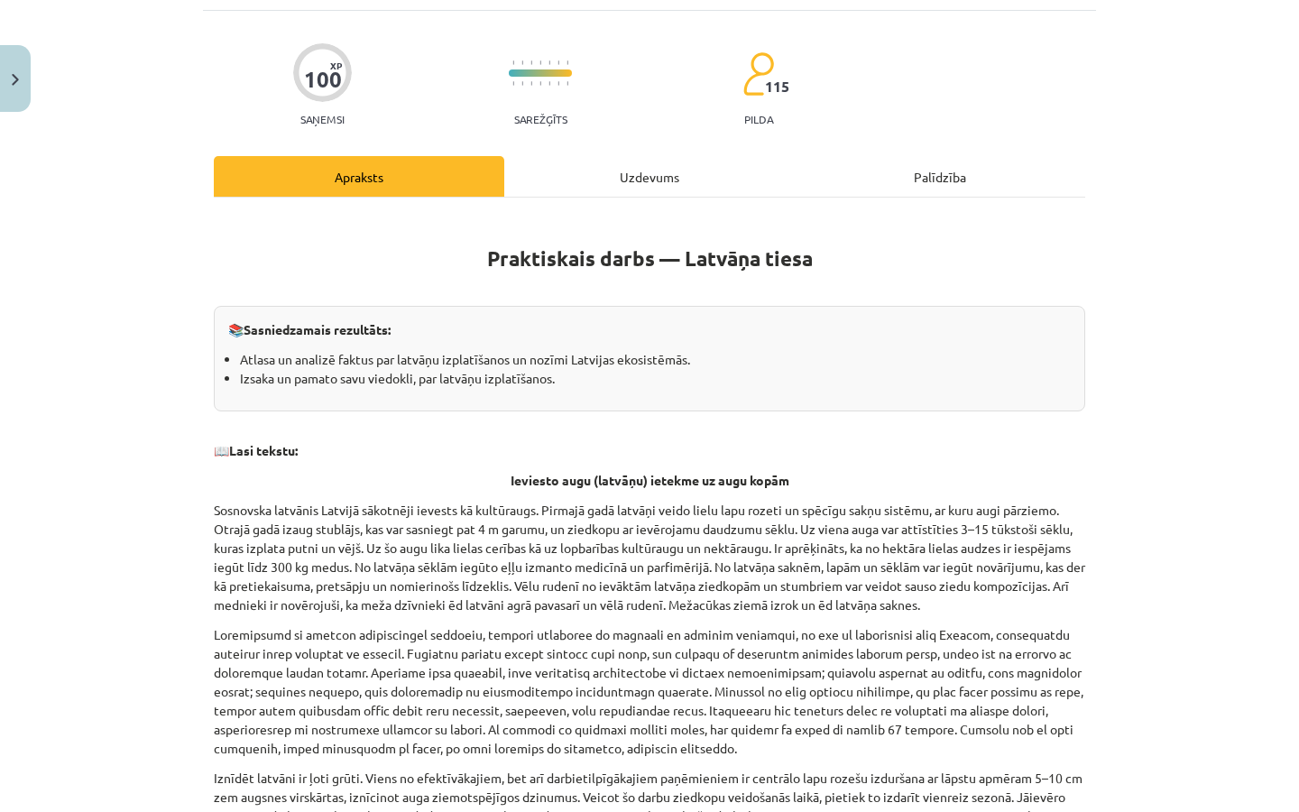
click at [570, 162] on div "Uzdevums" at bounding box center [649, 176] width 290 height 41
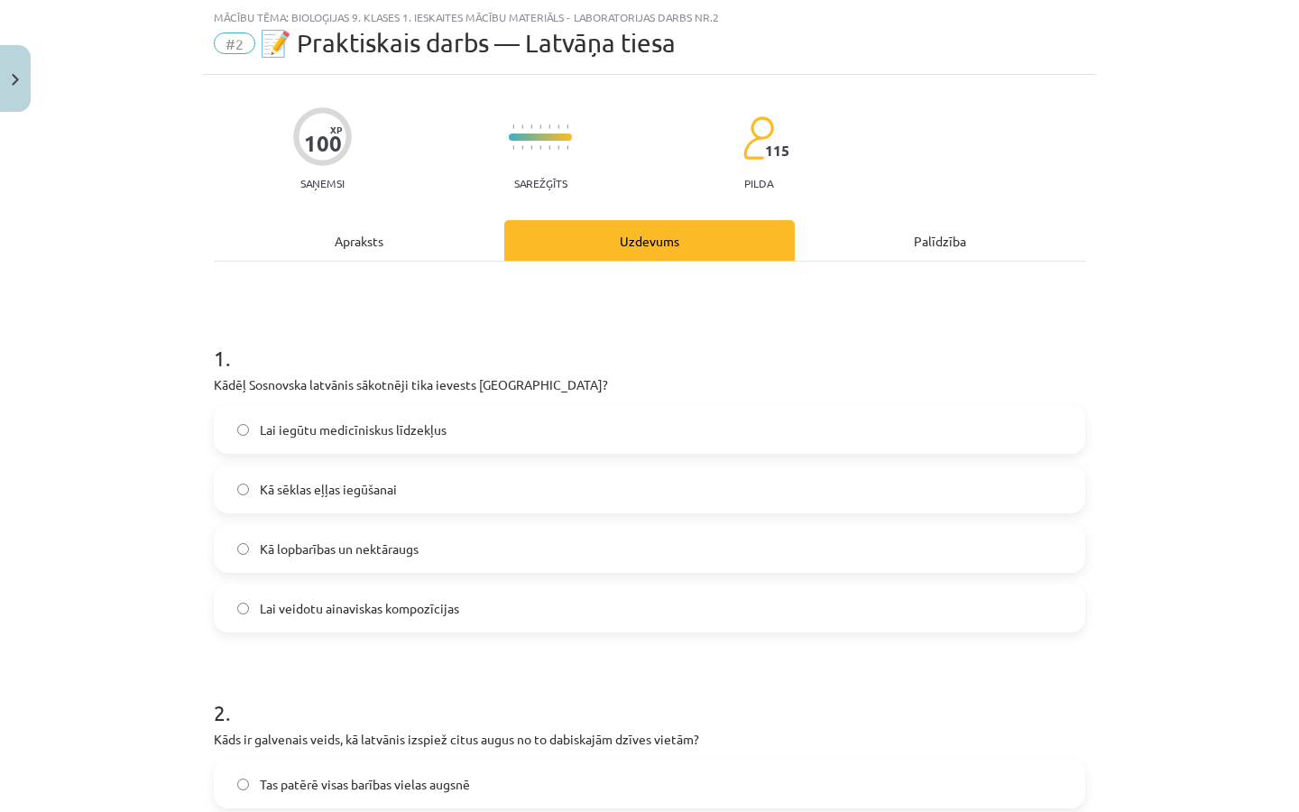
click at [420, 612] on span "Lai veidotu ainaviskas kompozīcijas" at bounding box center [359, 608] width 199 height 19
click at [409, 255] on div "Apraksts" at bounding box center [359, 240] width 290 height 41
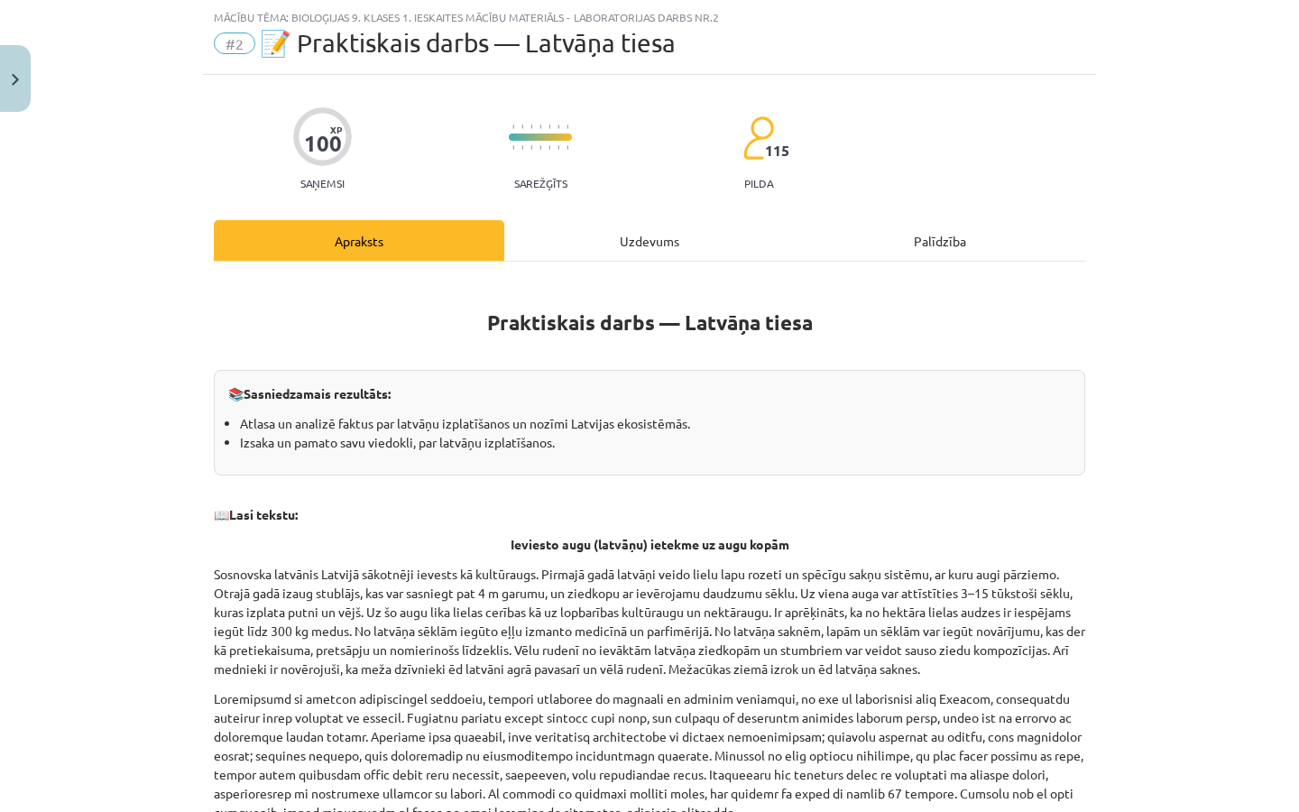
click at [578, 233] on div "Uzdevums" at bounding box center [649, 240] width 290 height 41
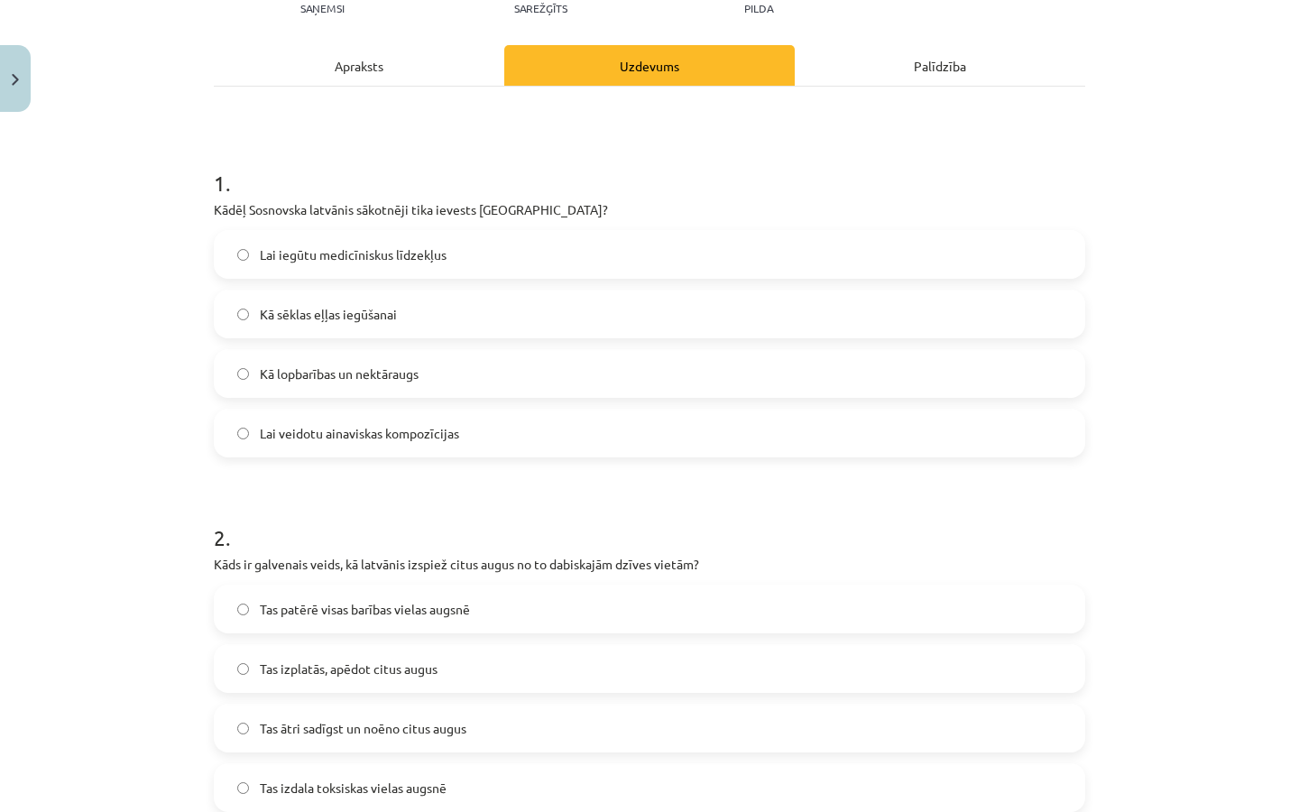
scroll to position [244, 0]
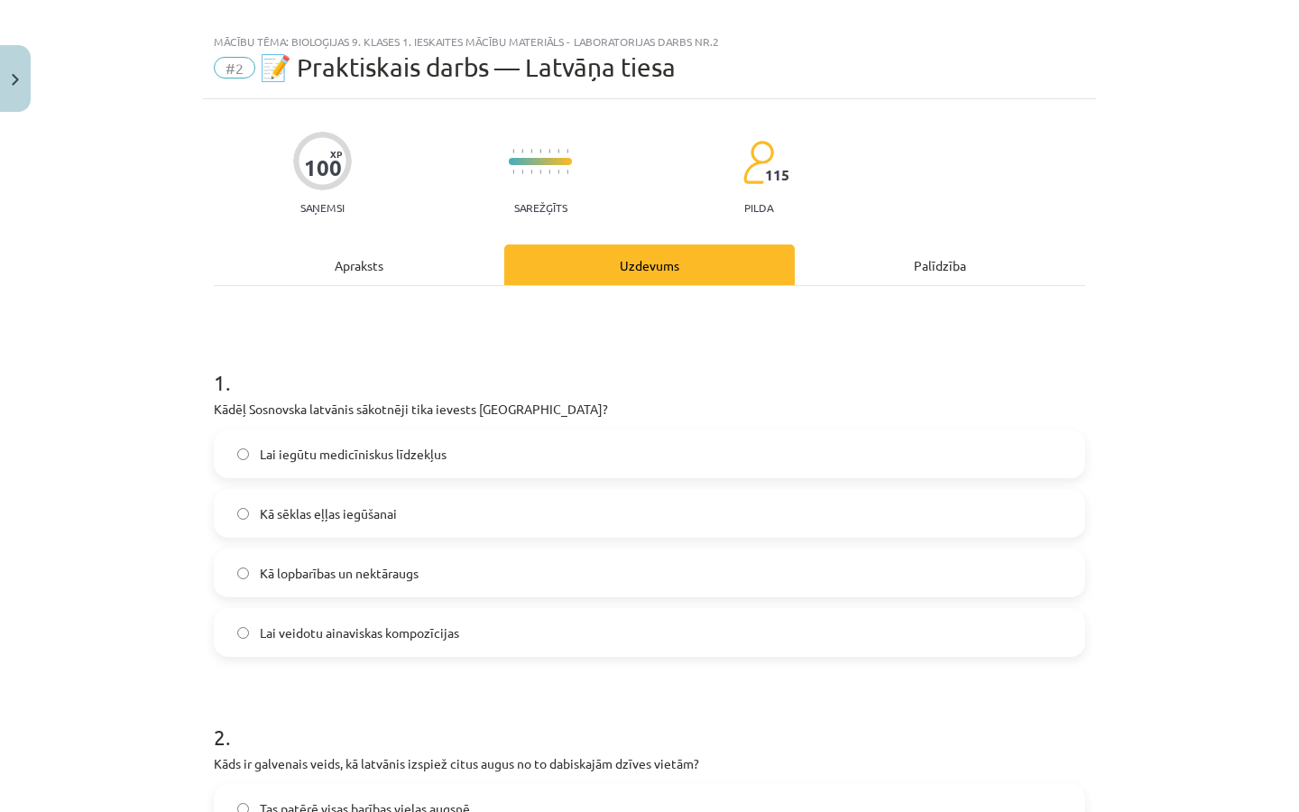
click at [418, 282] on div "Apraksts" at bounding box center [359, 264] width 290 height 41
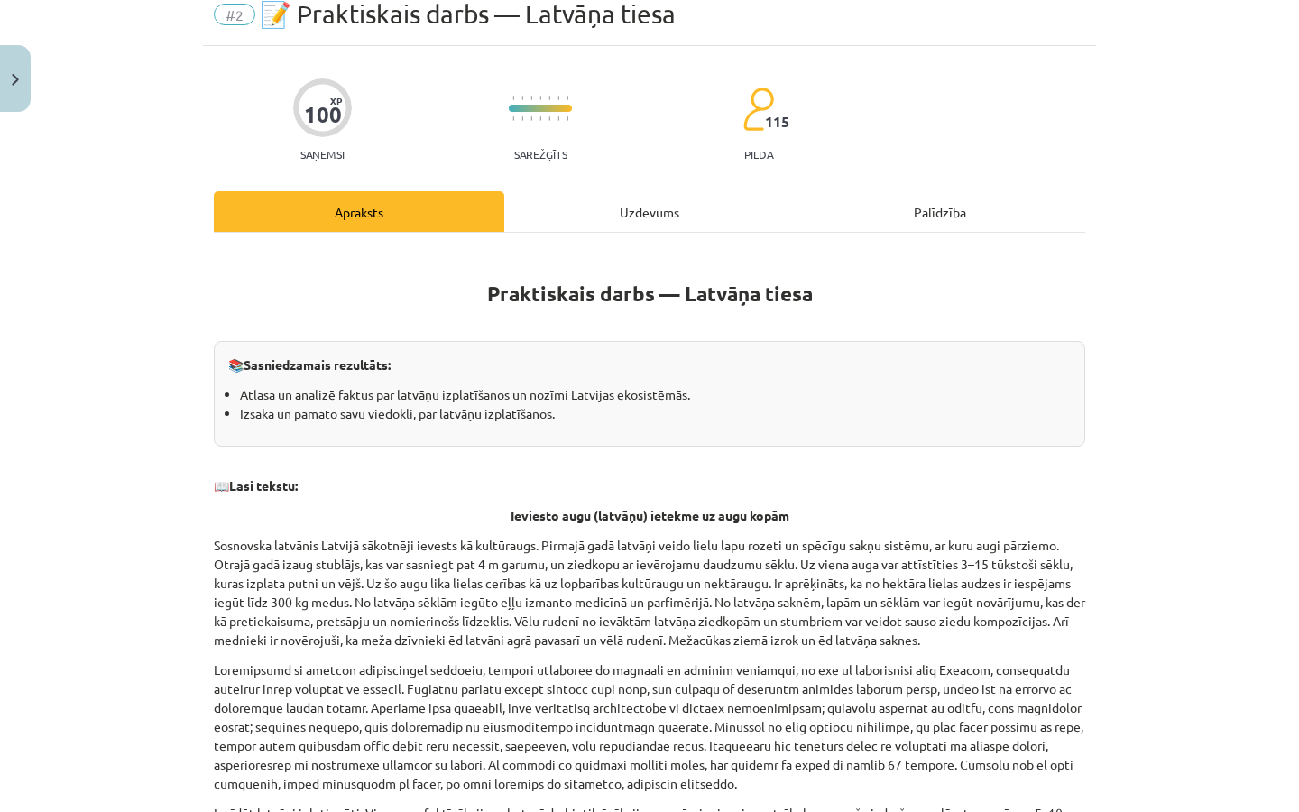
scroll to position [76, 0]
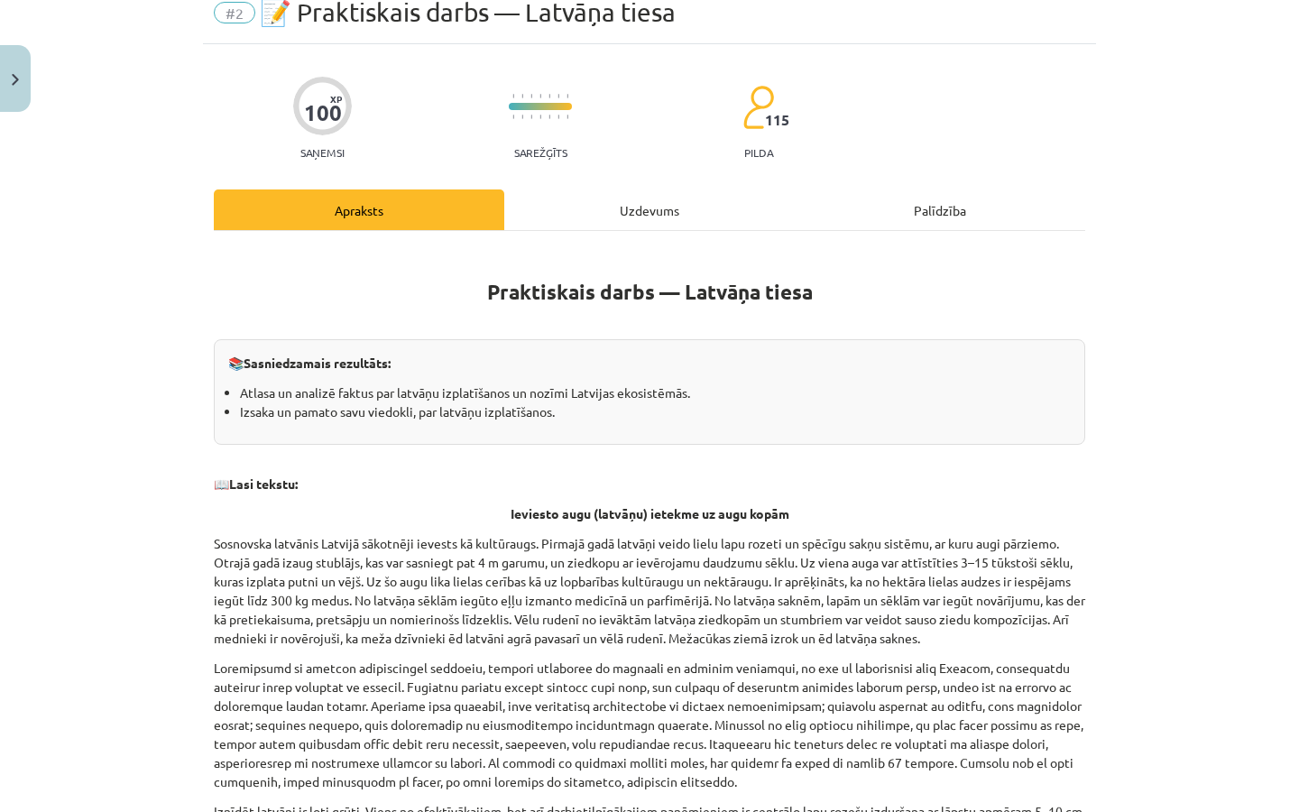
click at [657, 226] on div "Uzdevums" at bounding box center [649, 209] width 290 height 41
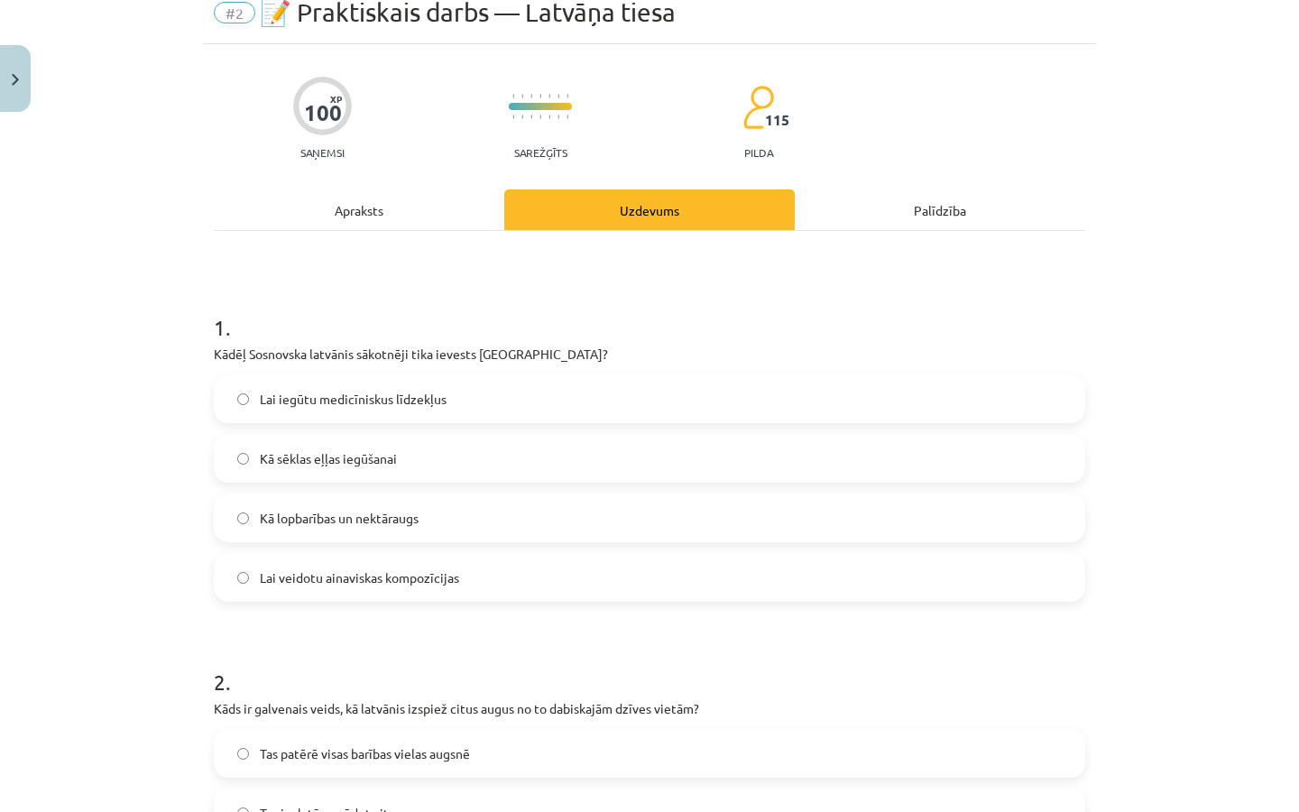
scroll to position [45, 0]
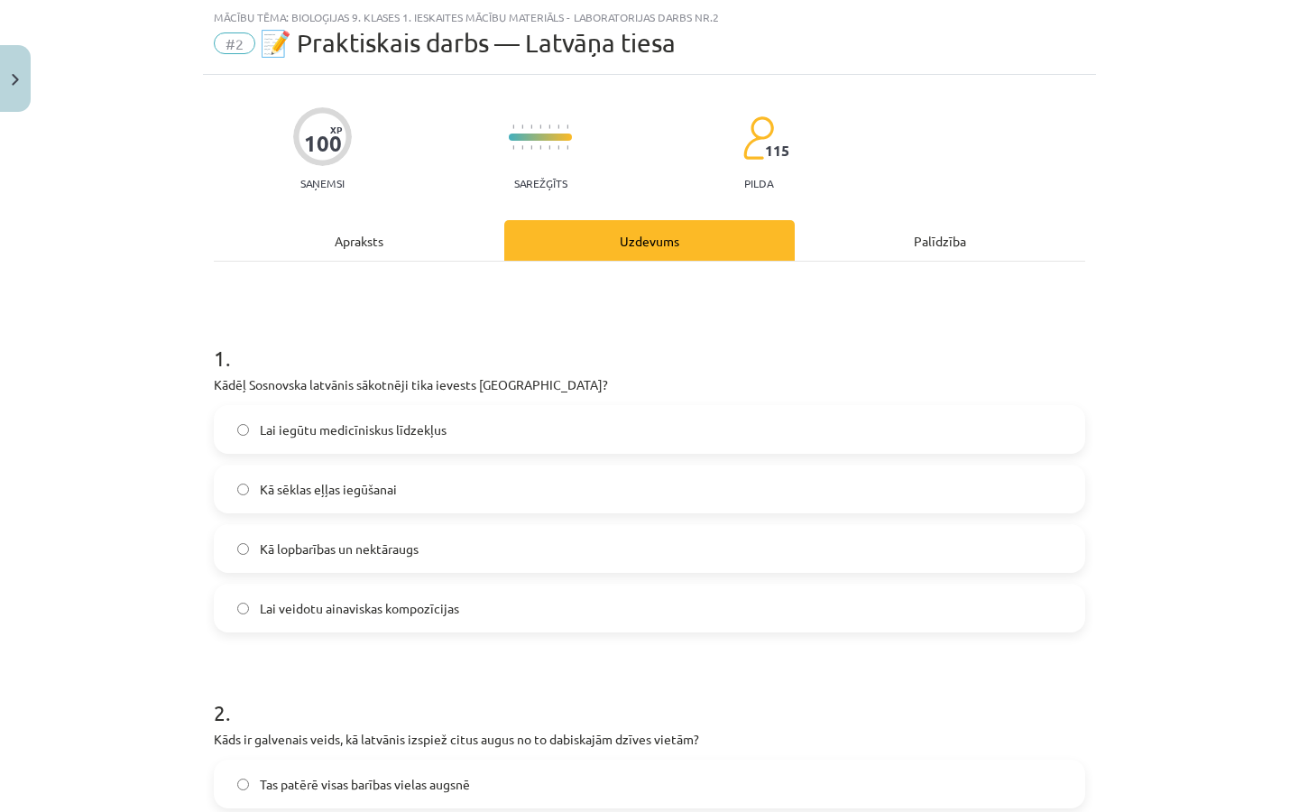
click at [384, 536] on label "Kā lopbarības un nektāraugs" at bounding box center [650, 548] width 868 height 45
click at [400, 254] on div "Apraksts" at bounding box center [359, 240] width 290 height 41
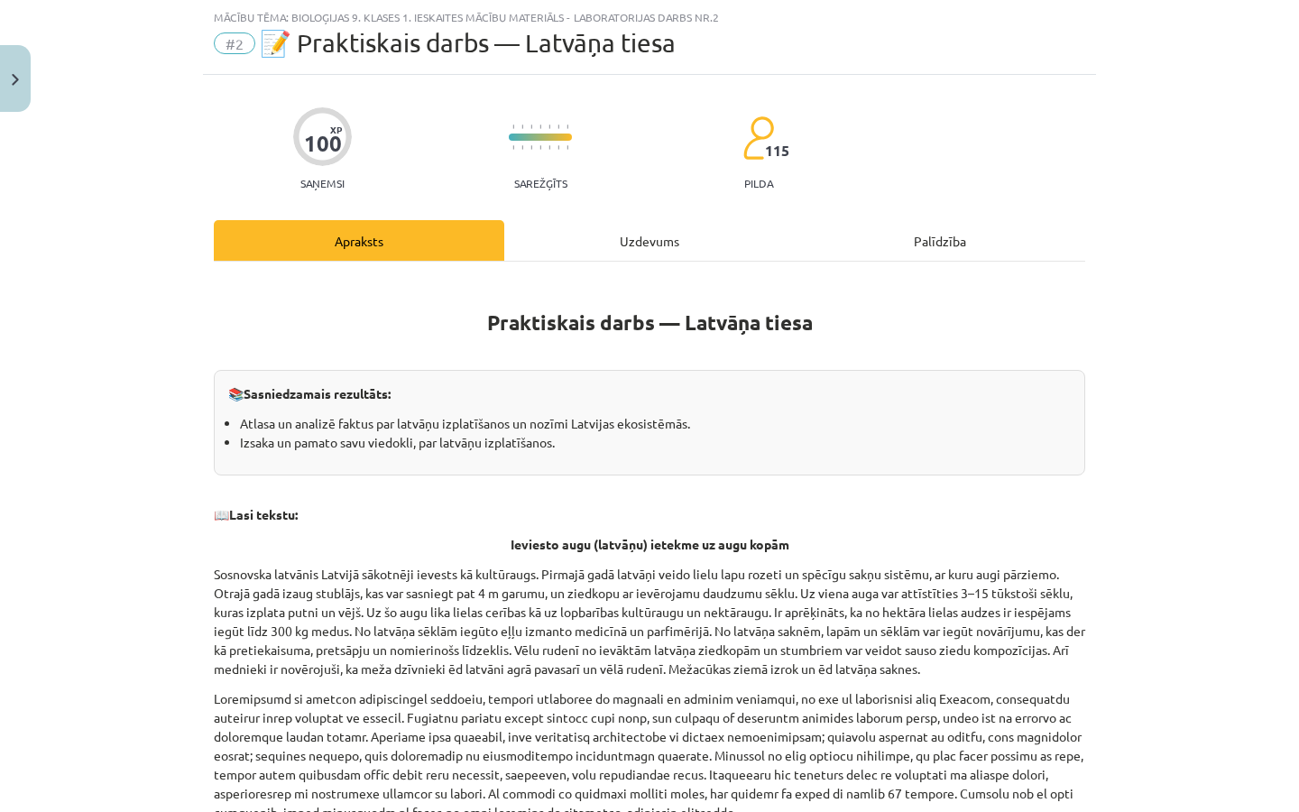
click at [619, 234] on div "Uzdevums" at bounding box center [649, 240] width 290 height 41
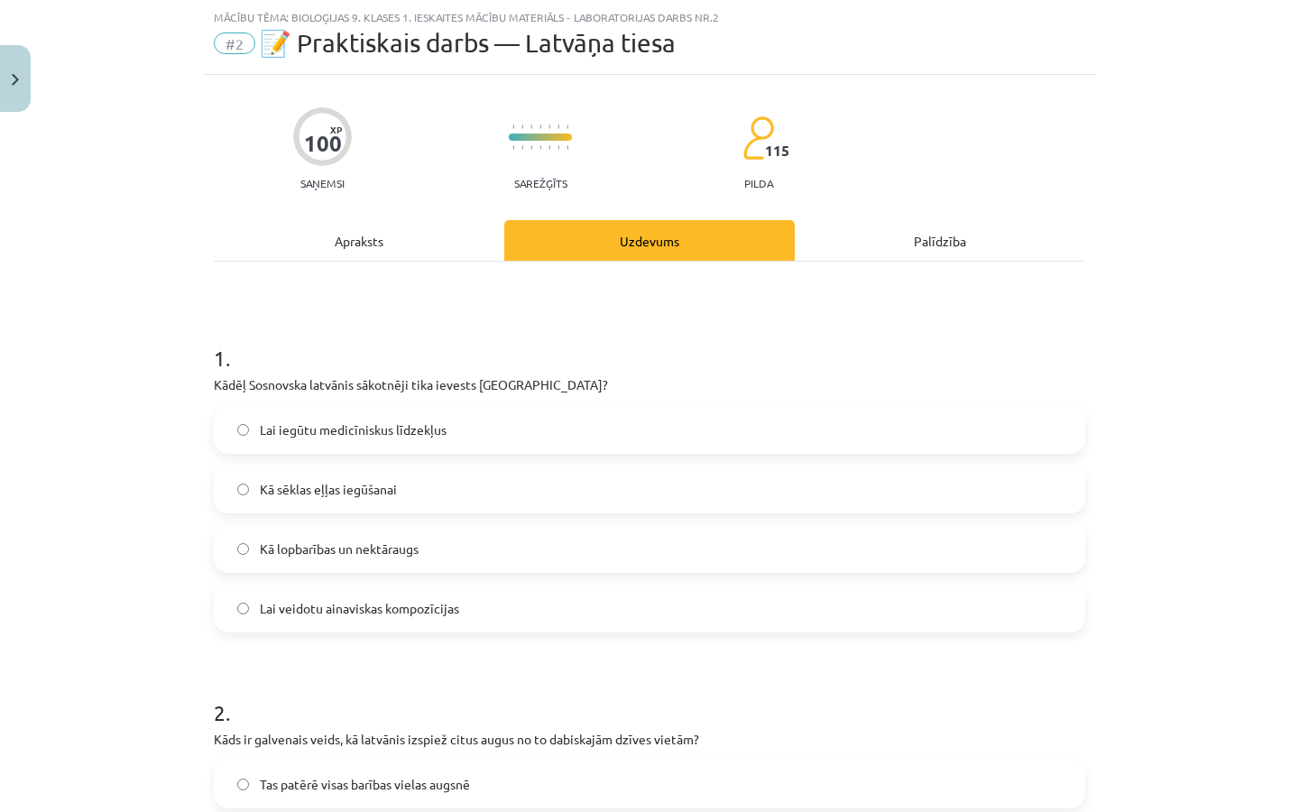
click at [449, 249] on div "Apraksts" at bounding box center [359, 240] width 290 height 41
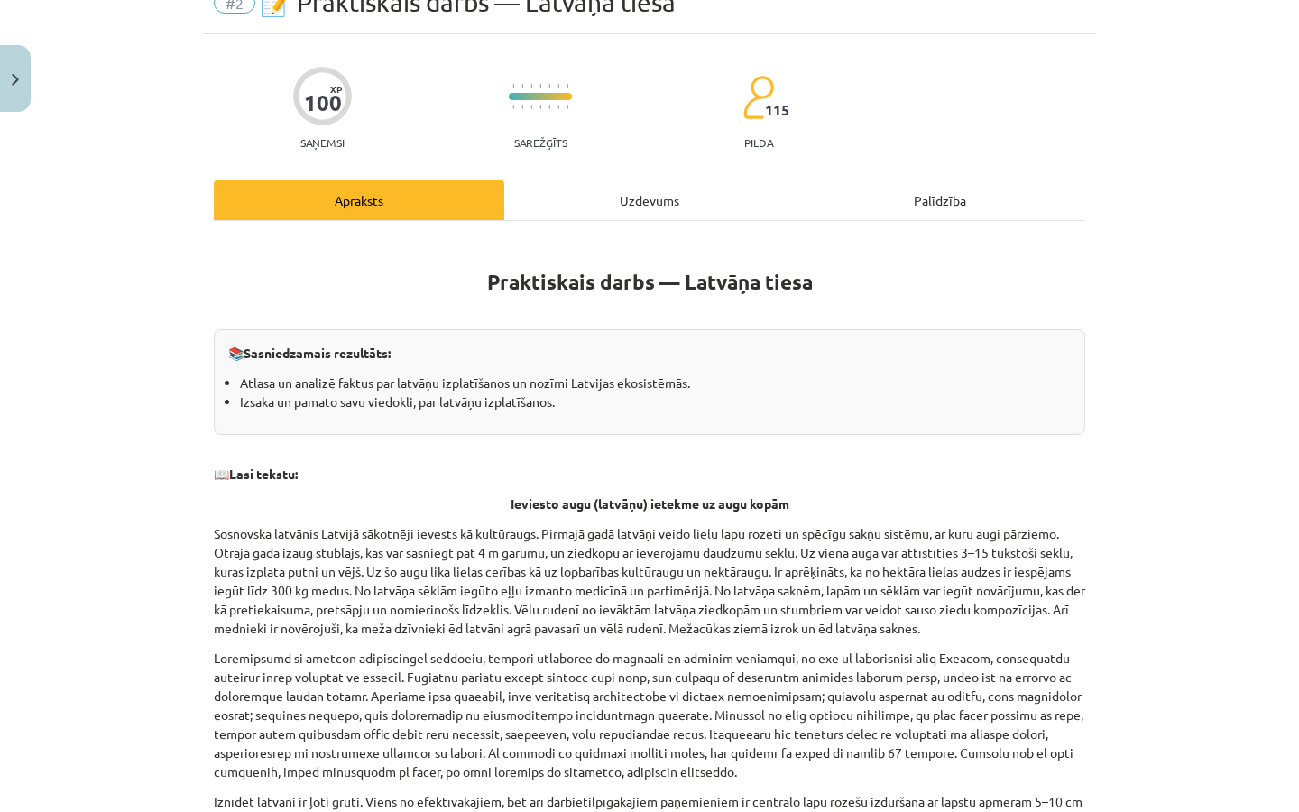
scroll to position [96, 0]
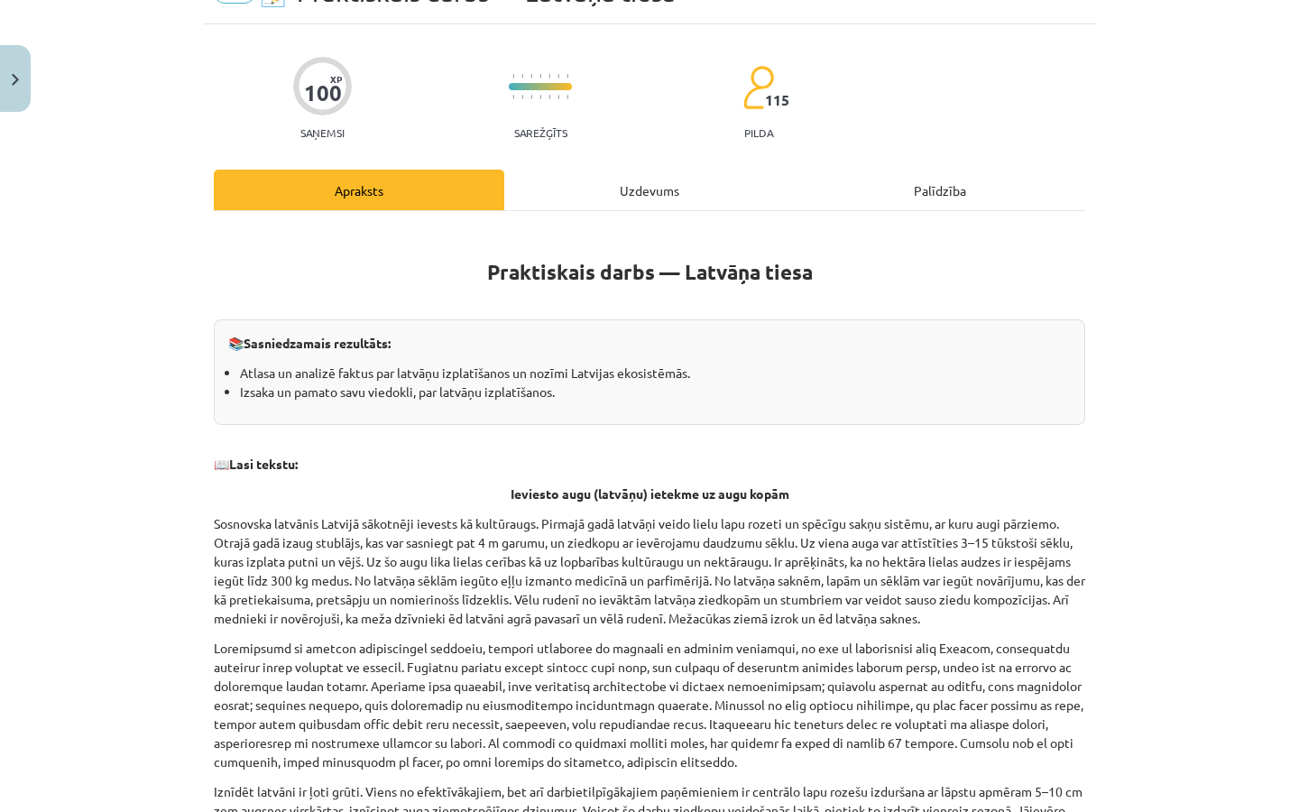
click at [676, 176] on div "Uzdevums" at bounding box center [649, 190] width 290 height 41
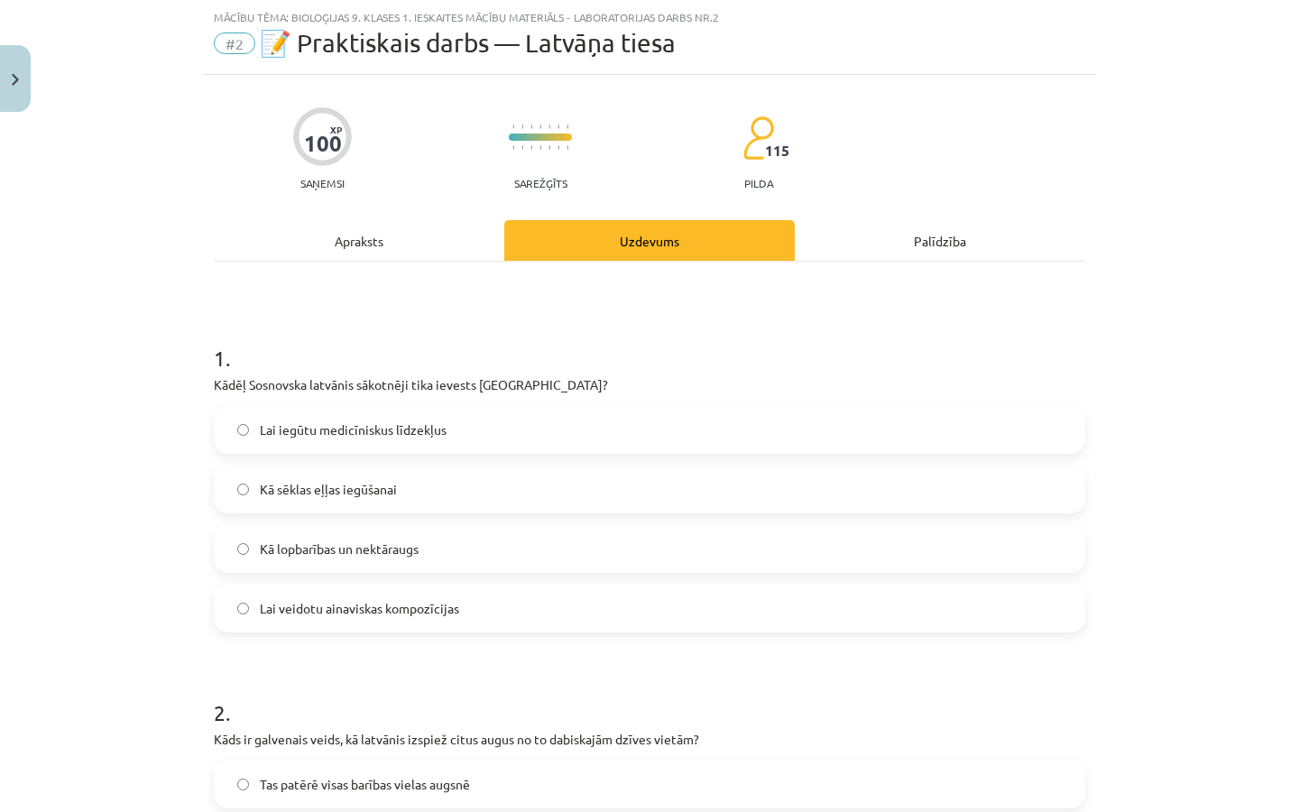
click at [343, 236] on div "Apraksts" at bounding box center [359, 240] width 290 height 41
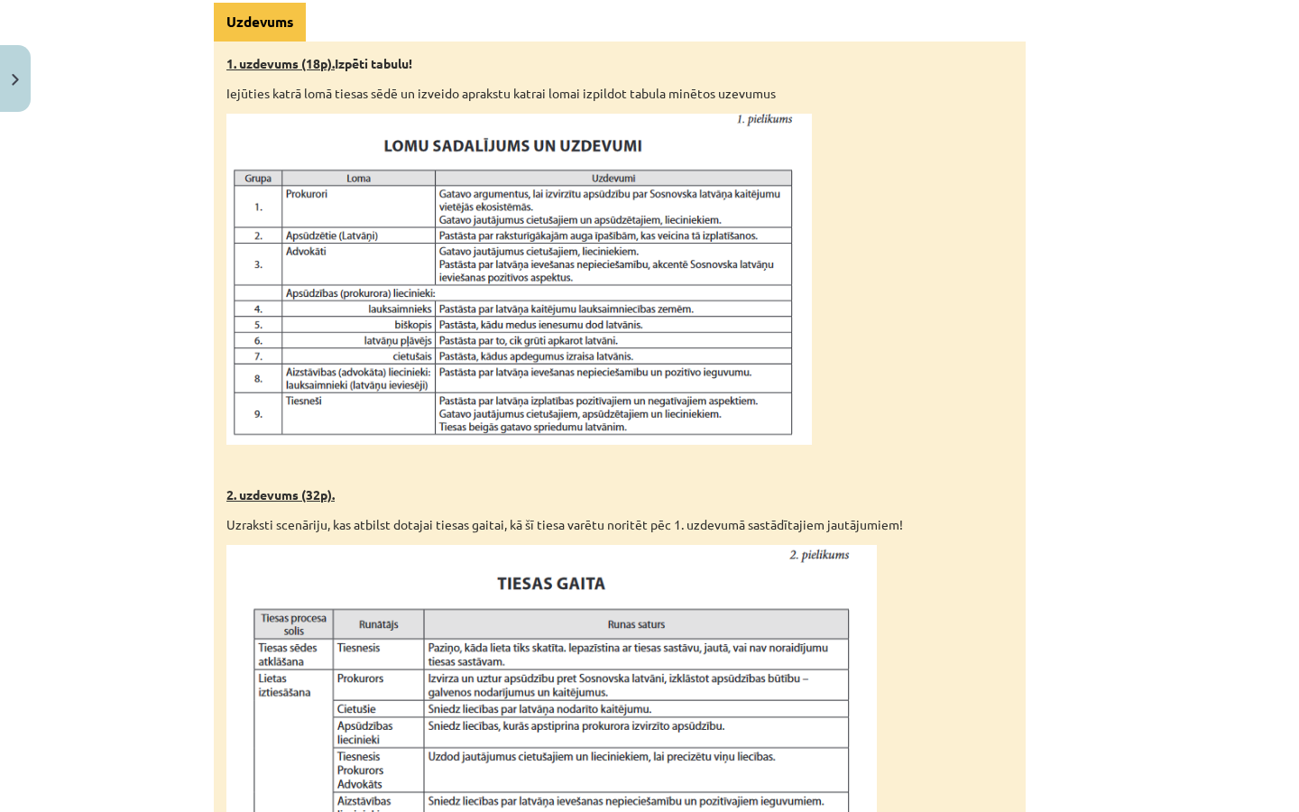
scroll to position [986, 0]
click at [309, 504] on u "2. uzdevums (32p)." at bounding box center [280, 496] width 108 height 16
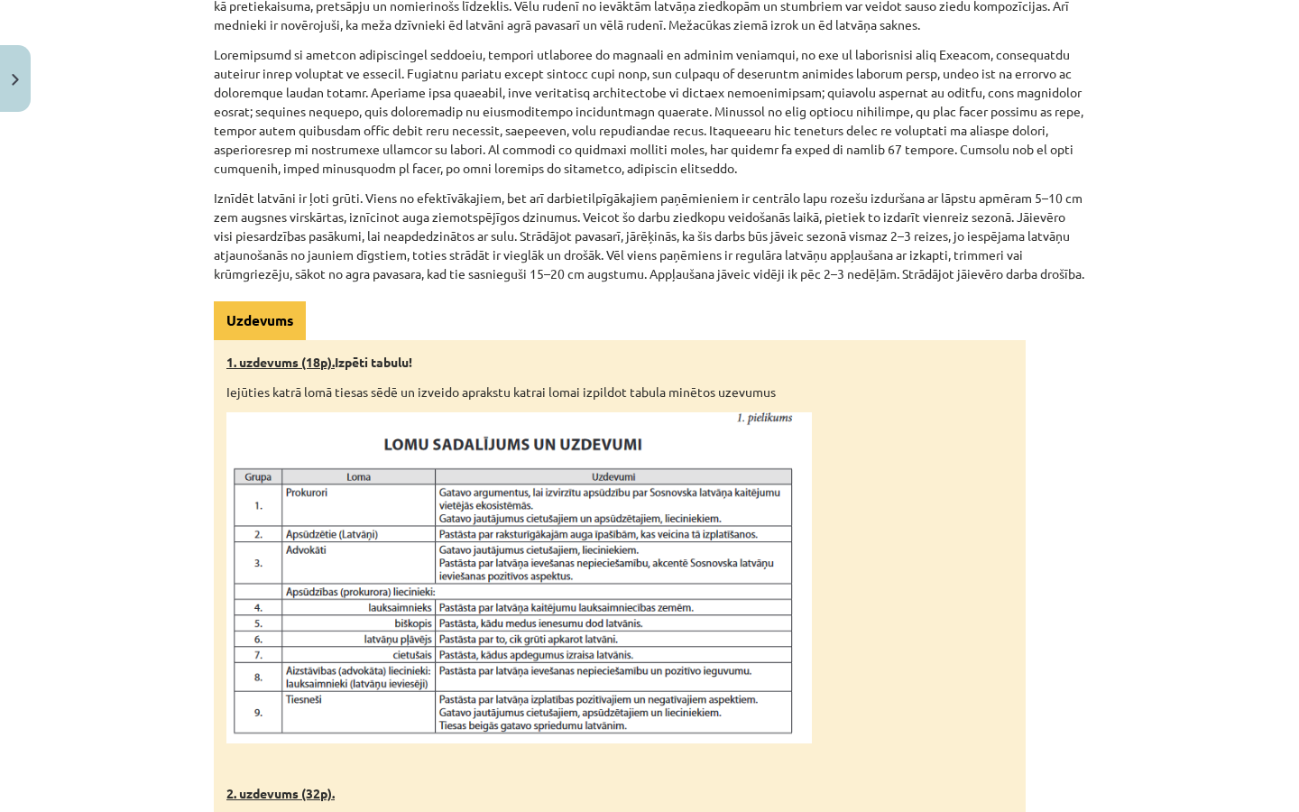
scroll to position [695, 0]
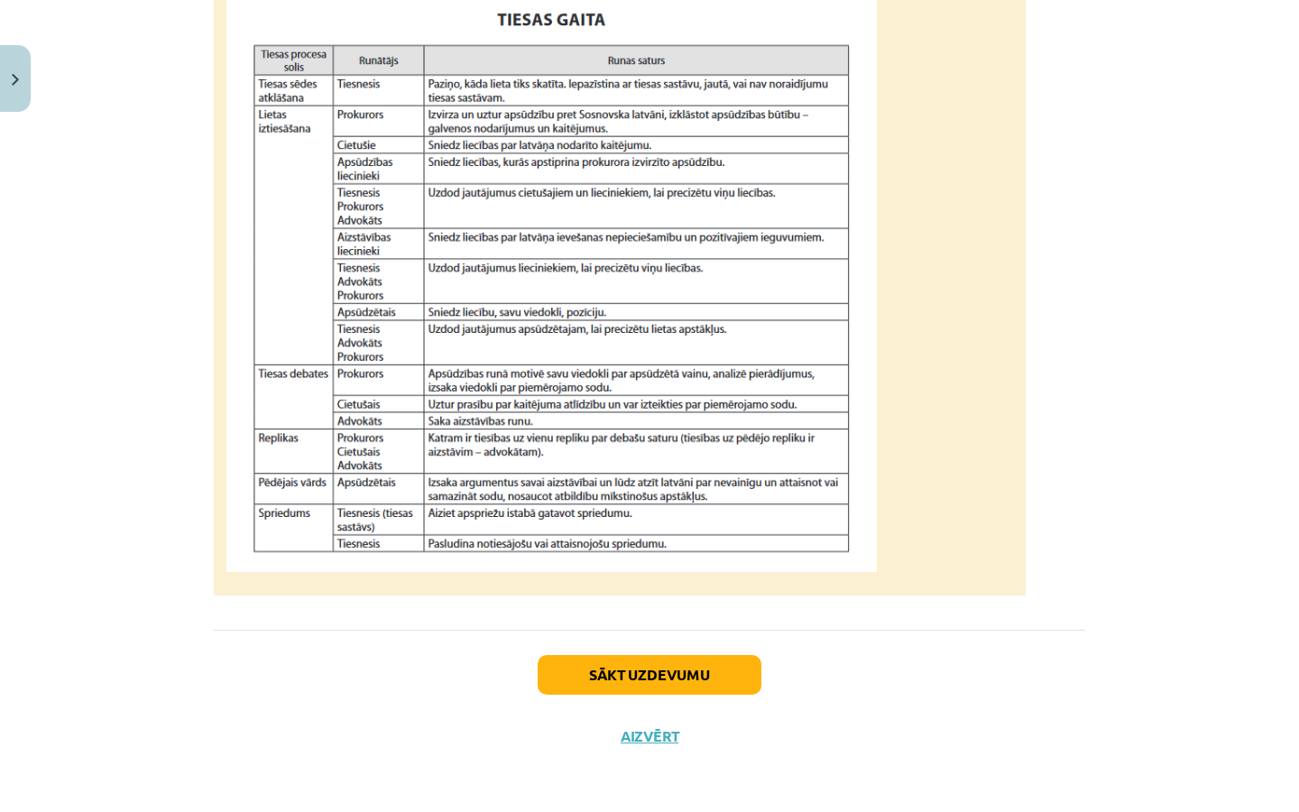
click at [672, 685] on button "Sākt uzdevumu" at bounding box center [650, 675] width 224 height 40
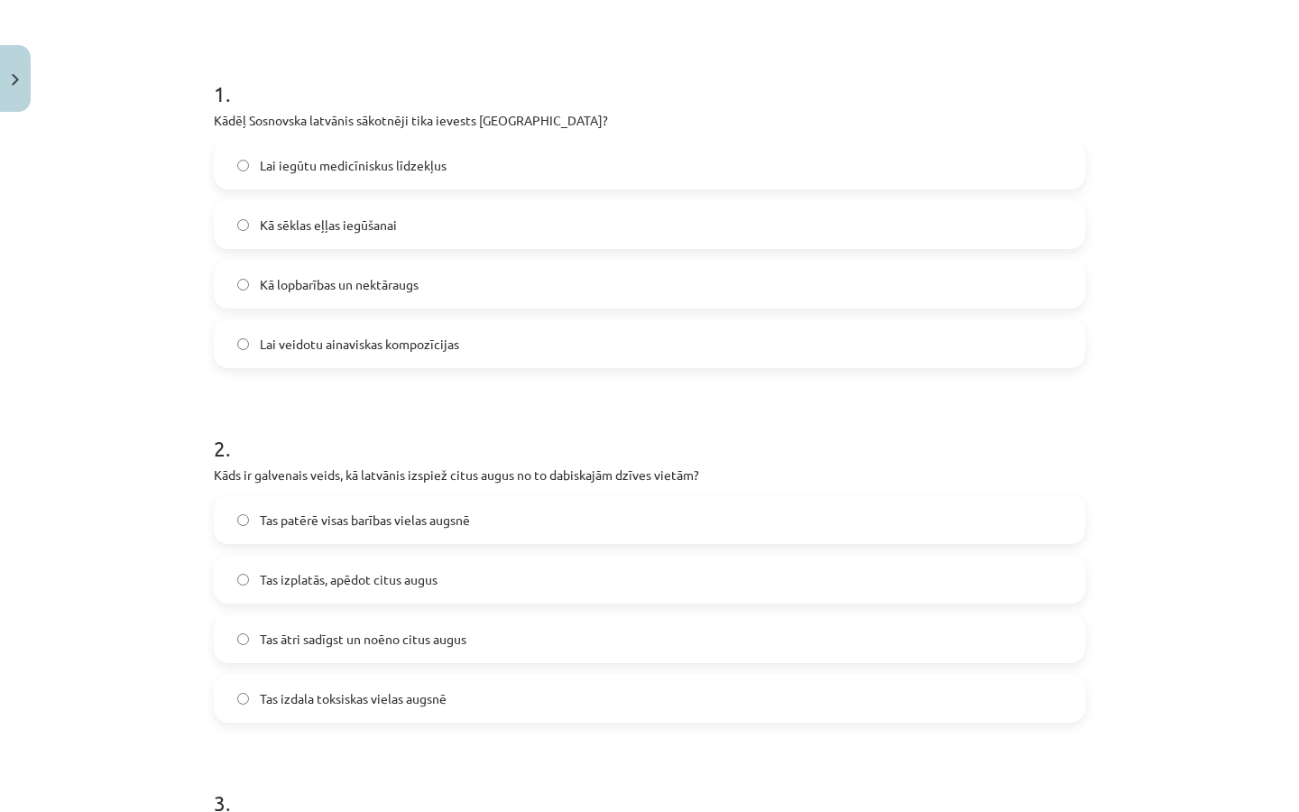
scroll to position [284, 0]
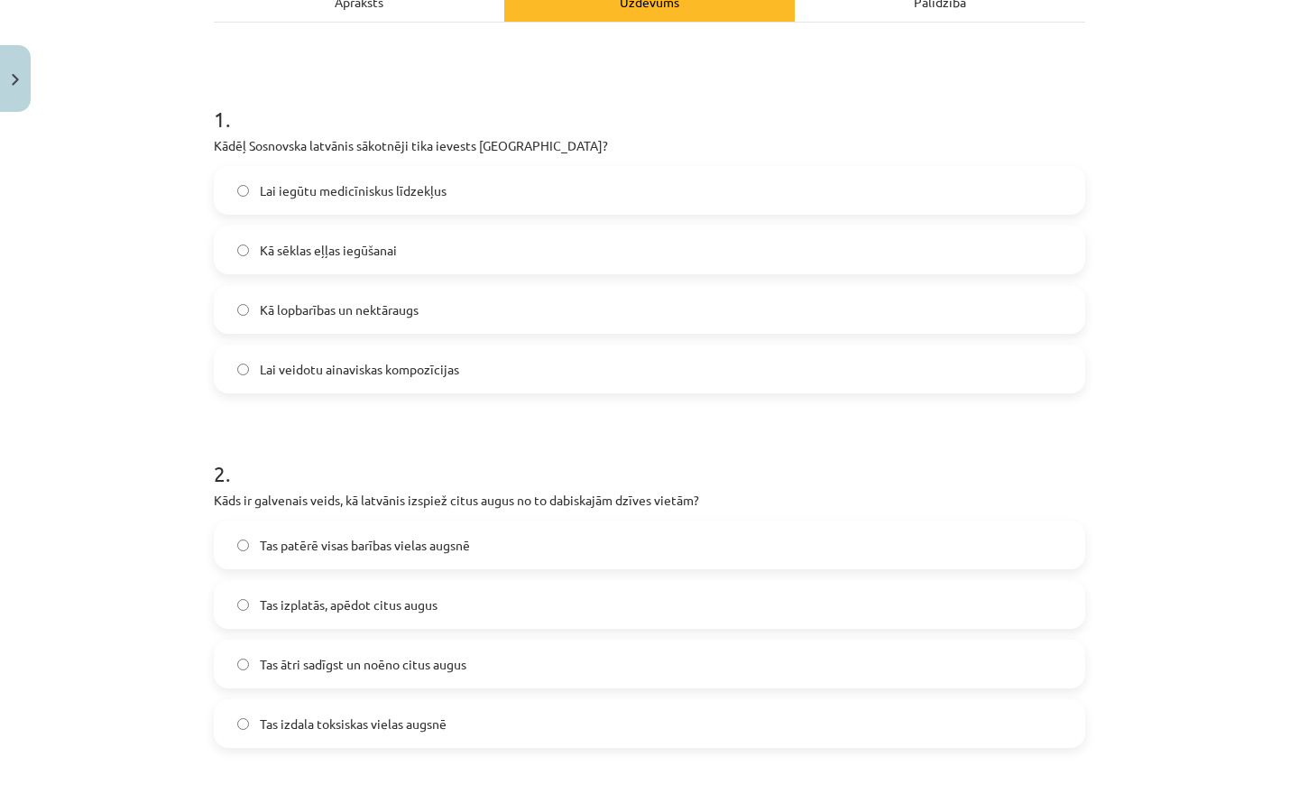
click at [430, 676] on label "Tas ātri sadīgst un noēno citus augus" at bounding box center [650, 663] width 868 height 45
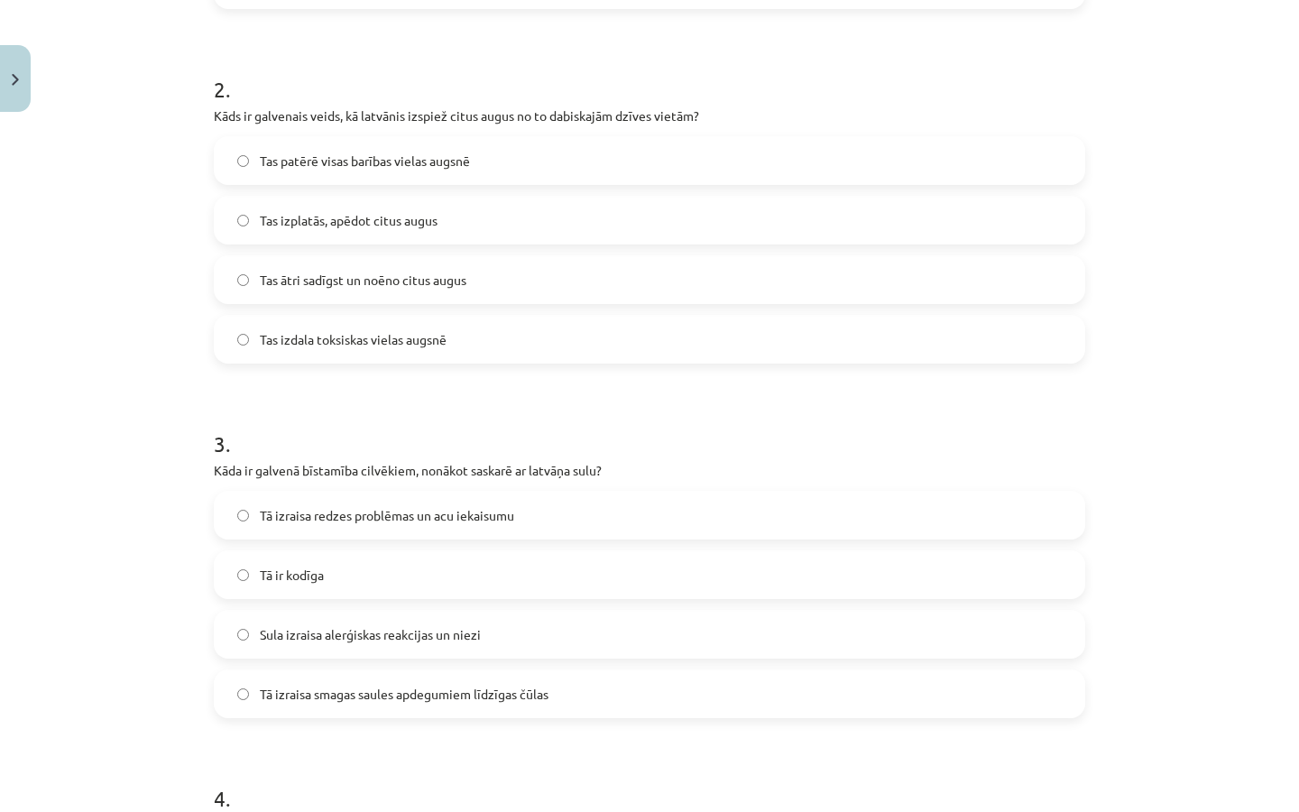
scroll to position [673, 0]
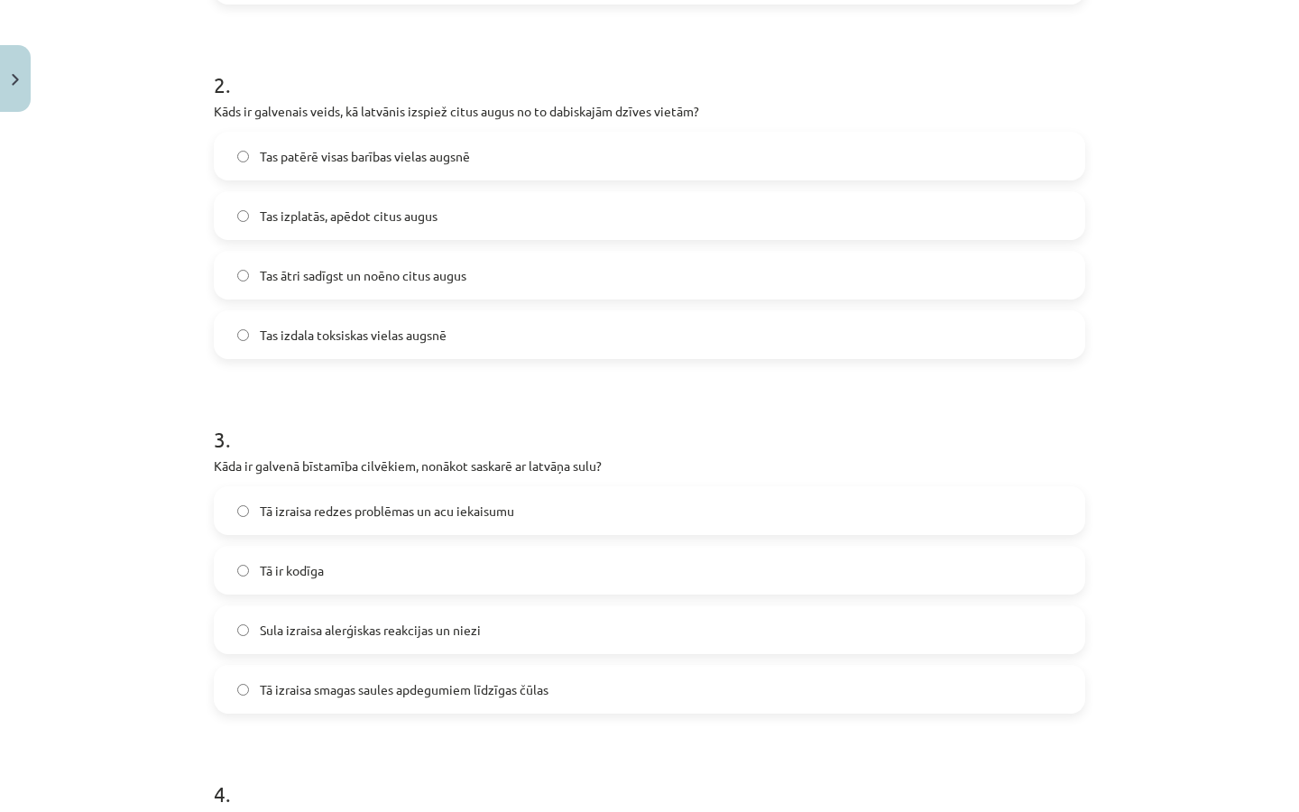
click at [394, 636] on span "Sula izraisa alerģiskas reakcijas un niezi" at bounding box center [370, 630] width 221 height 19
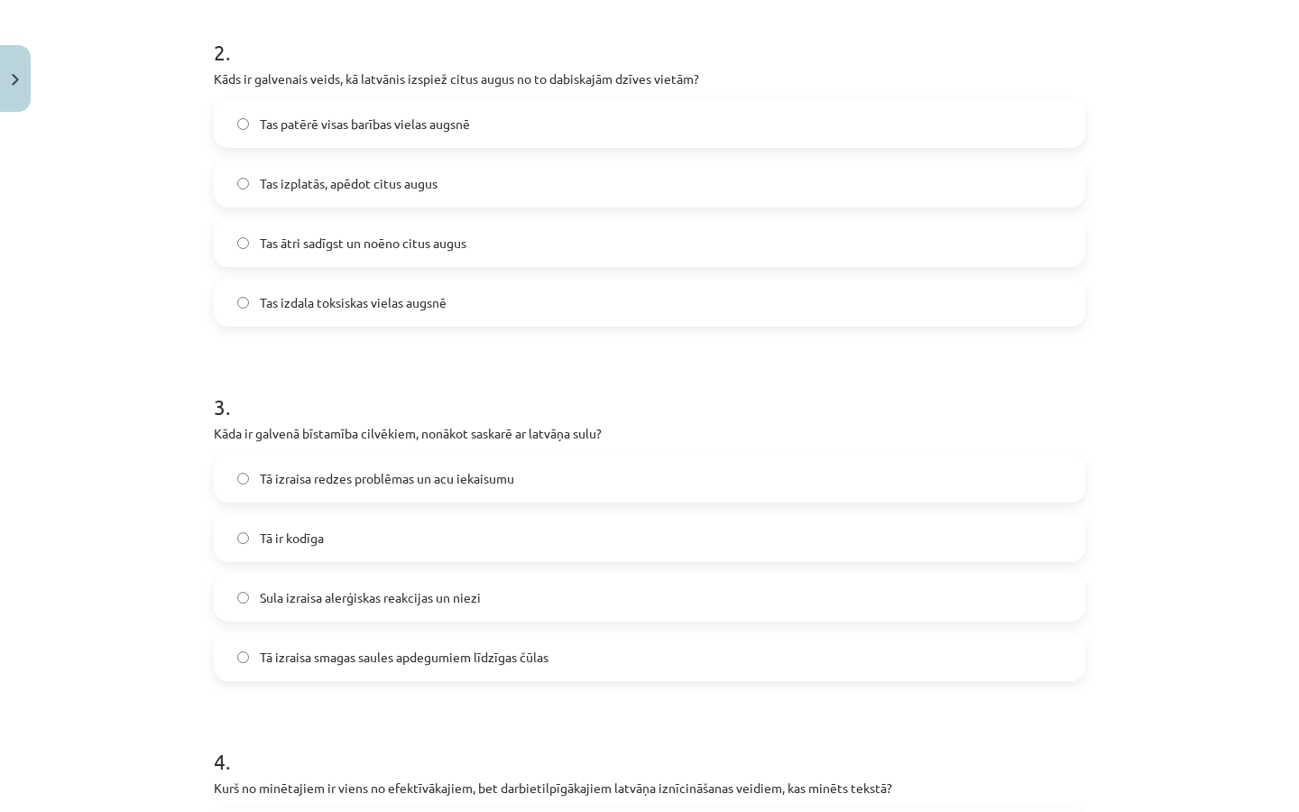
scroll to position [710, 0]
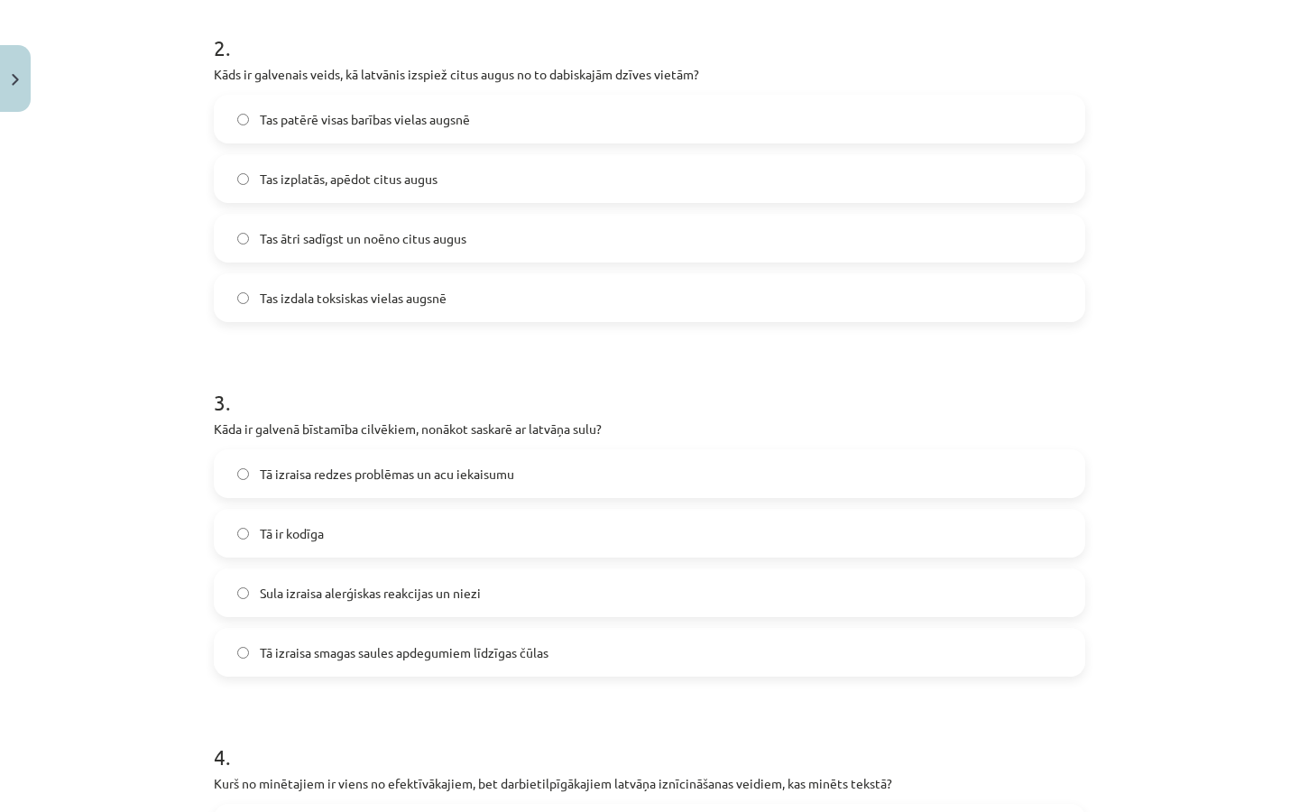
click at [436, 662] on label "Tā izraisa smagas saules apdegumiem līdzīgas čūlas" at bounding box center [650, 652] width 868 height 45
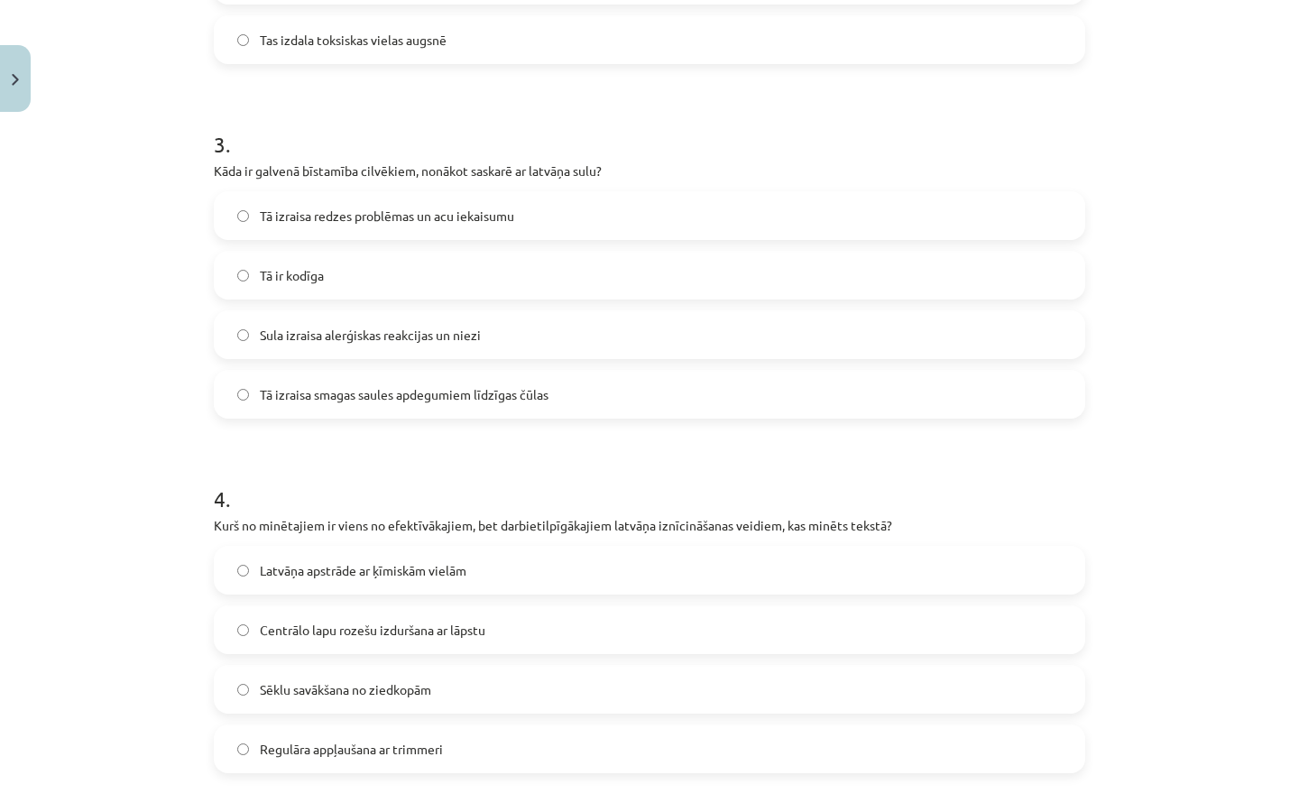
scroll to position [981, 0]
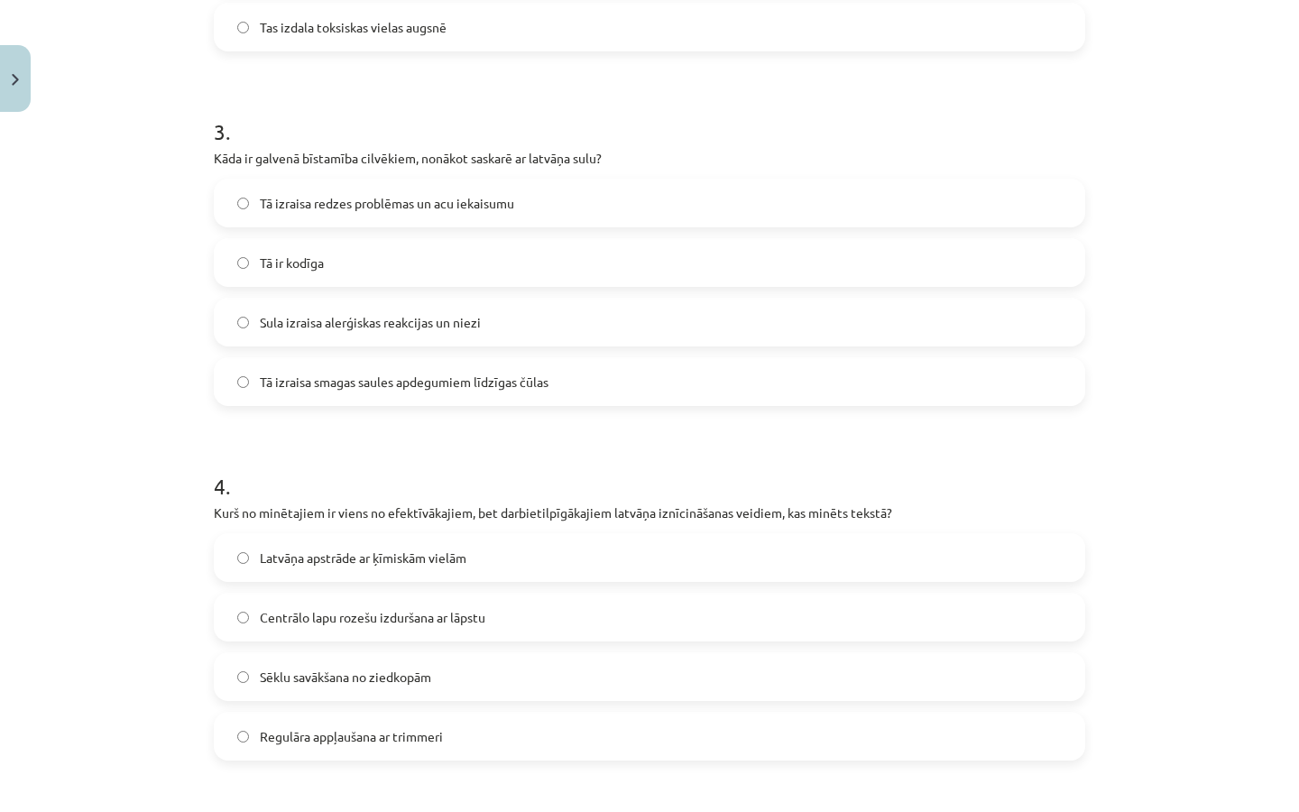
click at [410, 632] on label "Centrālo lapu rozešu izduršana ar lāpstu" at bounding box center [650, 617] width 868 height 45
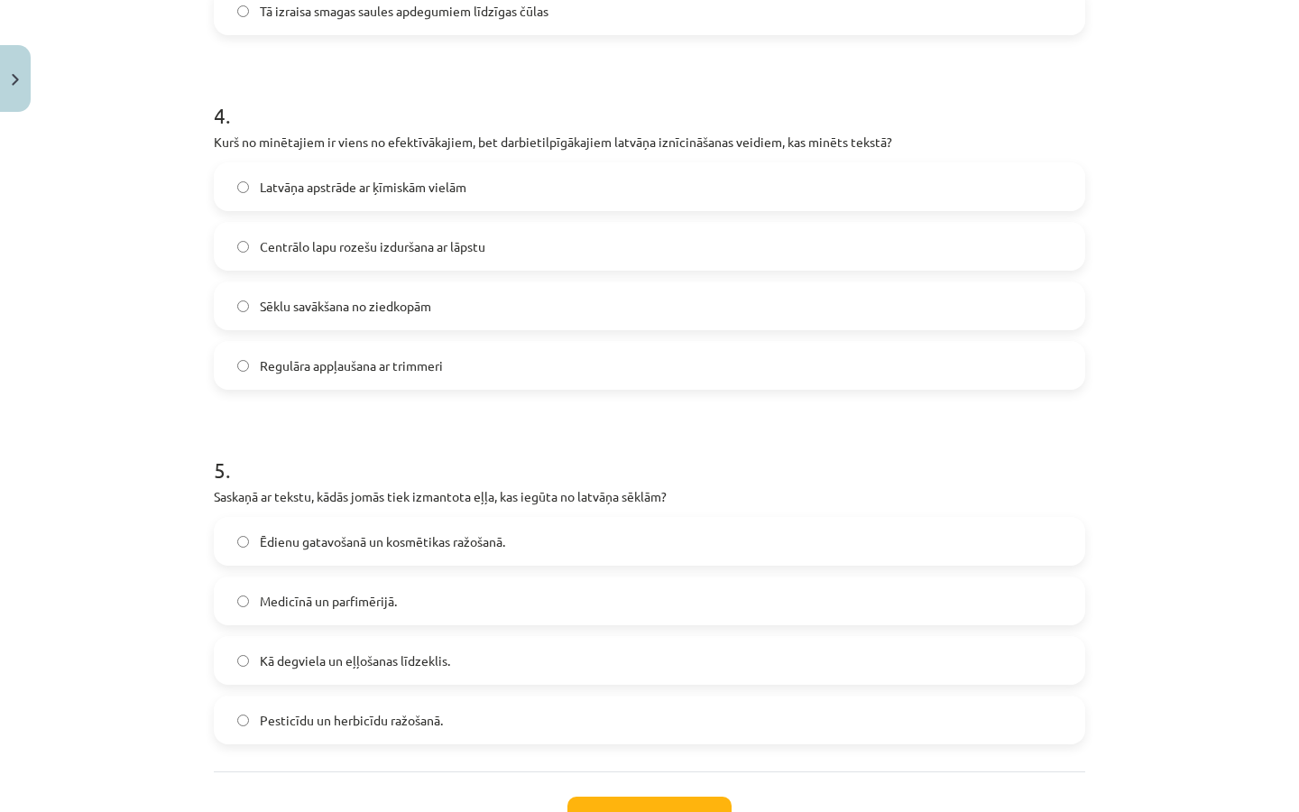
scroll to position [1352, 0]
click at [404, 619] on label "Medicīnā un parfimērijā." at bounding box center [650, 599] width 868 height 45
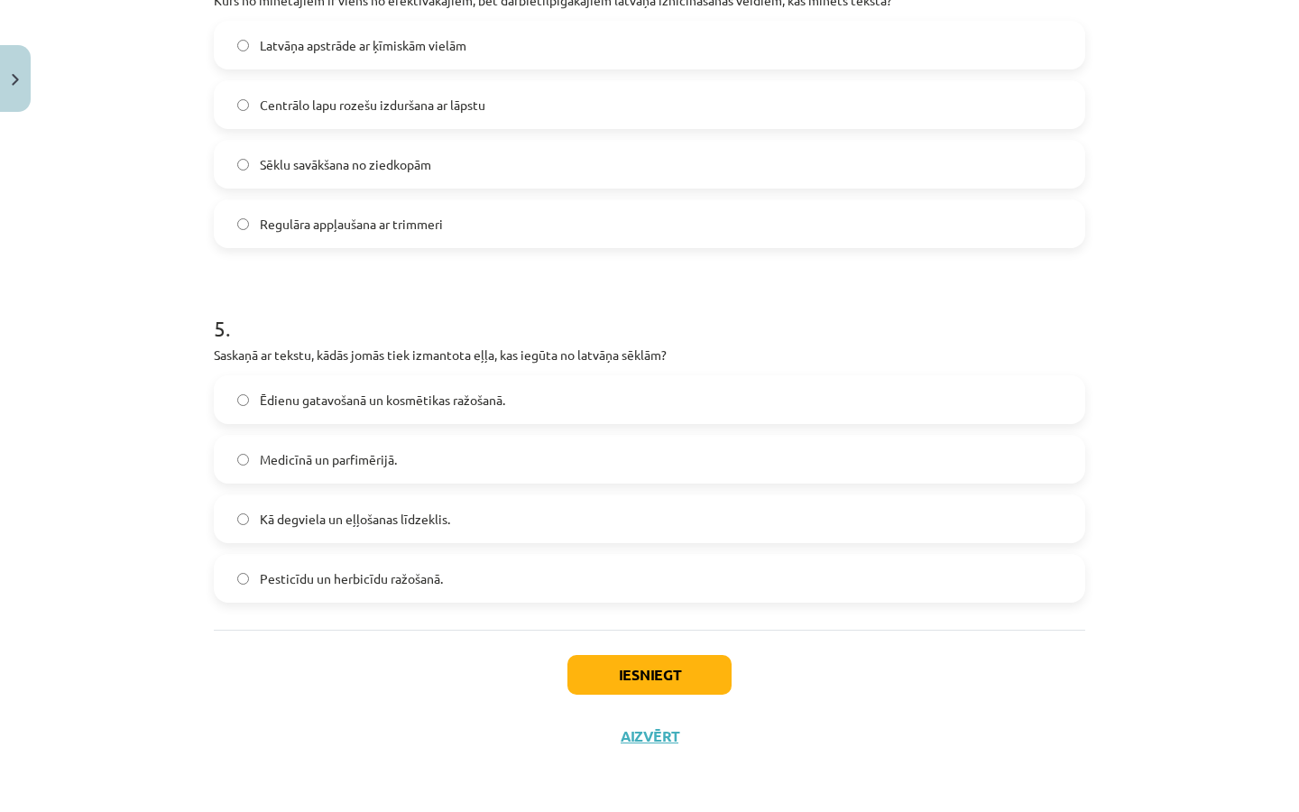
scroll to position [1496, 0]
click at [673, 662] on button "Iesniegt" at bounding box center [649, 675] width 164 height 40
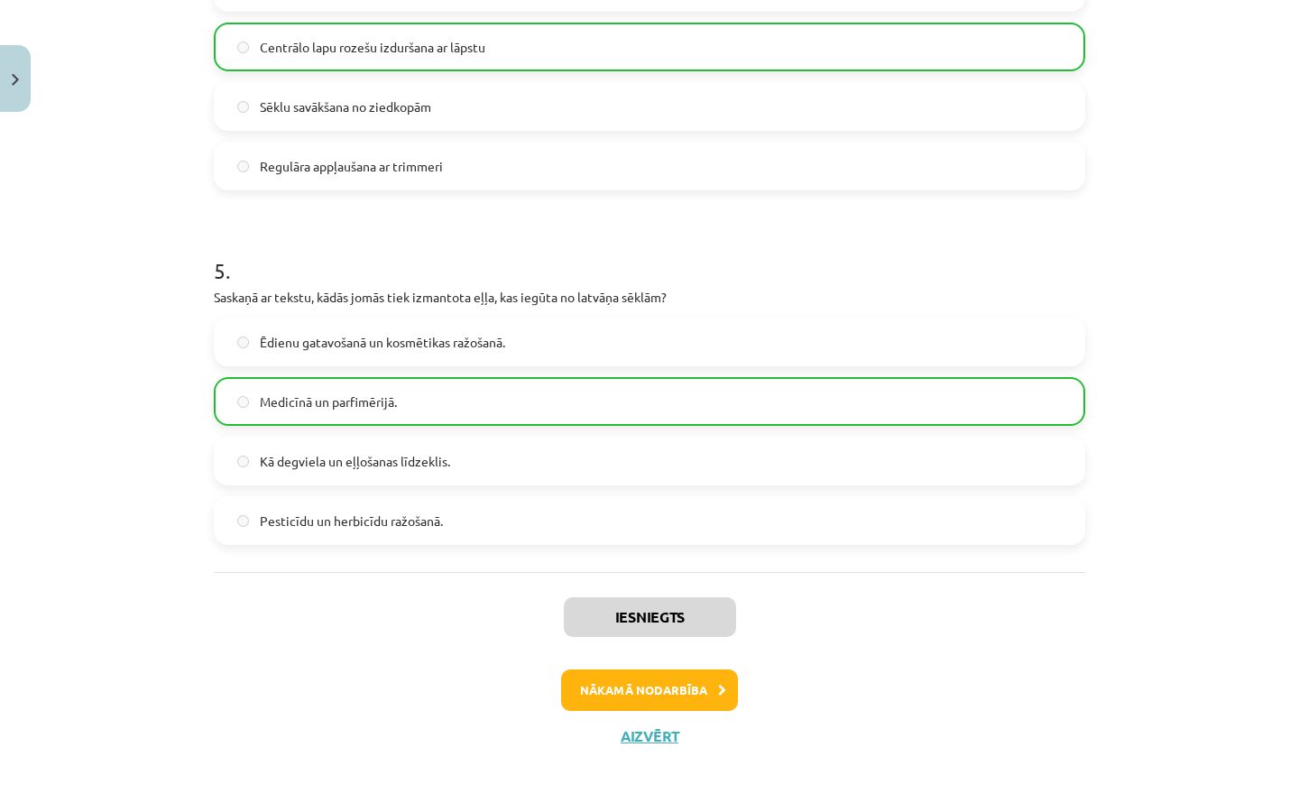
scroll to position [1553, 0]
click at [653, 734] on button "Aizvērt" at bounding box center [649, 736] width 69 height 18
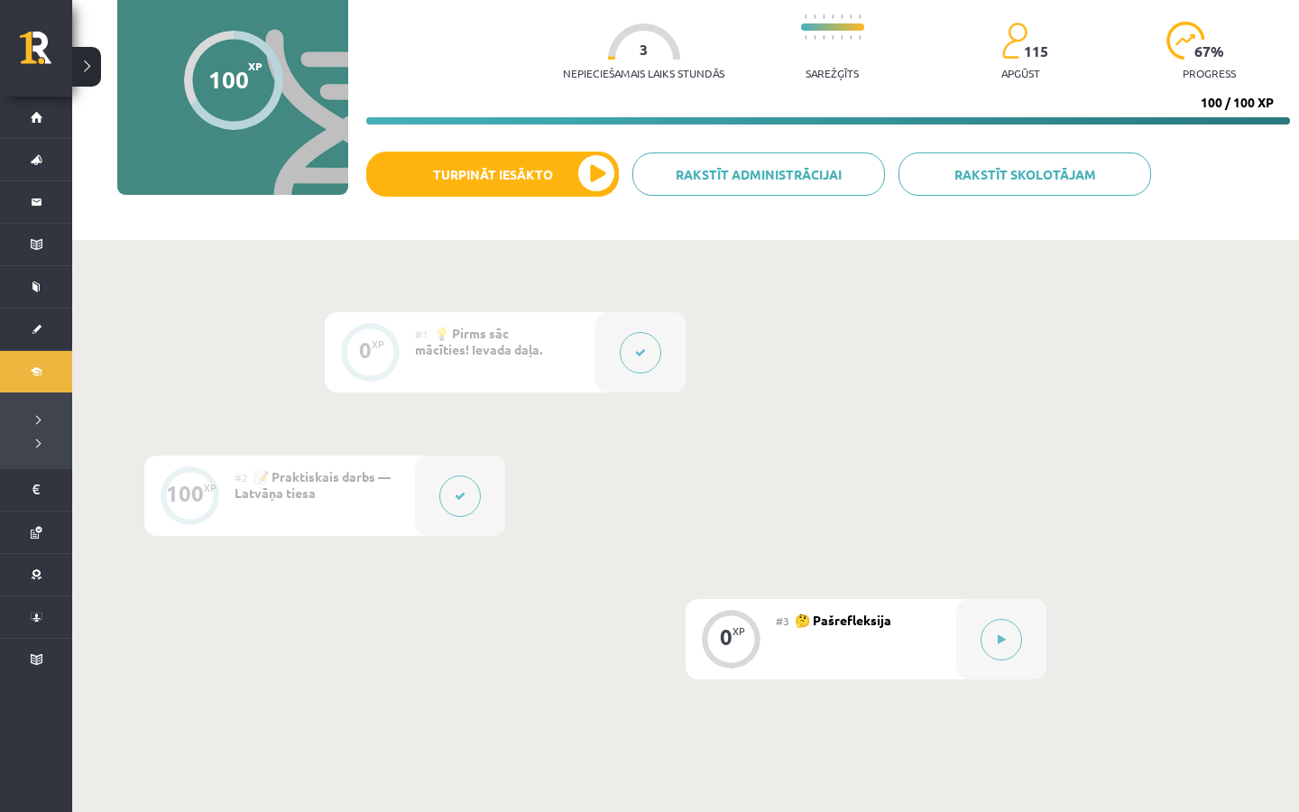
scroll to position [357, 0]
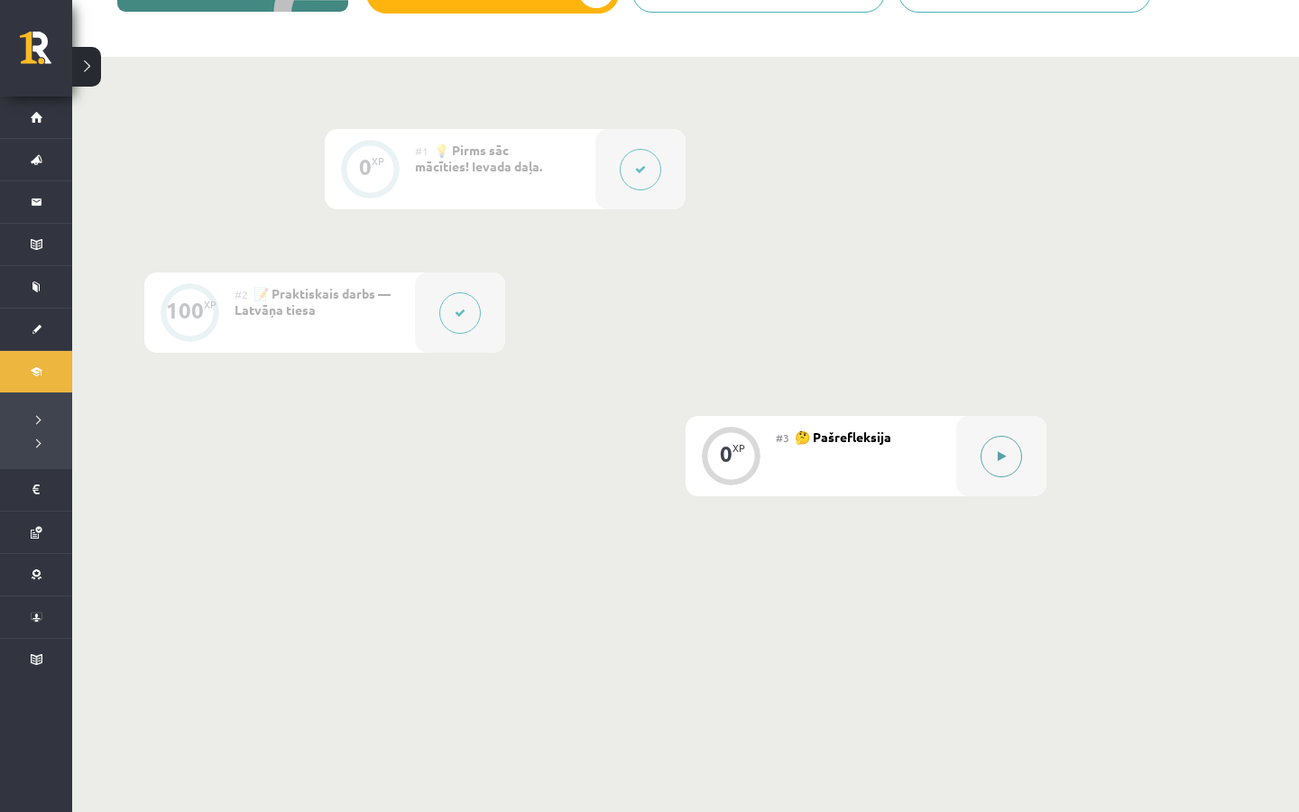
click at [1001, 439] on button at bounding box center [1001, 456] width 41 height 41
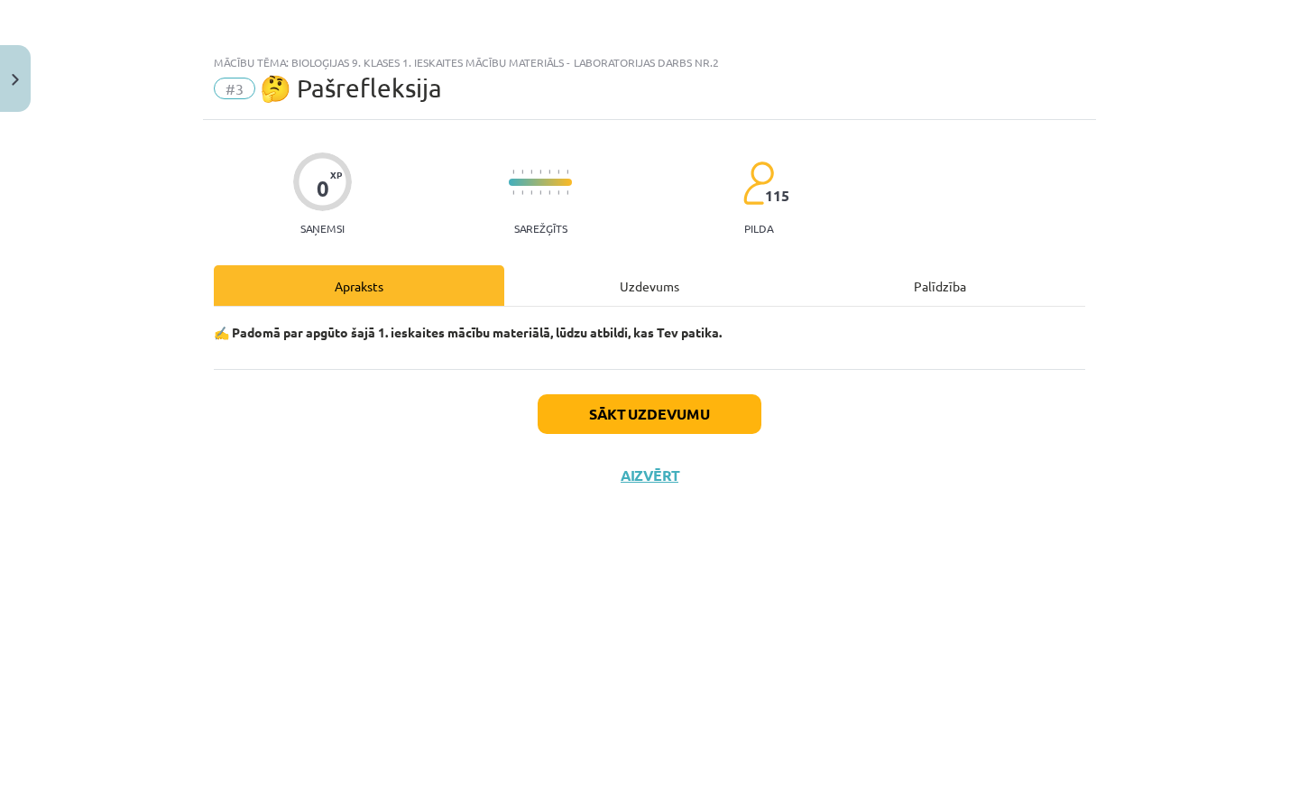
click at [617, 401] on button "Sākt uzdevumu" at bounding box center [650, 414] width 224 height 40
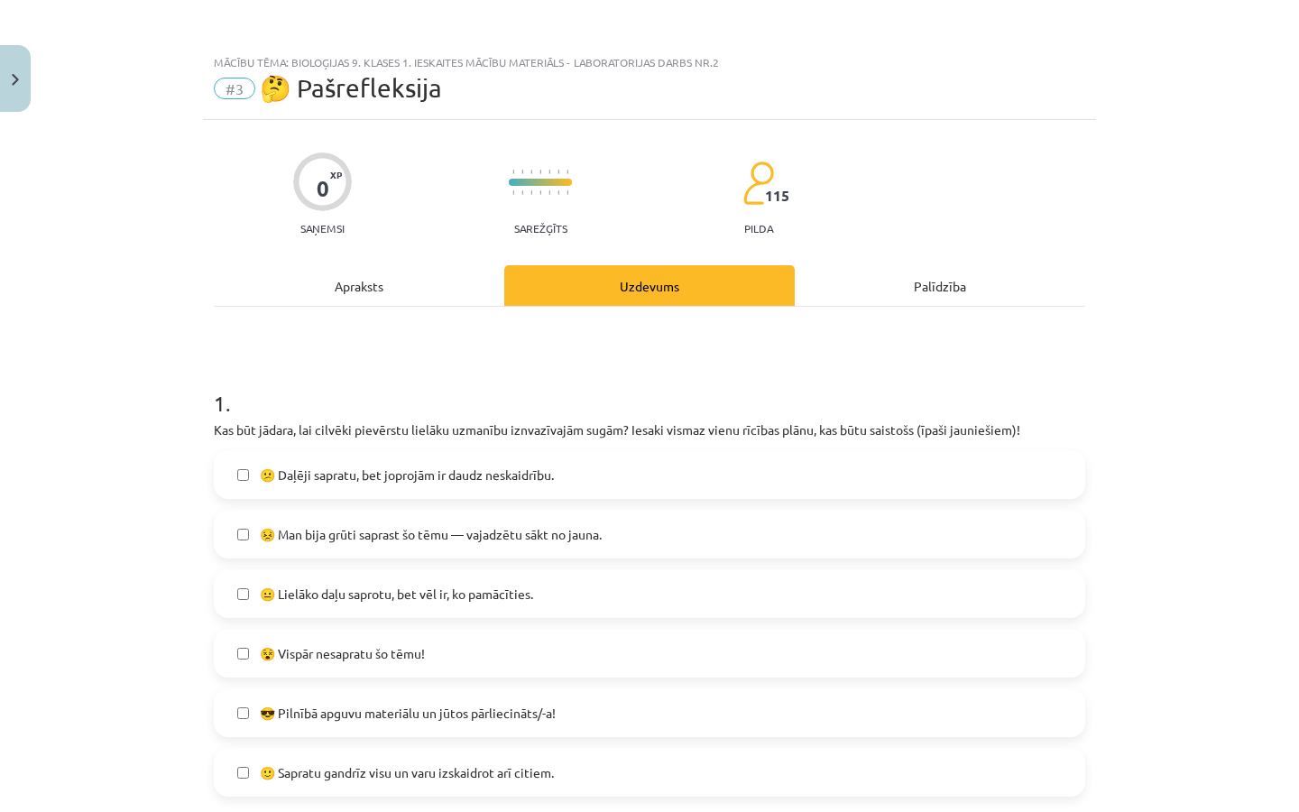
click at [512, 570] on div "😐 Lielāko daļu saprotu, bet vēl ir, ko pamācīties." at bounding box center [649, 593] width 871 height 49
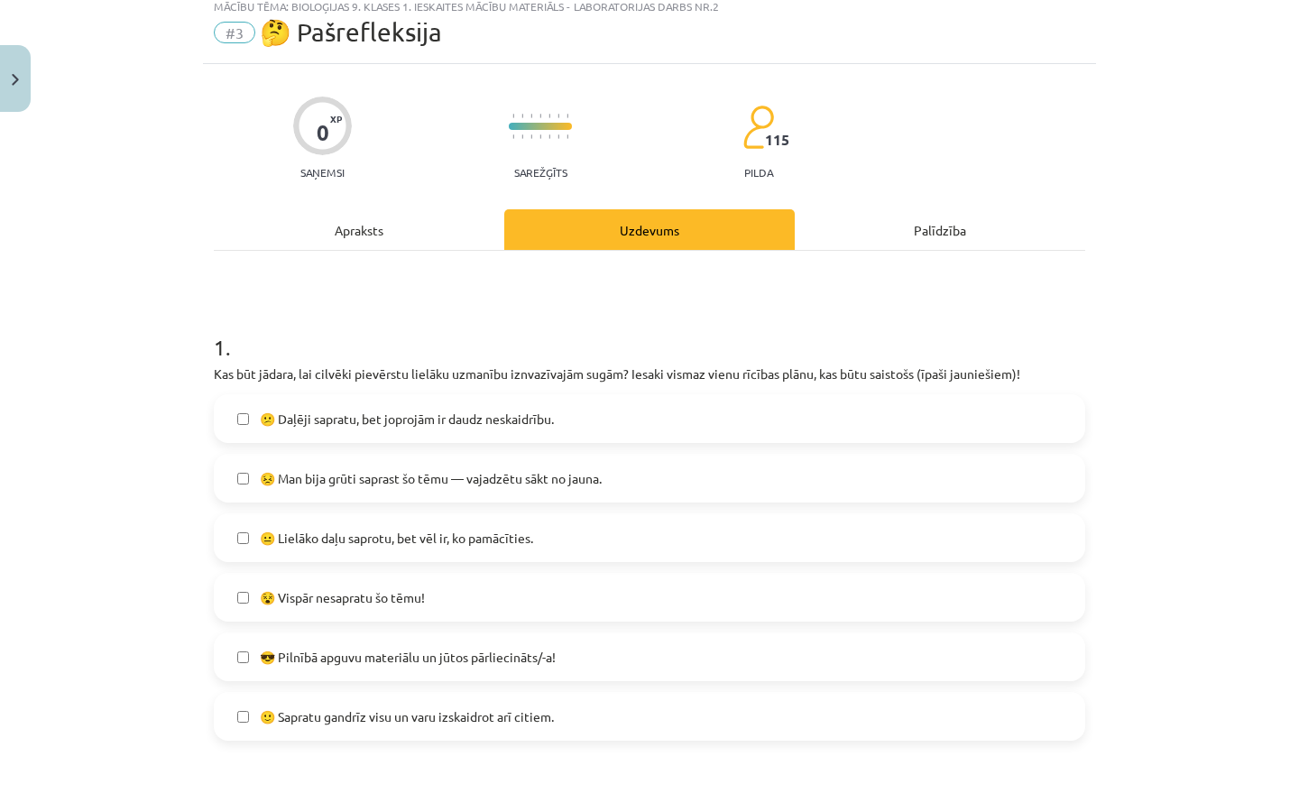
scroll to position [60, 0]
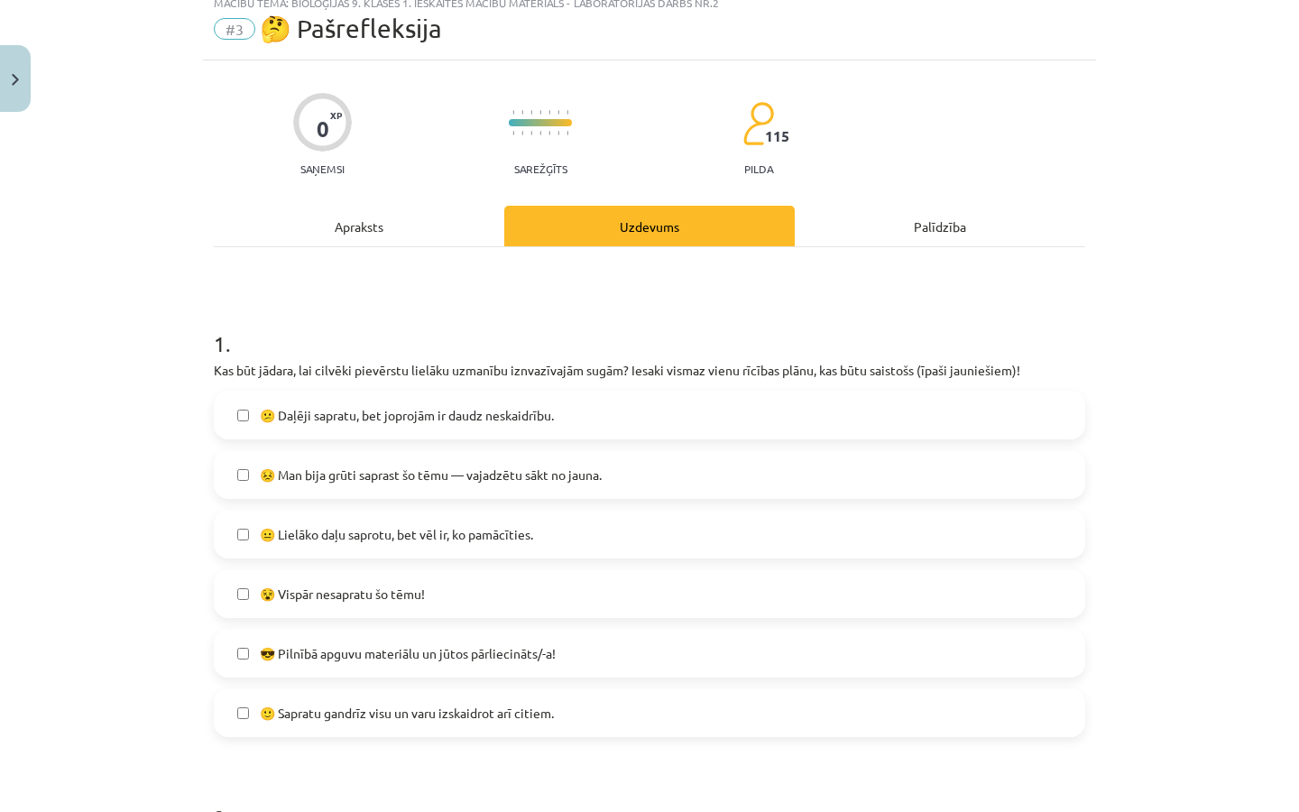
click at [383, 664] on label "😎 Pilnībā apguvu materiālu un jūtos pārliecināts/-a!" at bounding box center [650, 653] width 868 height 45
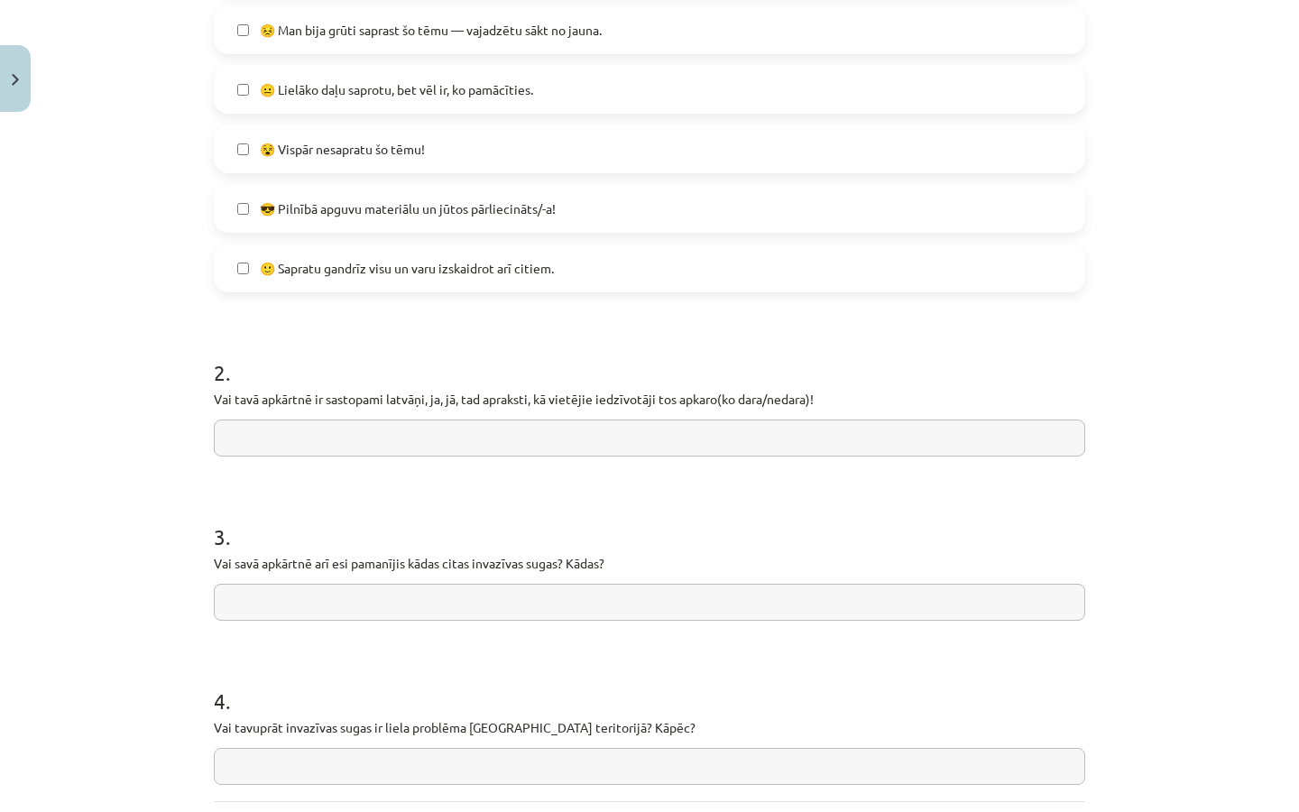
scroll to position [519, 0]
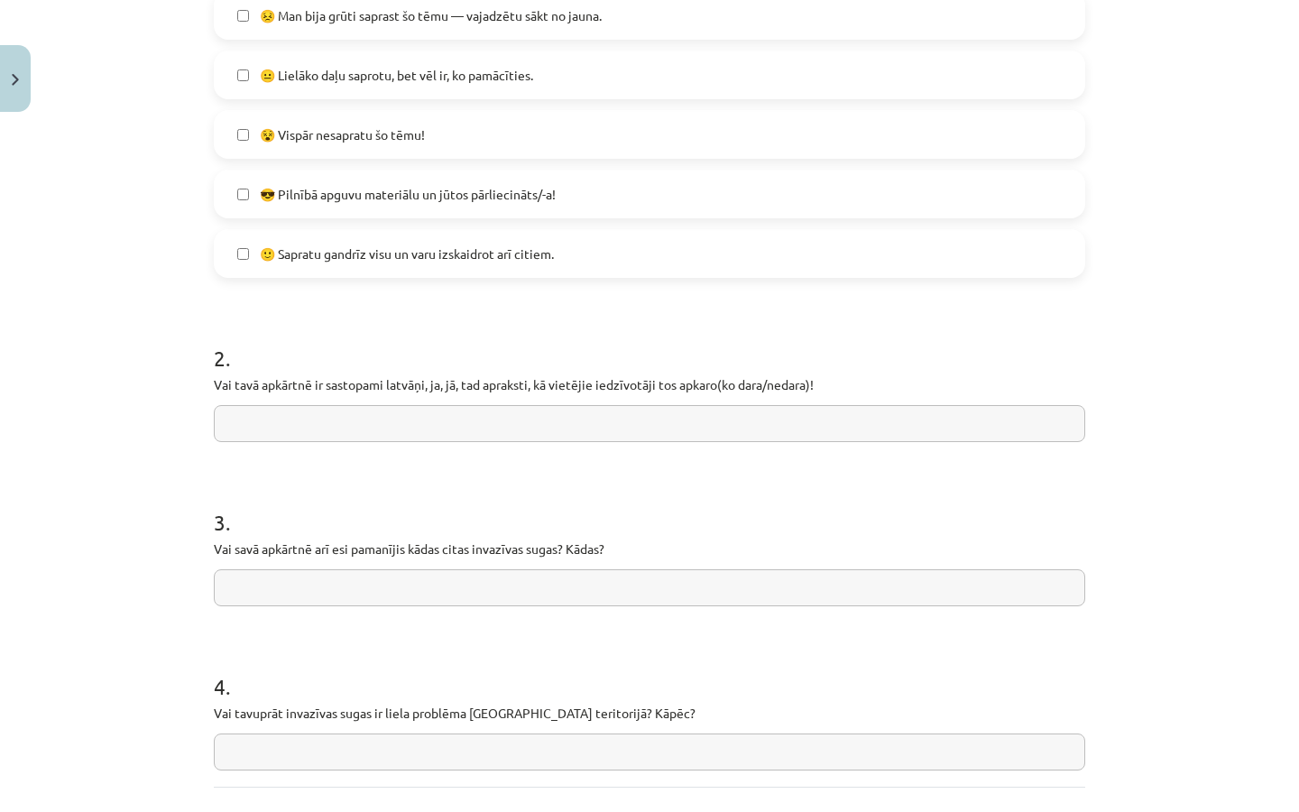
click at [500, 404] on div "2 . Vai tavā apkārtnē ir sastopami latvāņi, ja, jā, tad apraksti, kā vietējie i…" at bounding box center [649, 378] width 871 height 128
type input "******"
click at [356, 591] on input "text" at bounding box center [649, 587] width 871 height 37
type input "**"
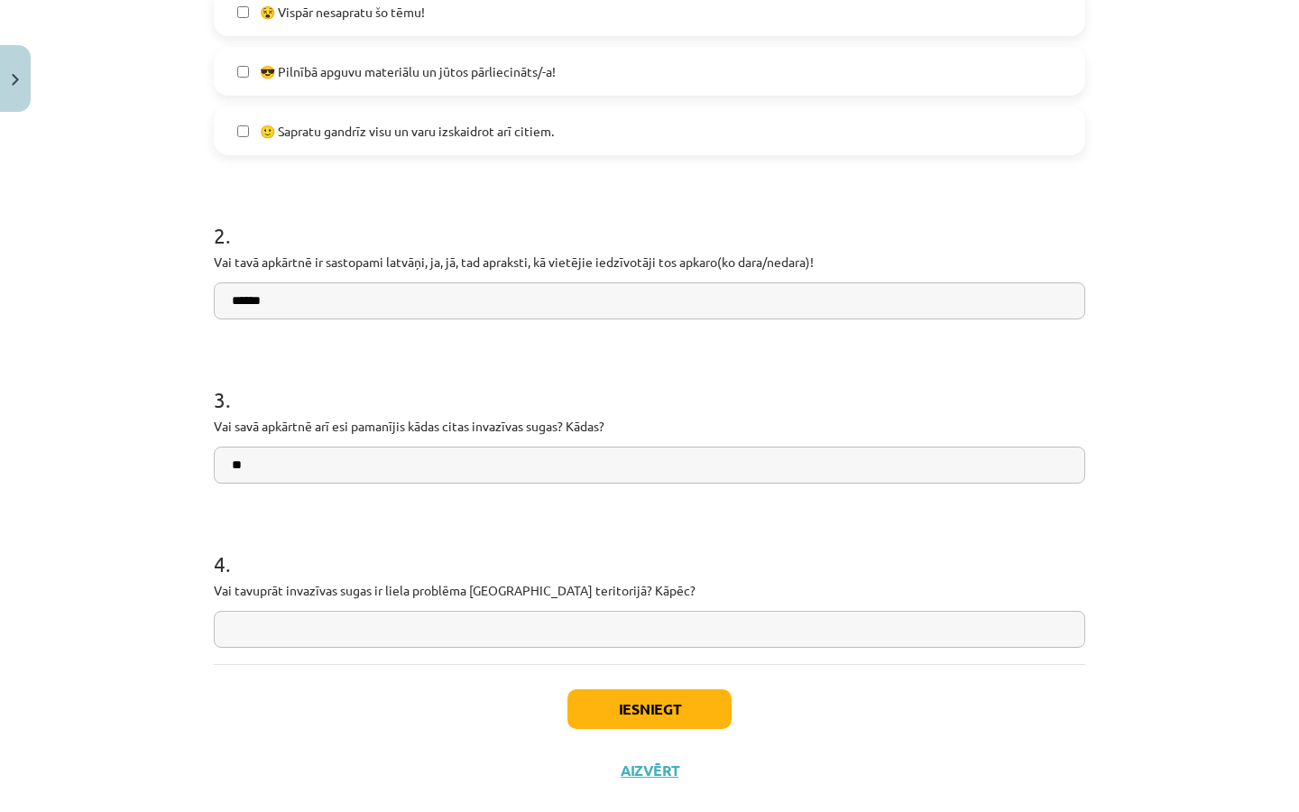
scroll to position [644, 0]
type input "*"
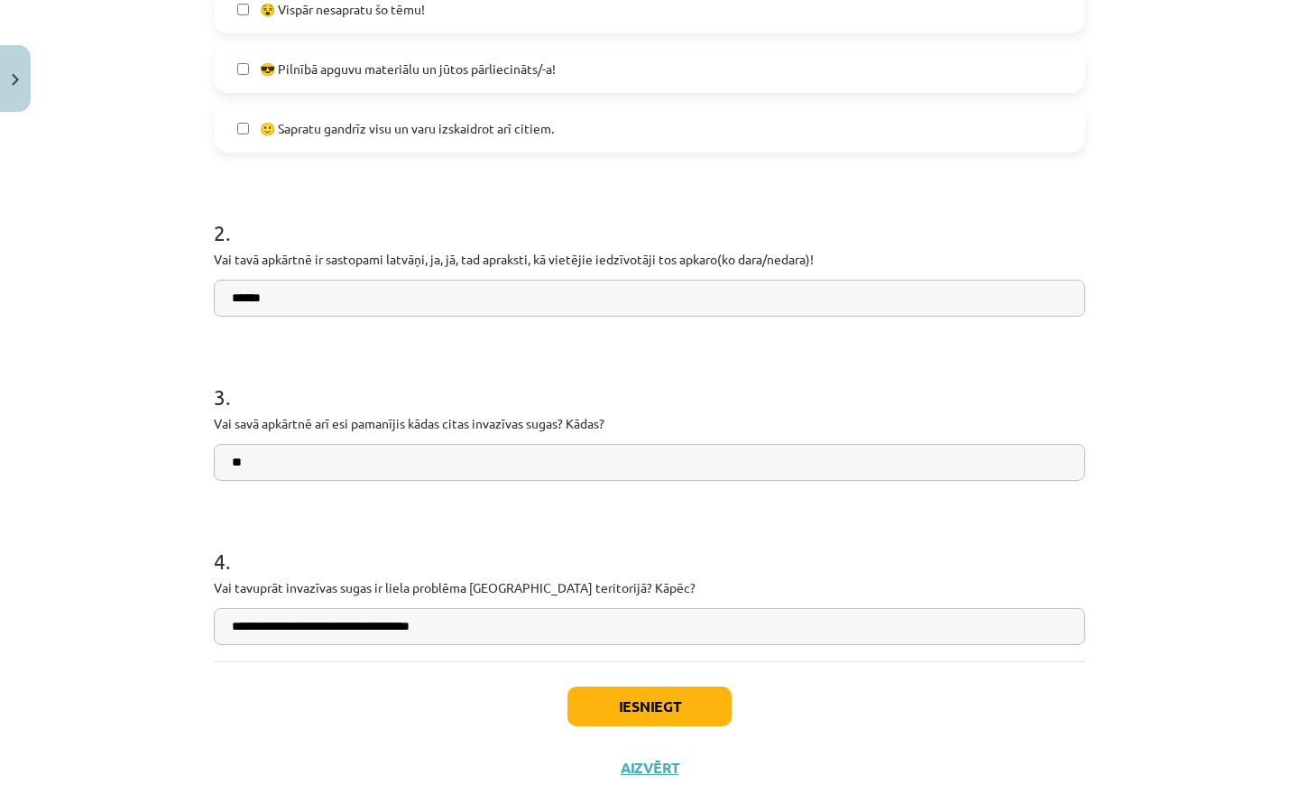
type input "**********"
click at [633, 703] on button "Iesniegt" at bounding box center [649, 707] width 164 height 40
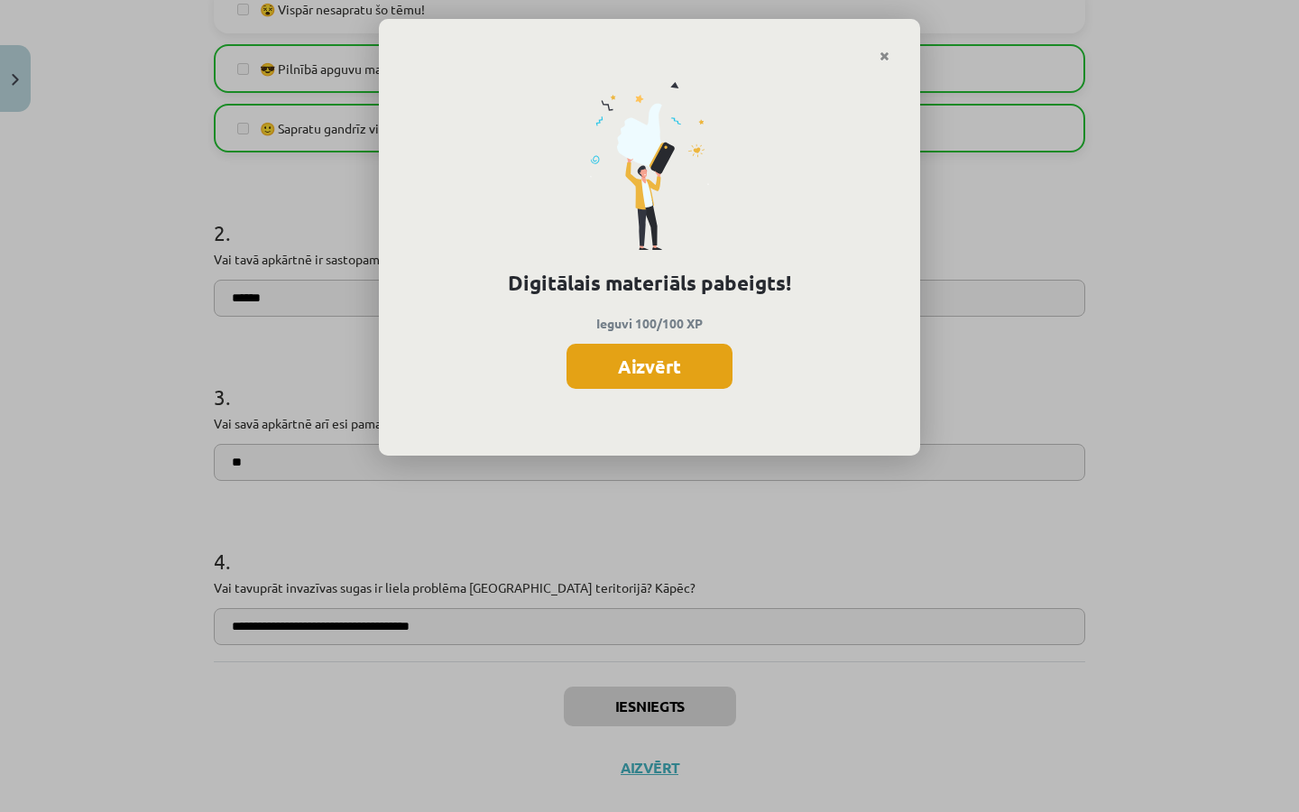
click at [643, 344] on button "Aizvērt" at bounding box center [650, 366] width 166 height 45
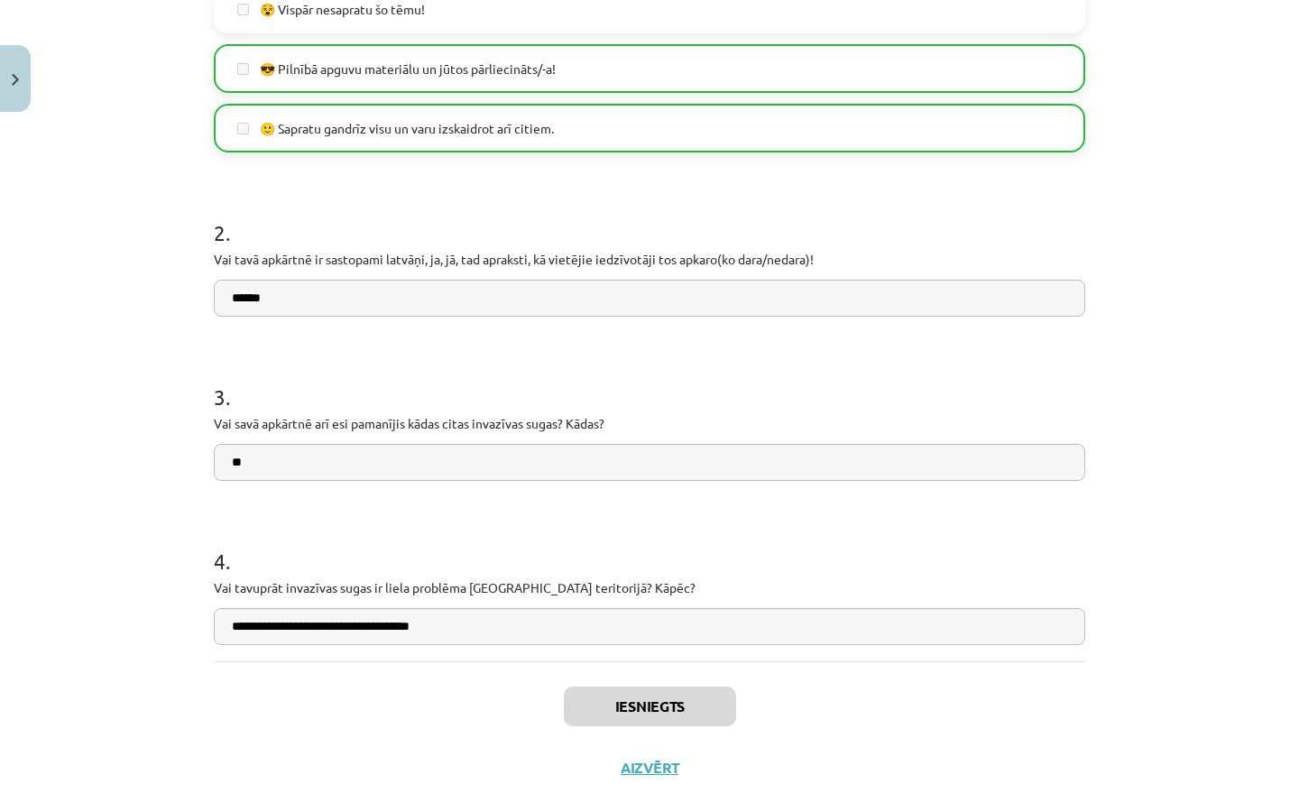
click at [664, 767] on button "Aizvērt" at bounding box center [649, 768] width 69 height 18
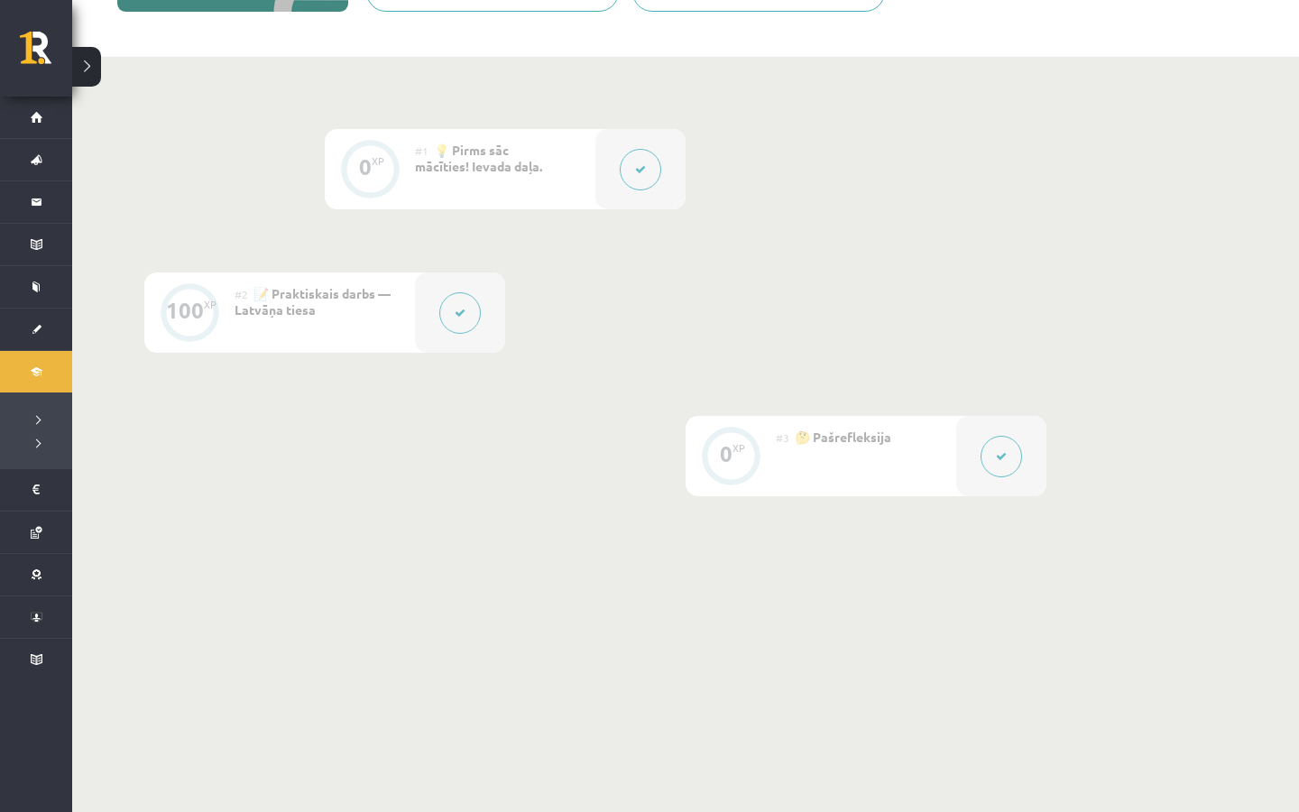
scroll to position [0, 0]
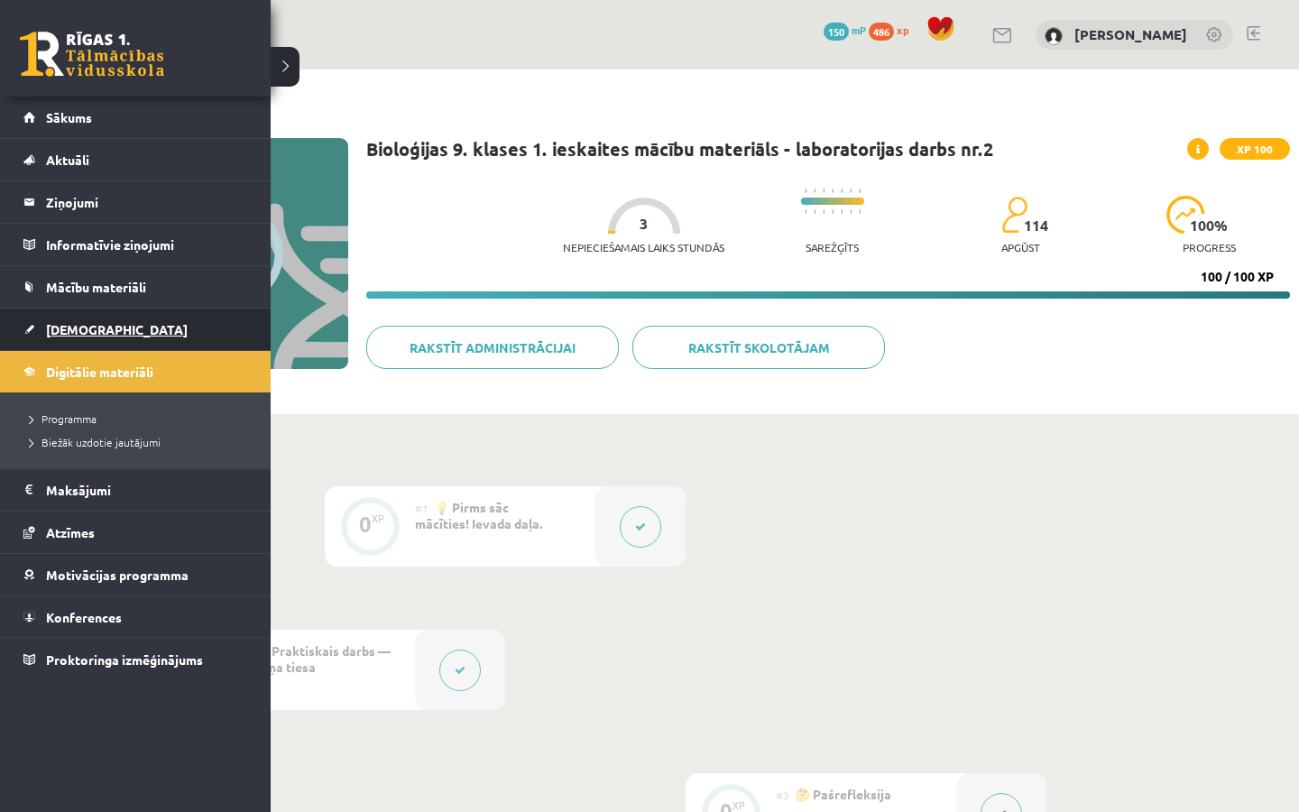
click at [95, 332] on span "[DEMOGRAPHIC_DATA]" at bounding box center [117, 329] width 142 height 16
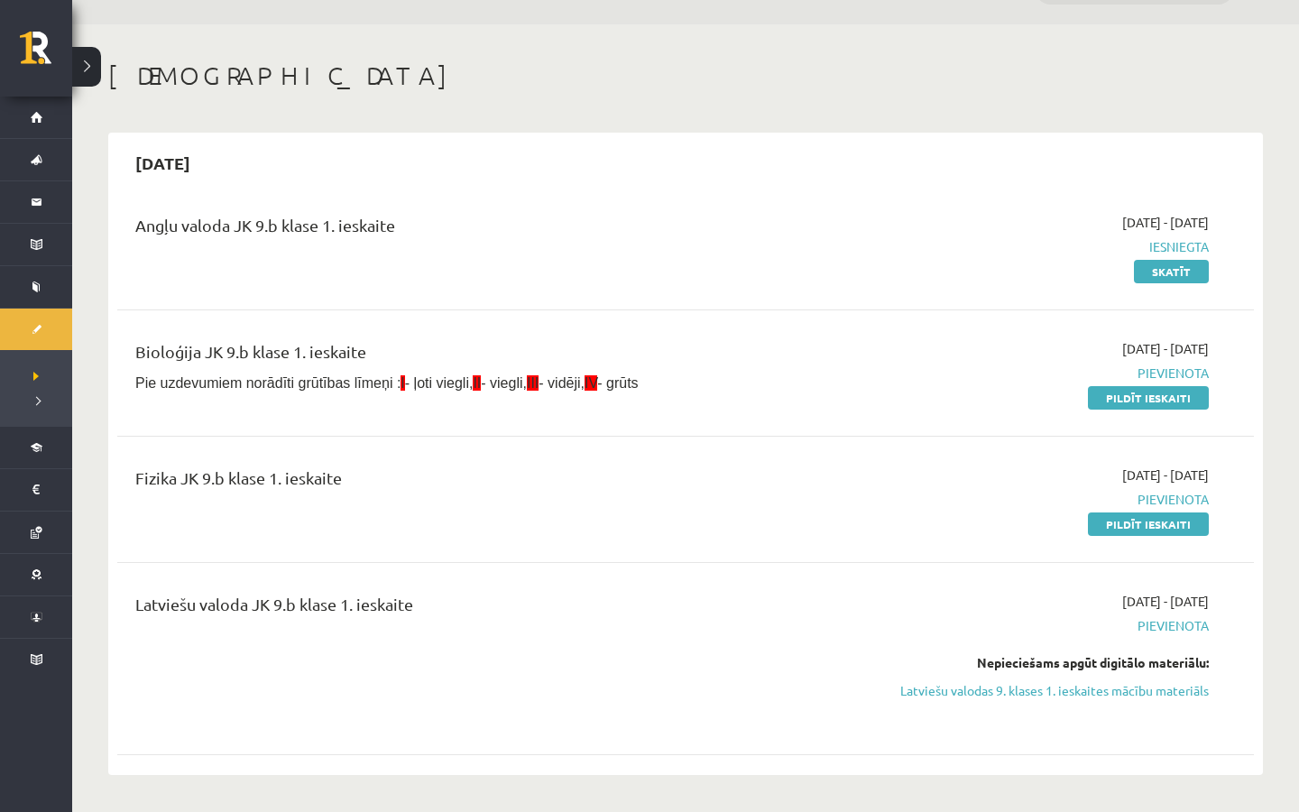
scroll to position [46, 0]
